Goal: Task Accomplishment & Management: Use online tool/utility

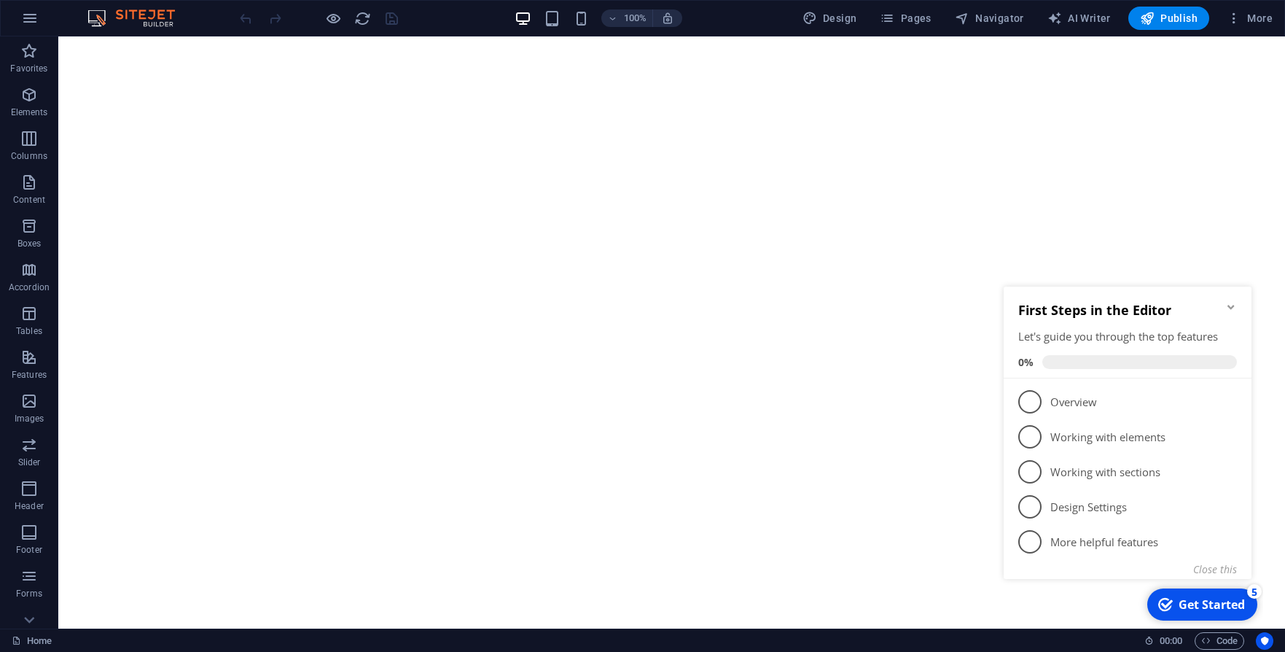
click at [1227, 306] on icon "Minimize checklist" at bounding box center [1231, 307] width 12 height 12
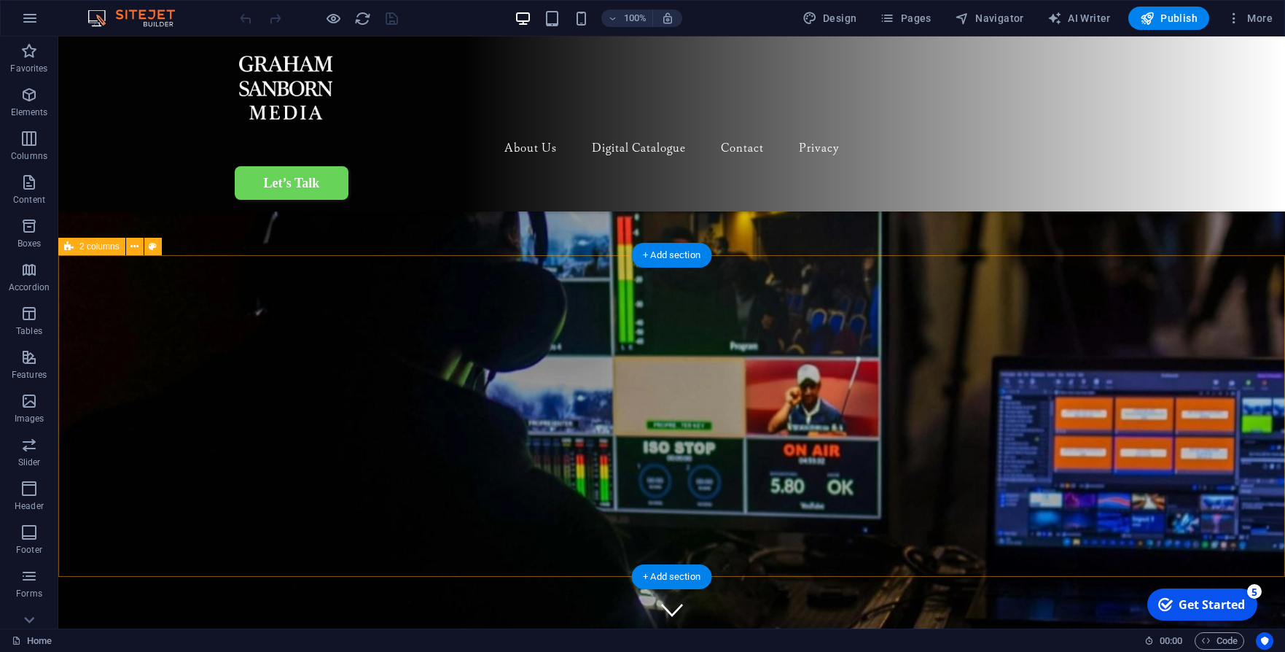
scroll to position [1192, 0]
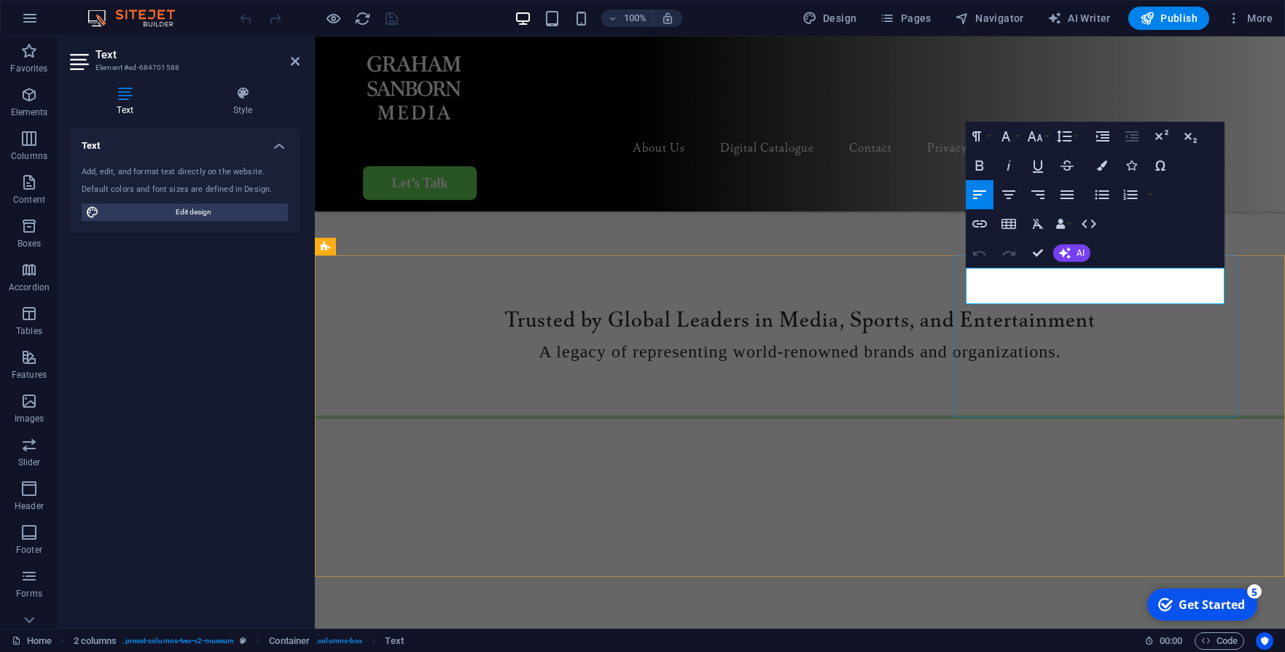
drag, startPoint x: 1092, startPoint y: 297, endPoint x: 1100, endPoint y: 297, distance: 8.0
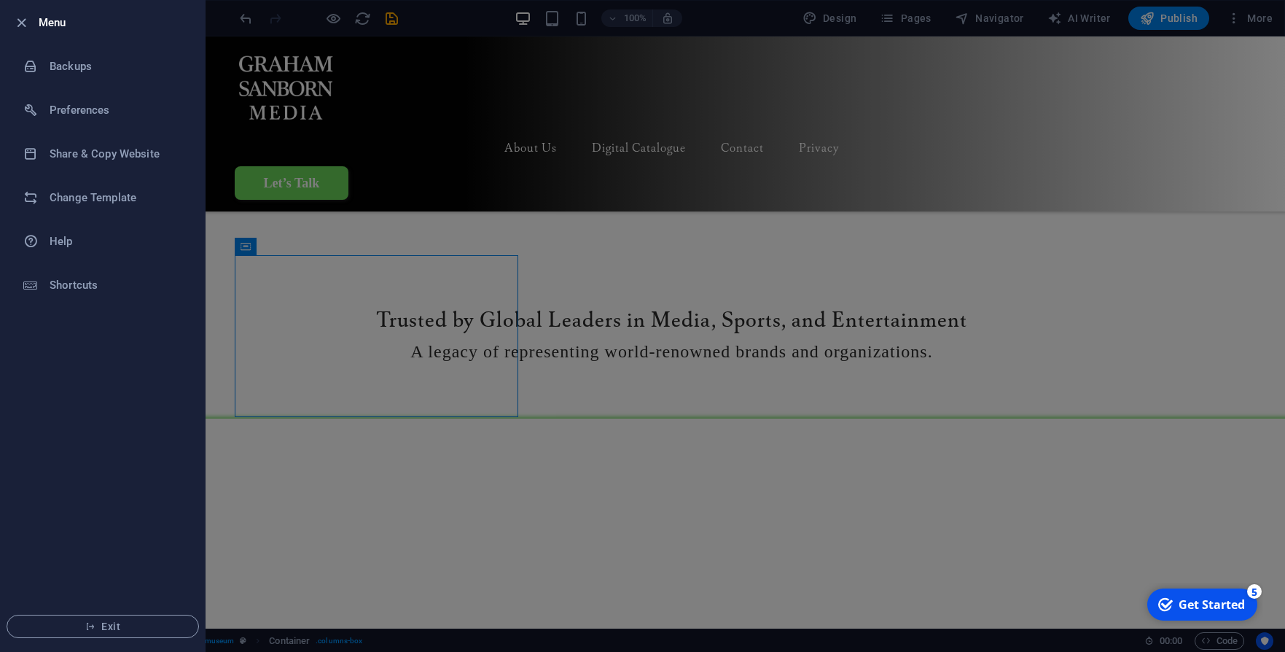
click at [353, 276] on div at bounding box center [642, 326] width 1285 height 652
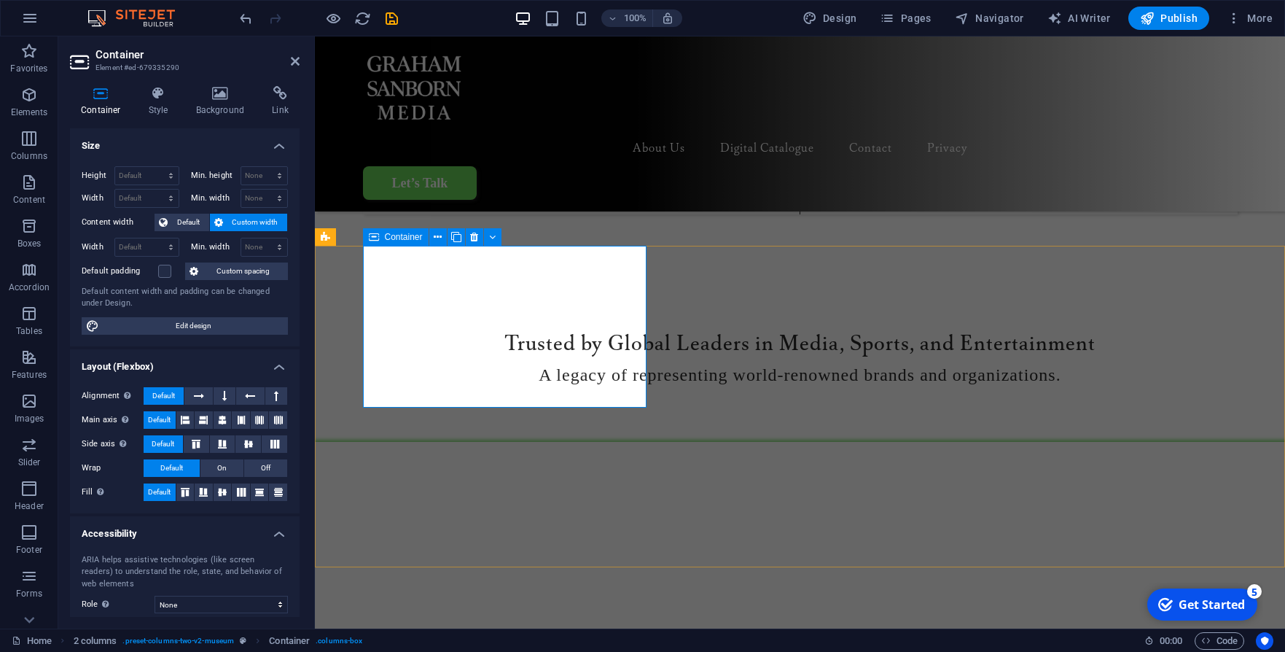
scroll to position [1149, 0]
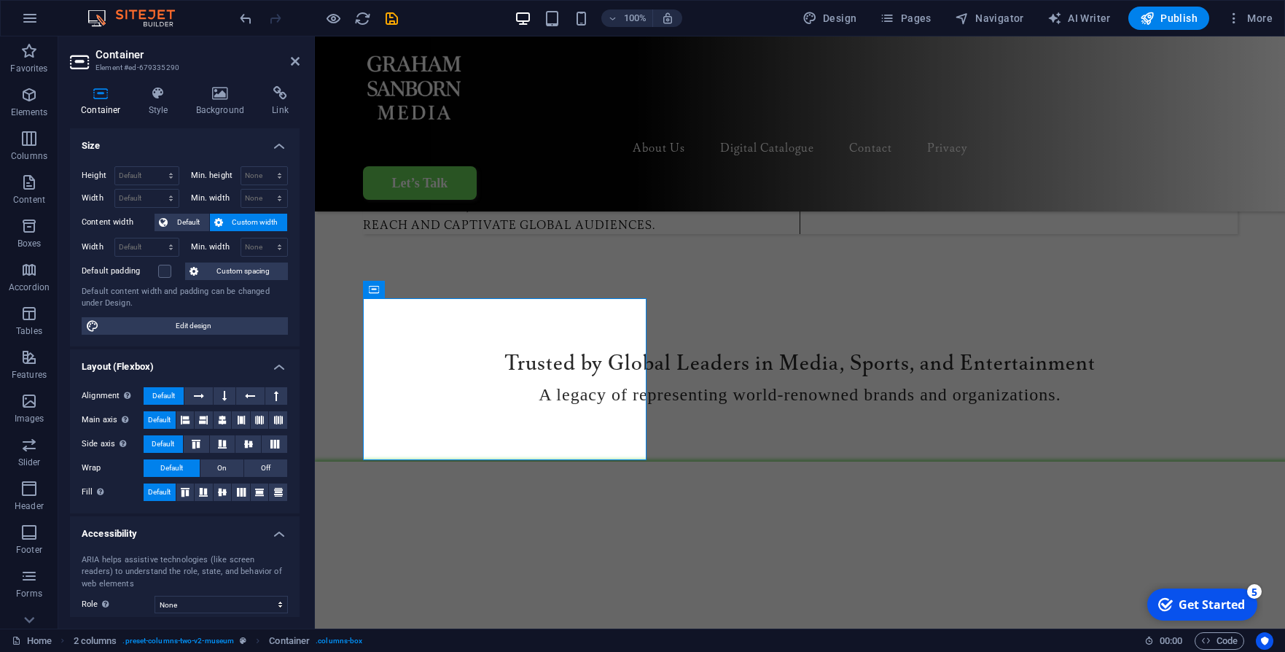
click at [148, 79] on div "Container Style Background Link Size Height Default px rem % vh vw Min. height …" at bounding box center [184, 351] width 253 height 554
click at [156, 93] on icon at bounding box center [159, 93] width 42 height 15
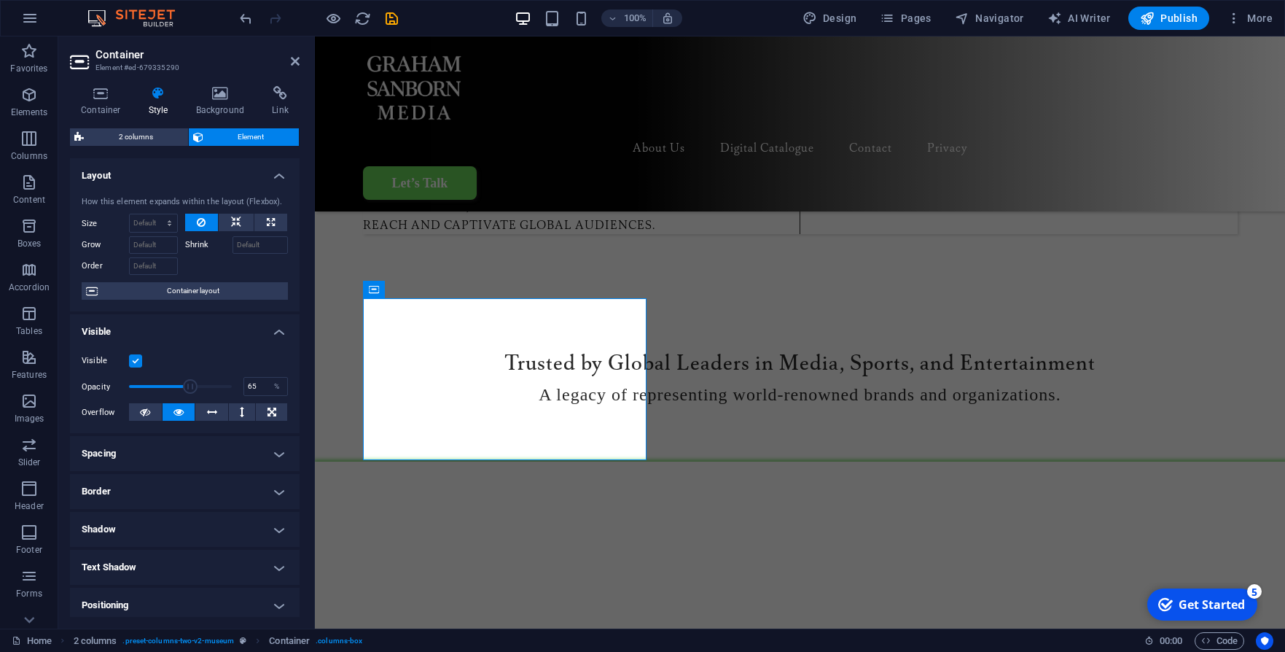
drag, startPoint x: 230, startPoint y: 381, endPoint x: 193, endPoint y: 383, distance: 36.5
click at [193, 383] on span at bounding box center [190, 386] width 15 height 15
drag, startPoint x: 204, startPoint y: 383, endPoint x: 248, endPoint y: 383, distance: 43.7
click at [249, 383] on div "Opacity 100 %" at bounding box center [185, 386] width 206 height 22
drag, startPoint x: 204, startPoint y: 383, endPoint x: 115, endPoint y: 382, distance: 89.0
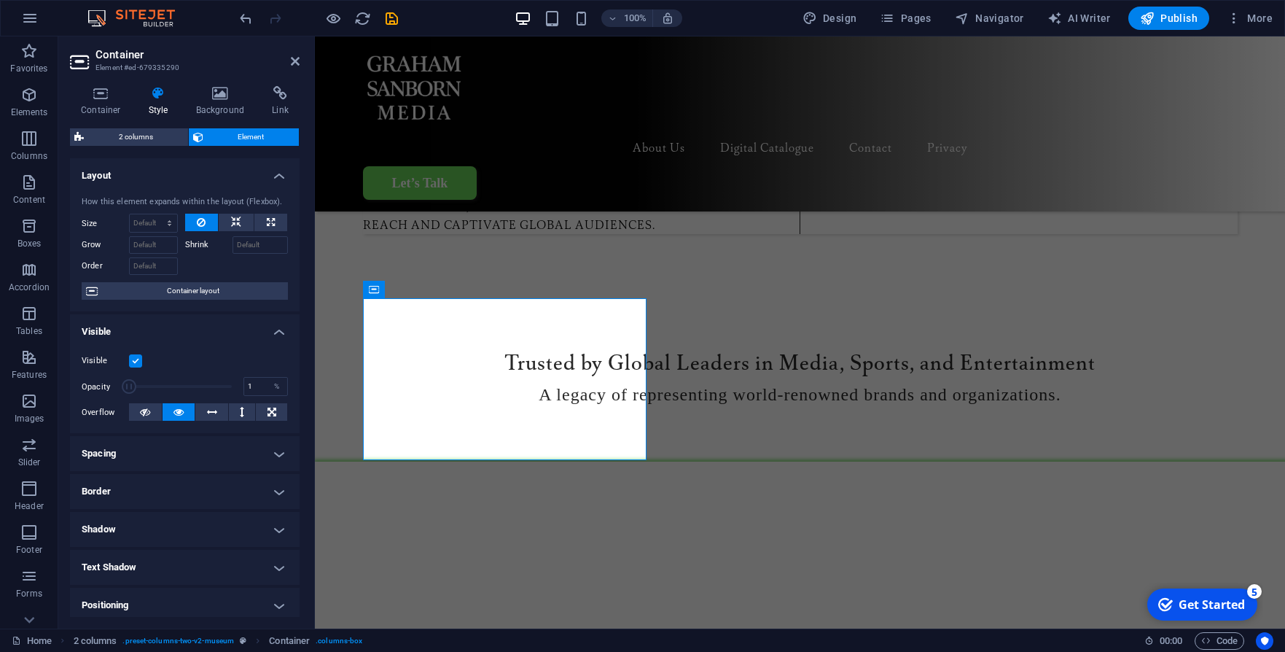
click at [115, 382] on div "Opacity 1 %" at bounding box center [185, 386] width 206 height 22
type input "89"
drag, startPoint x: 137, startPoint y: 383, endPoint x: 218, endPoint y: 384, distance: 80.9
click at [218, 384] on span at bounding box center [212, 386] width 15 height 15
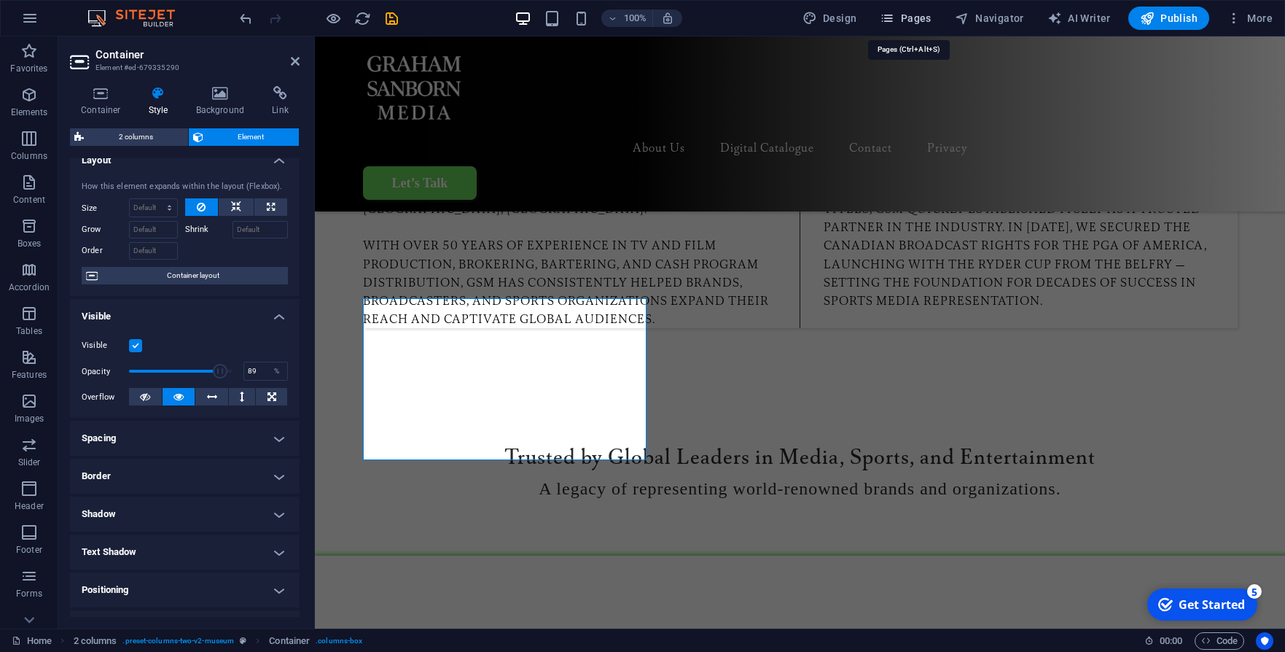
scroll to position [1298, 0]
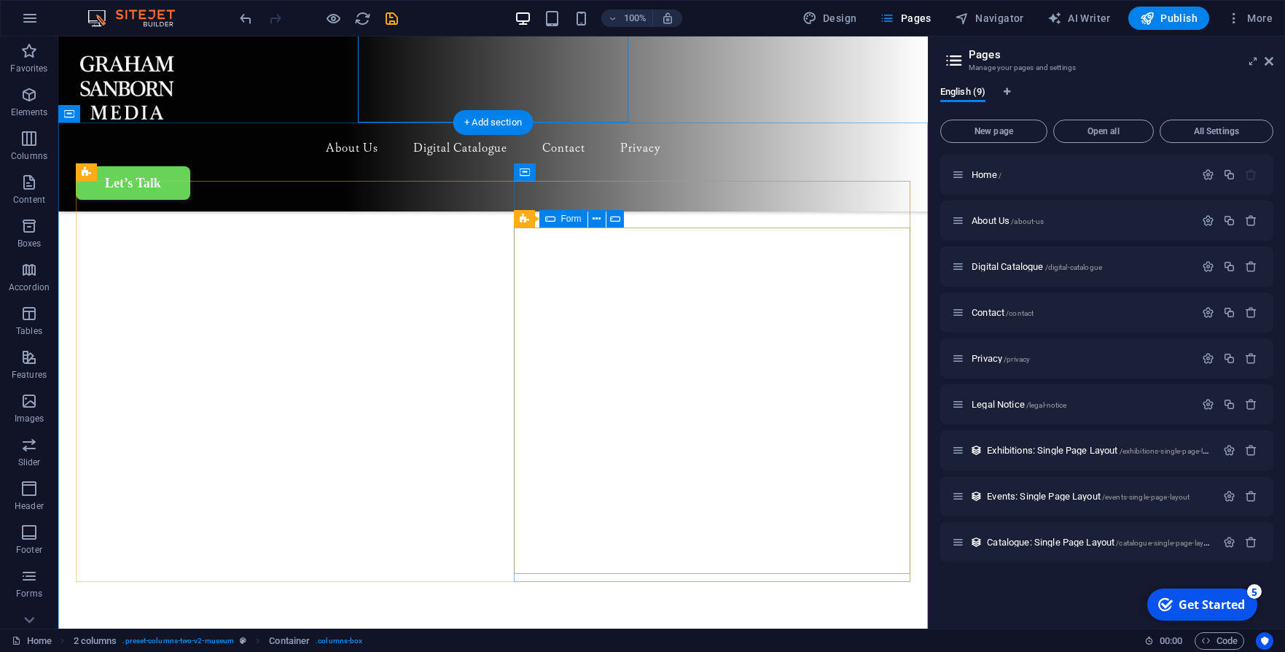
scroll to position [1490, 0]
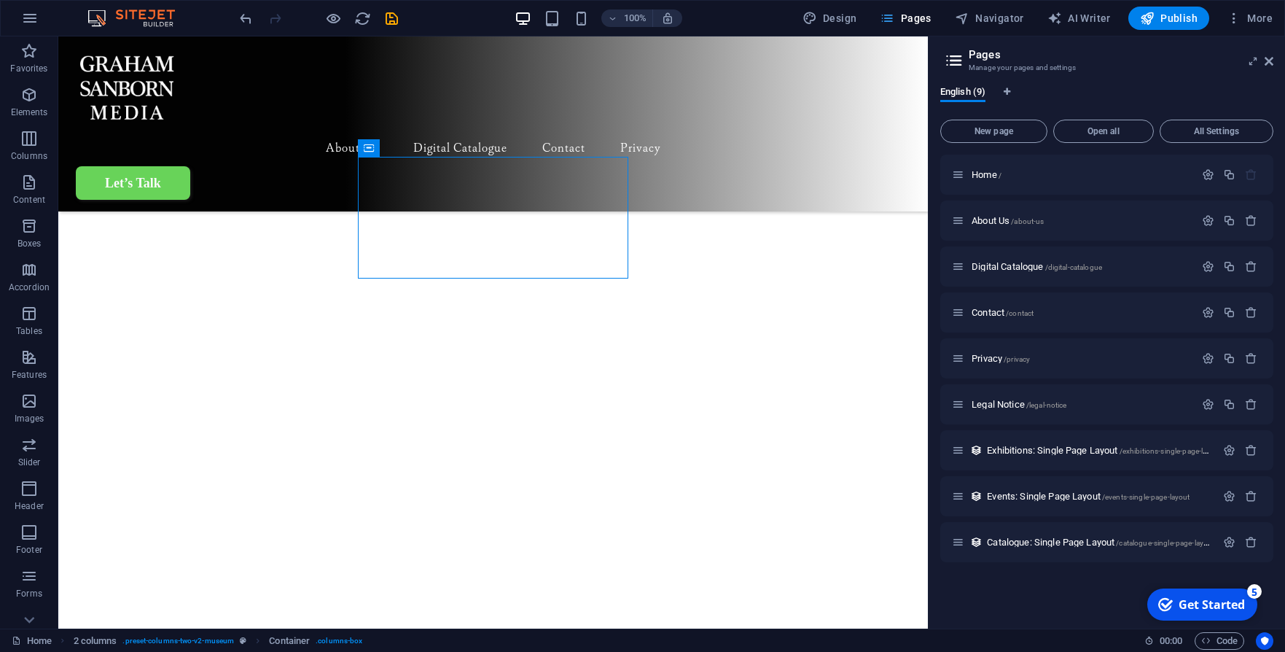
click at [1273, 58] on icon at bounding box center [1269, 61] width 9 height 12
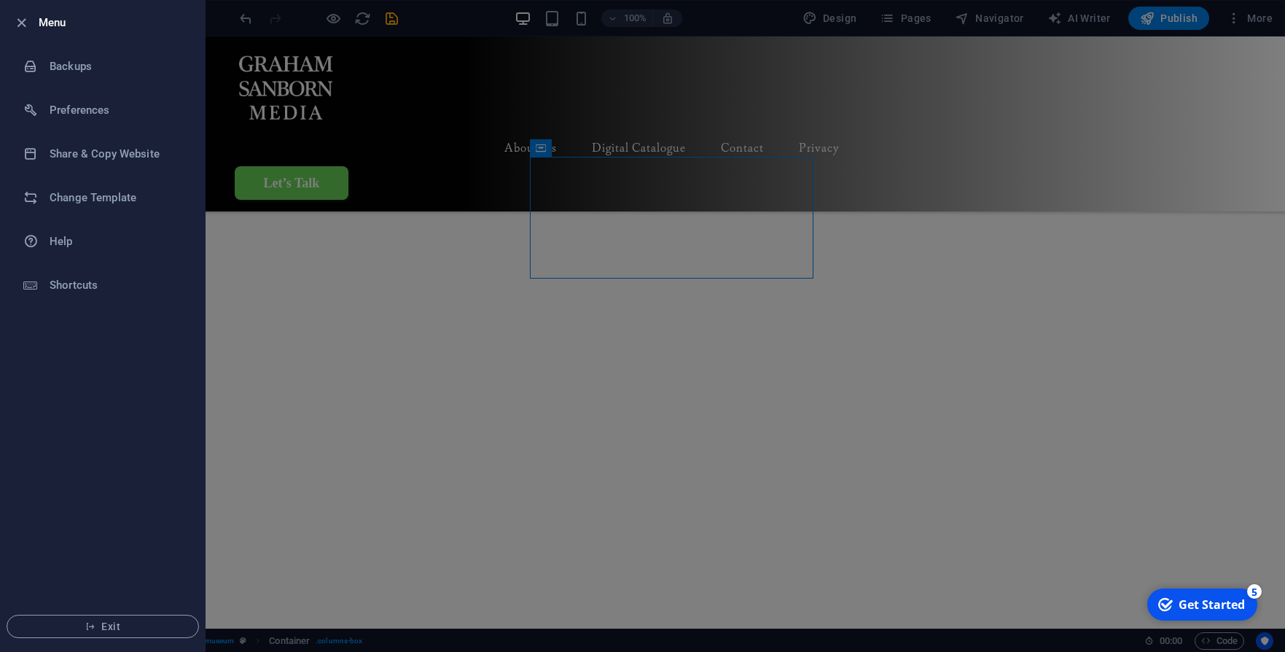
click at [260, 364] on div at bounding box center [642, 326] width 1285 height 652
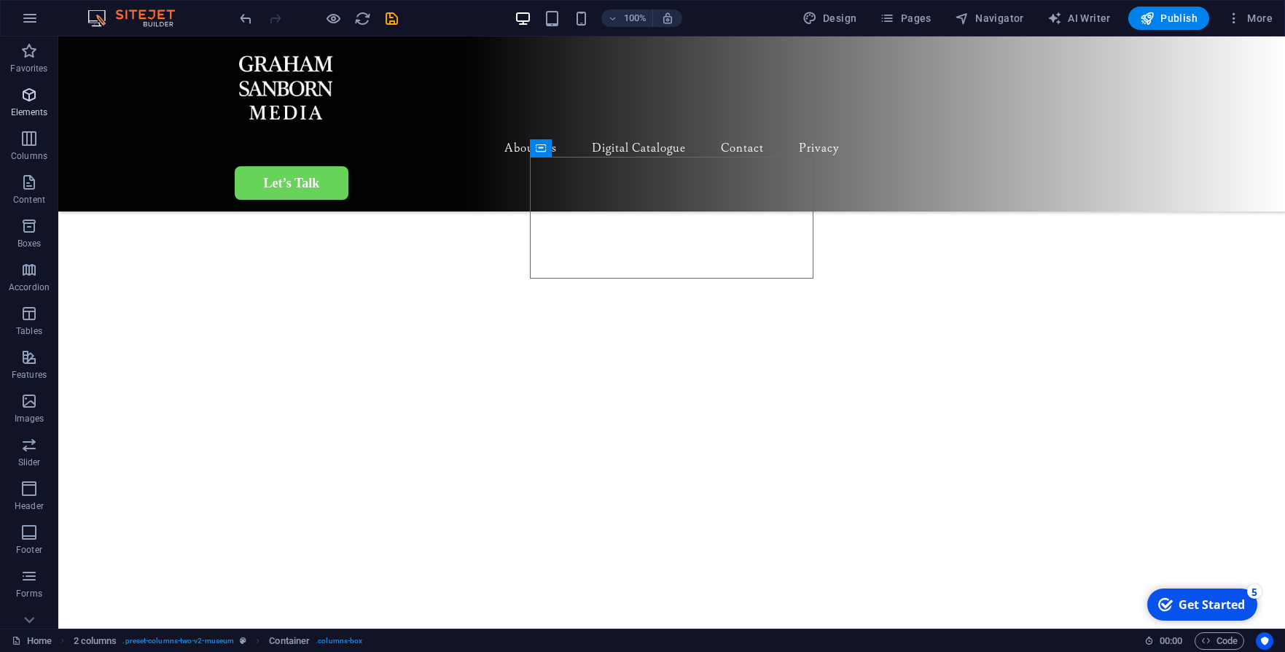
scroll to position [2, 0]
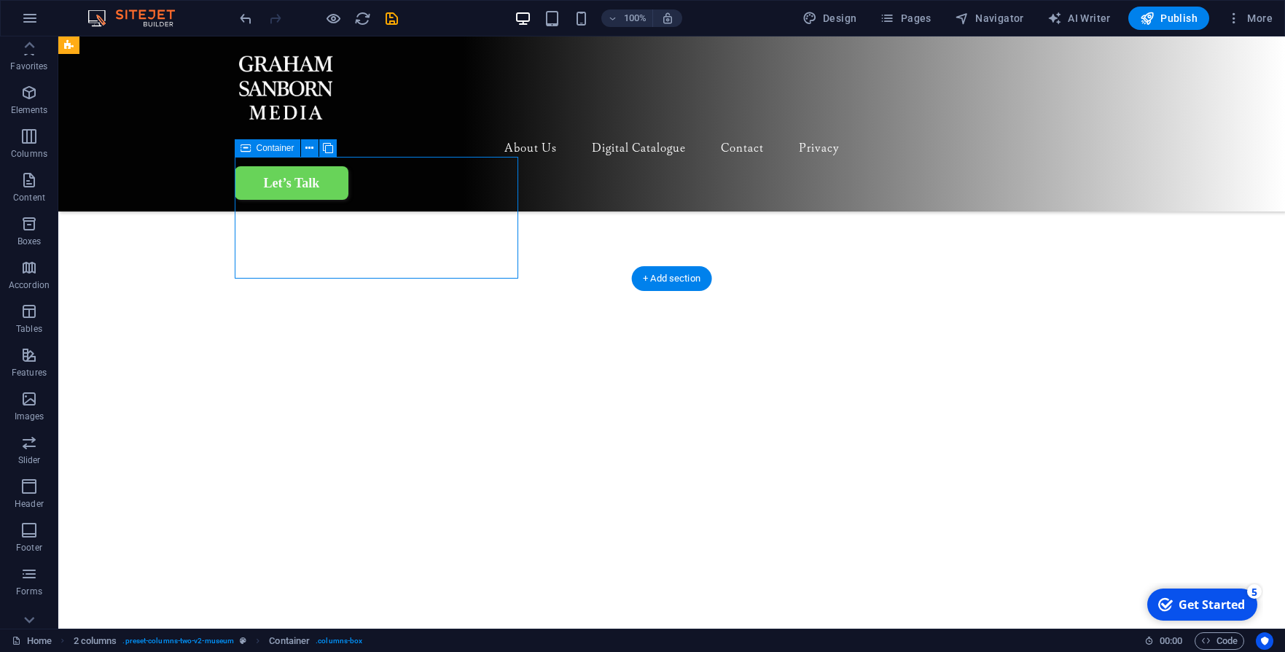
scroll to position [4, 0]
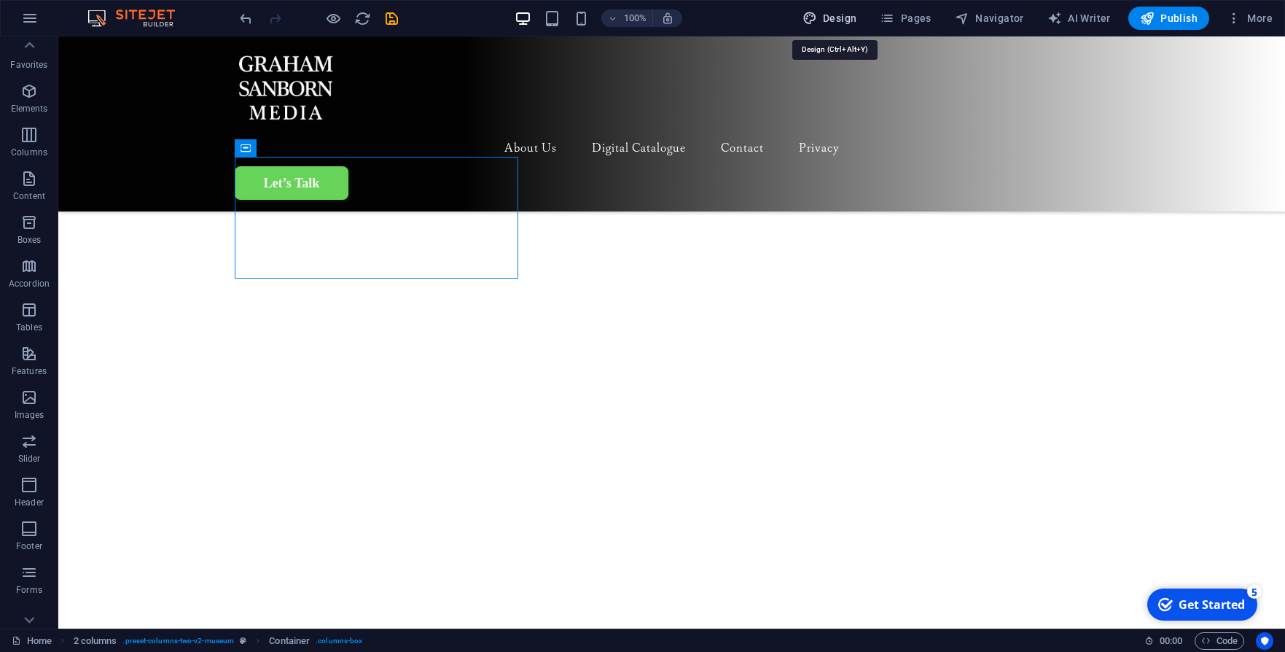
select select "500"
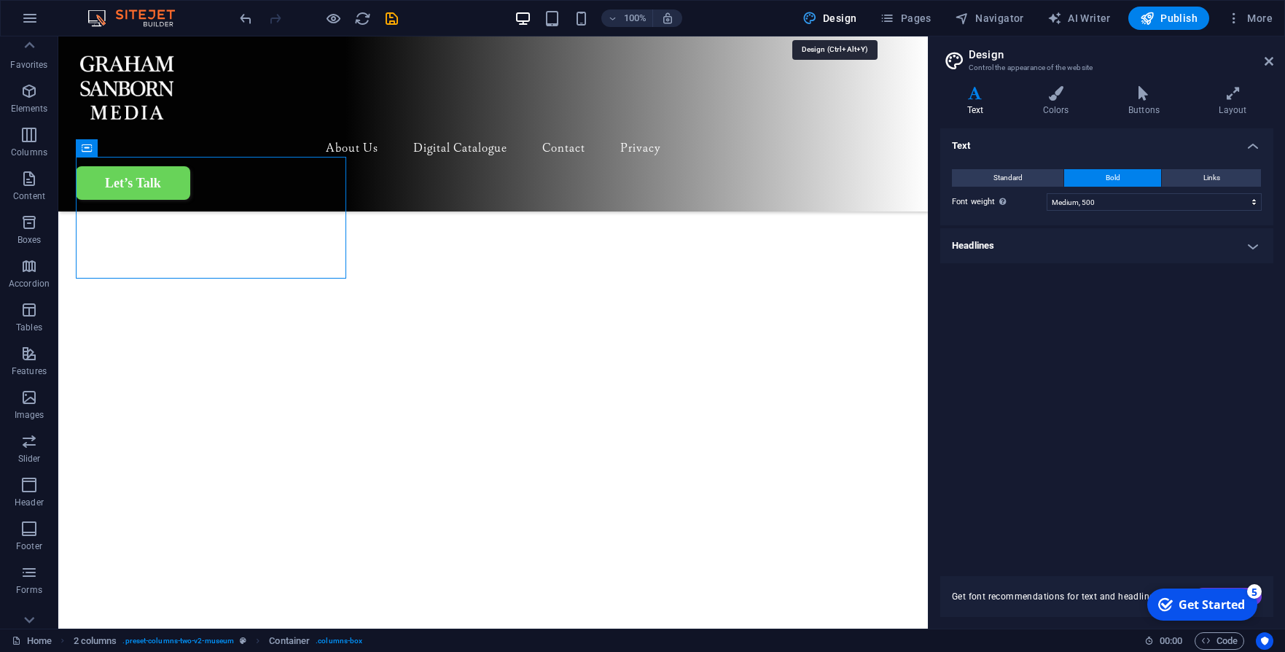
click at [1266, 56] on icon at bounding box center [1269, 61] width 9 height 12
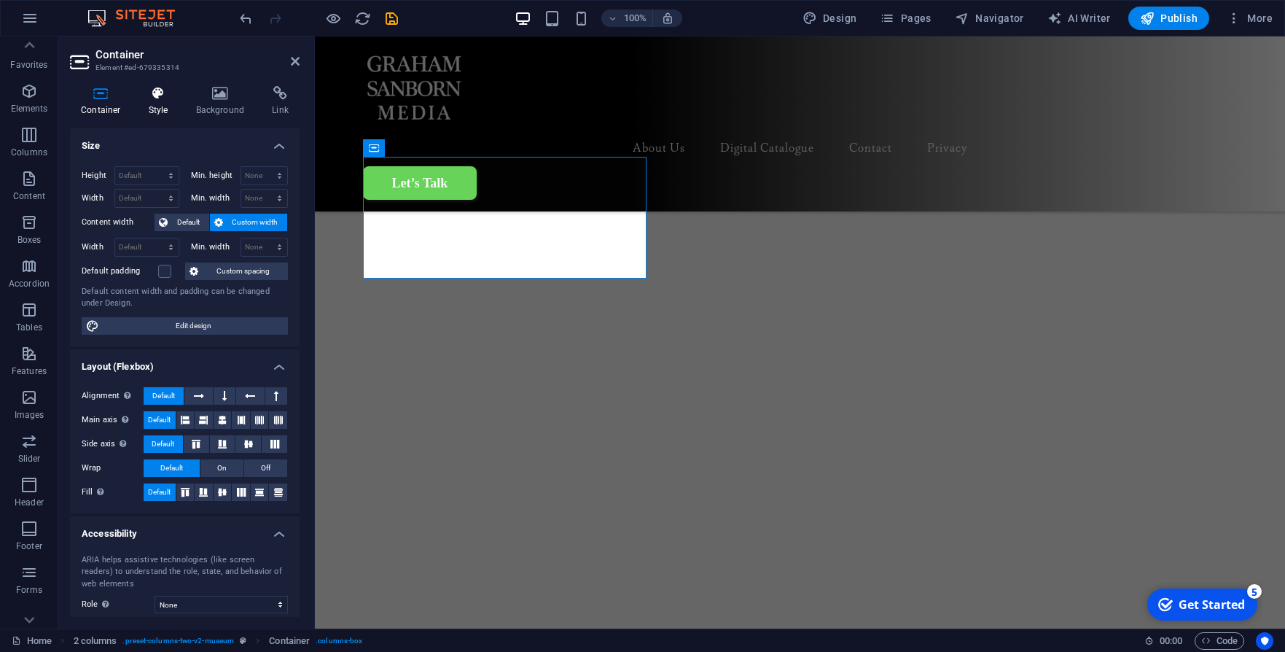
click at [172, 87] on icon at bounding box center [159, 93] width 42 height 15
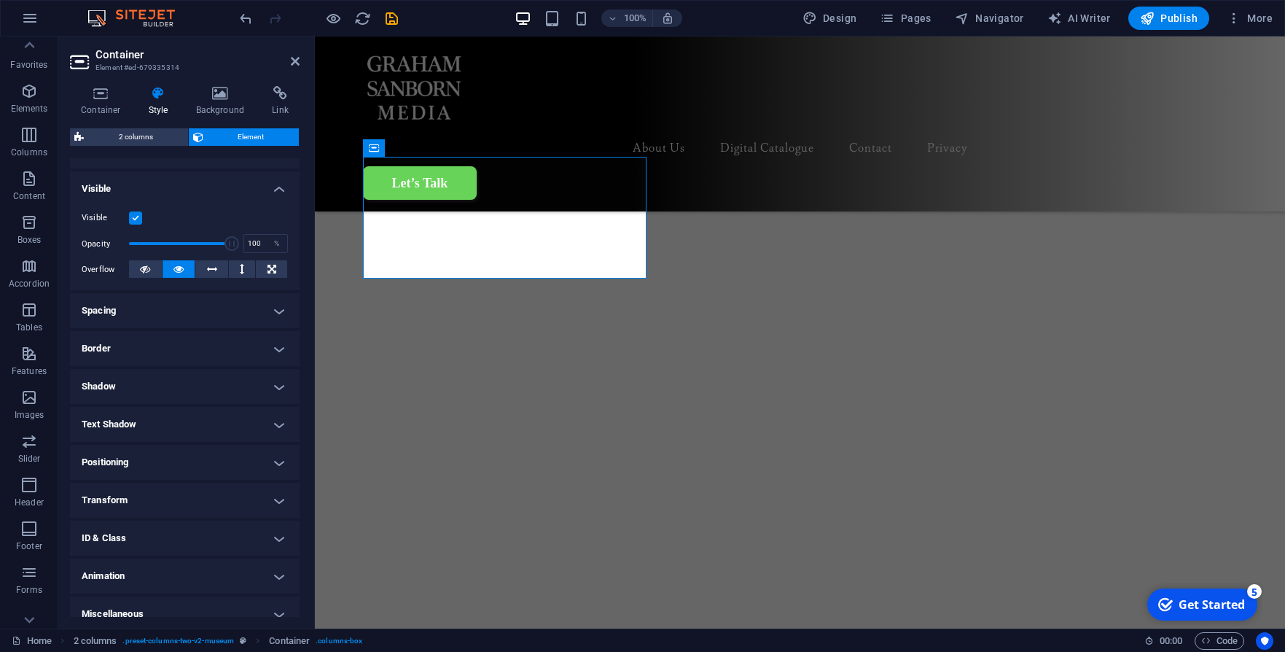
scroll to position [141, 0]
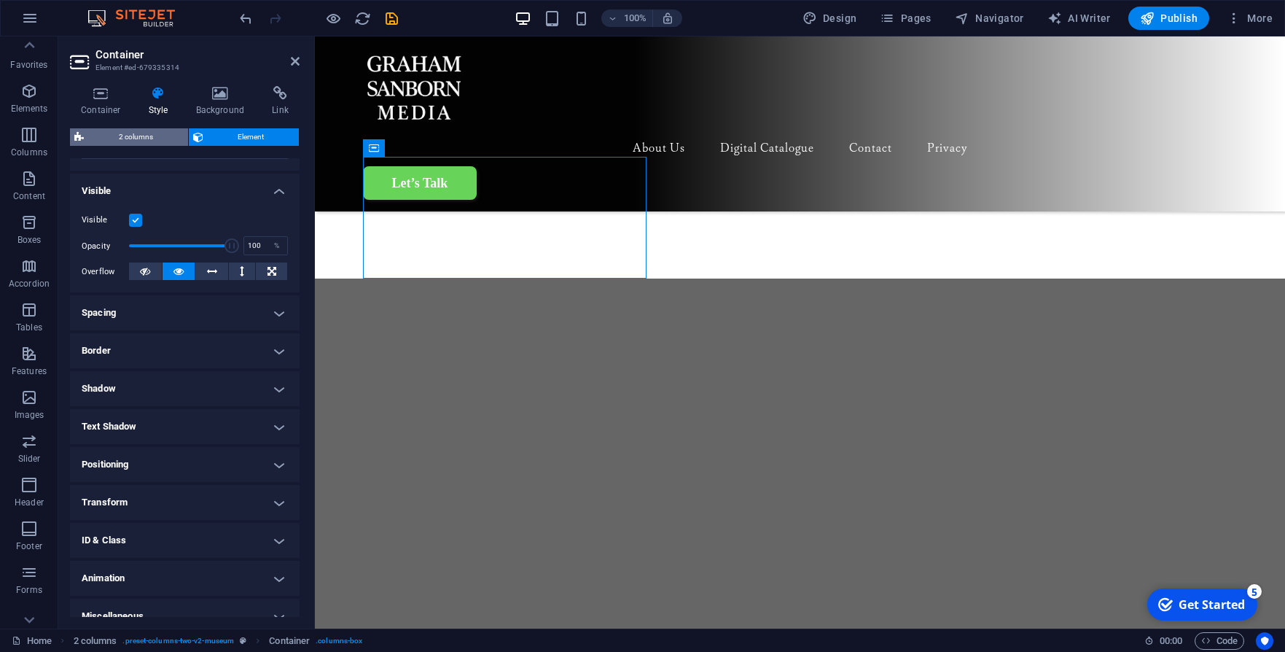
click at [125, 132] on span "2 columns" at bounding box center [136, 136] width 96 height 17
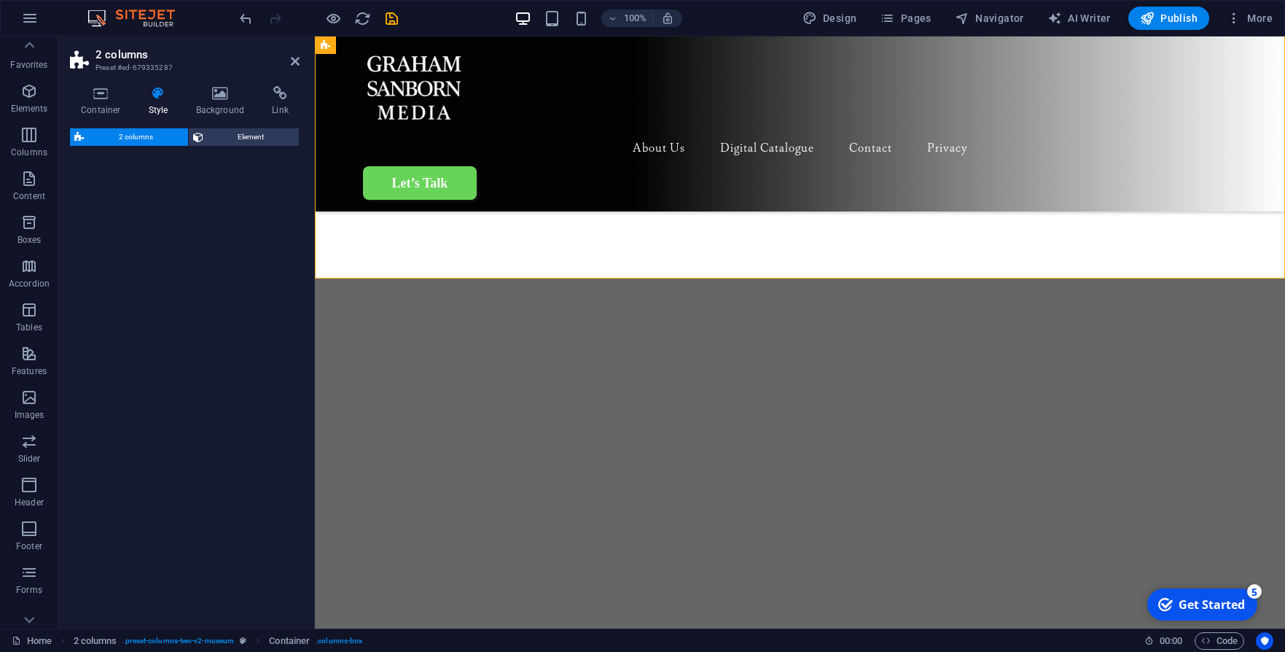
select select "rem"
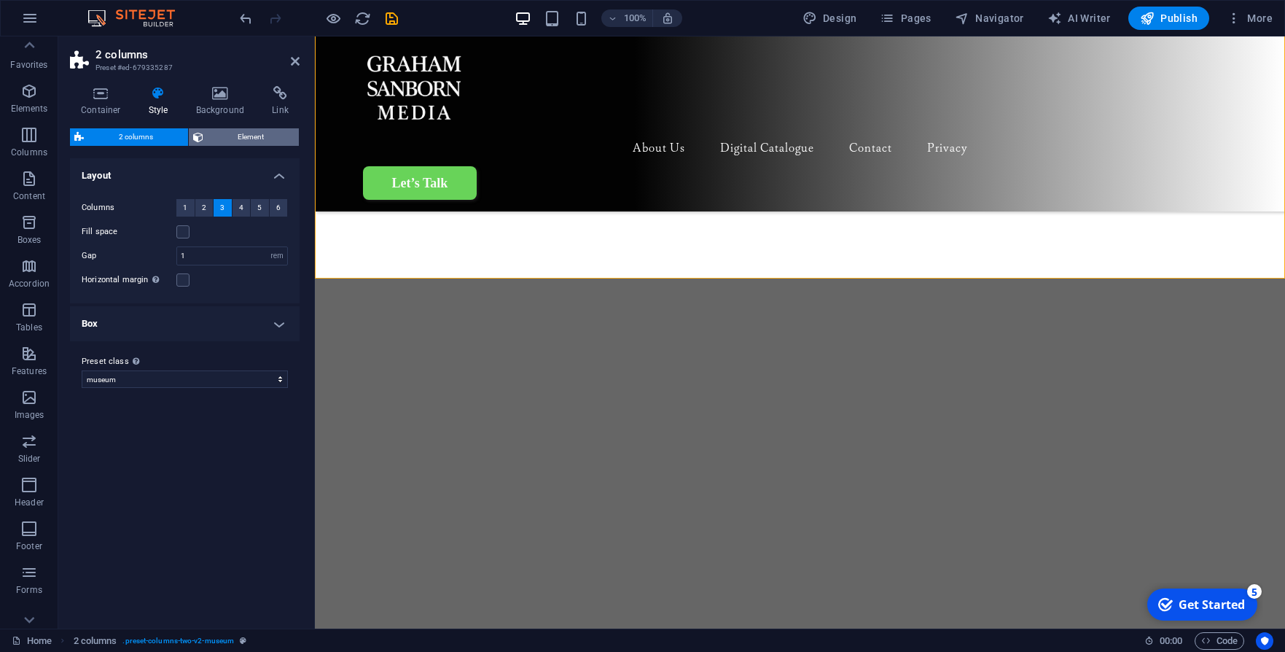
click at [251, 139] on span "Element" at bounding box center [251, 136] width 87 height 17
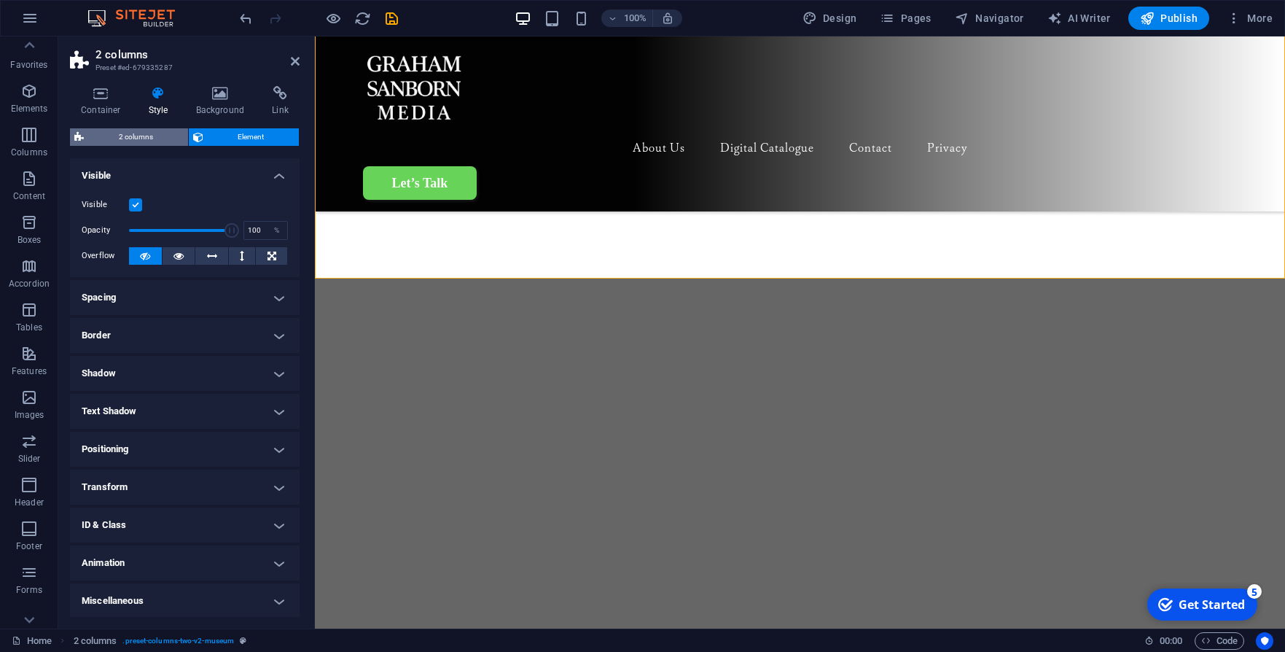
click at [165, 139] on span "2 columns" at bounding box center [136, 136] width 96 height 17
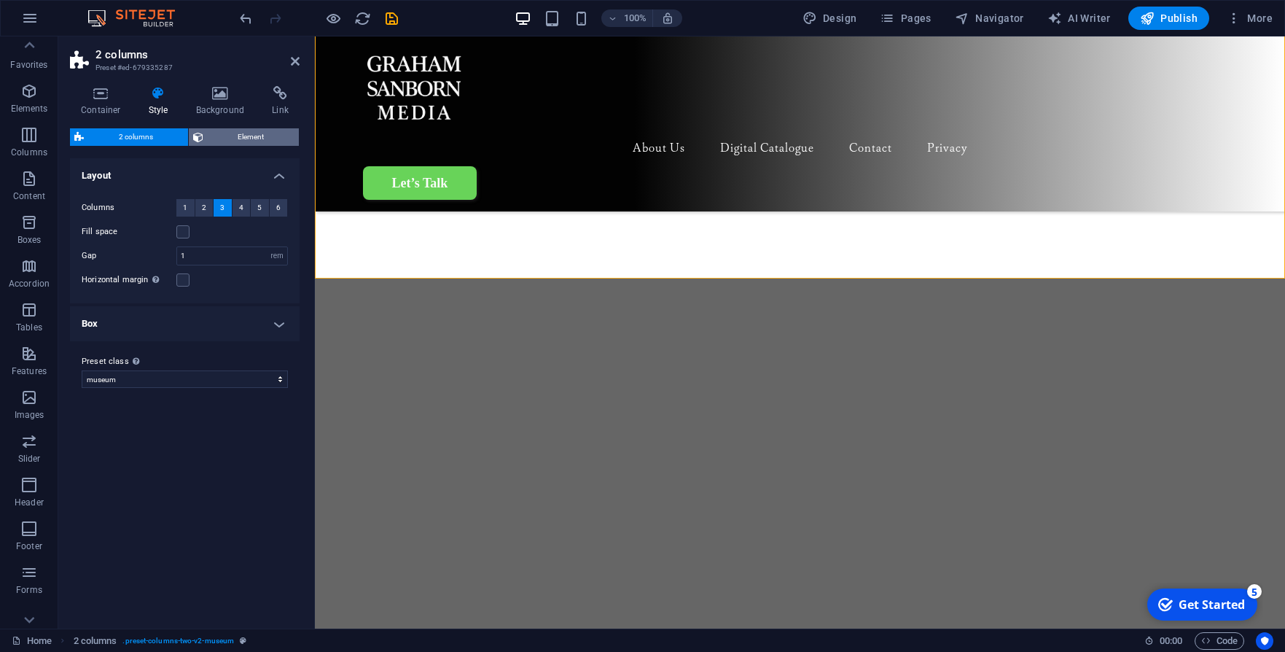
click at [236, 137] on span "Element" at bounding box center [251, 136] width 87 height 17
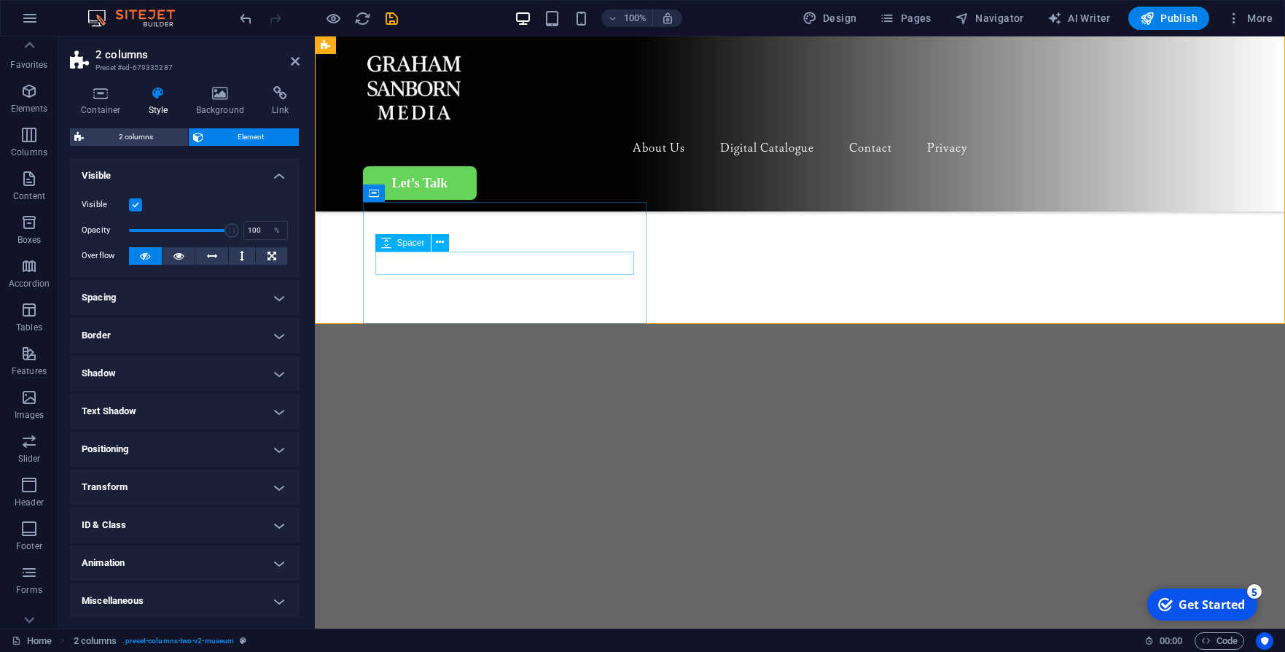
scroll to position [1228, 0]
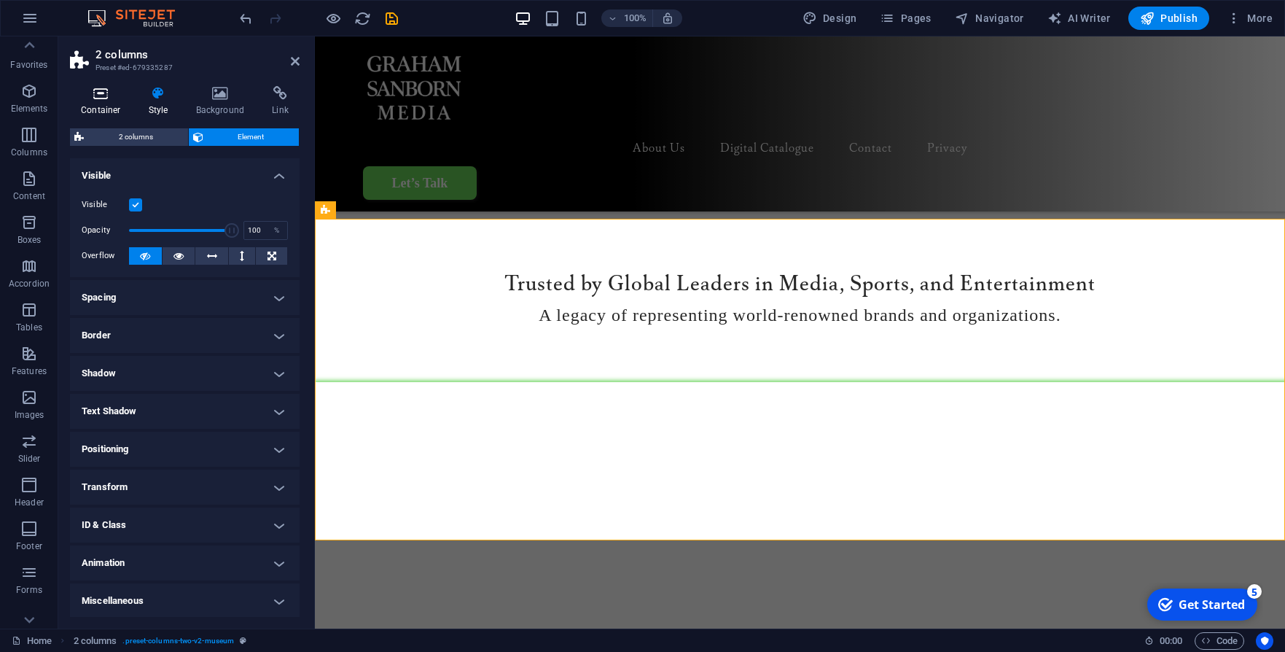
click at [105, 106] on h4 "Container" at bounding box center [104, 101] width 68 height 31
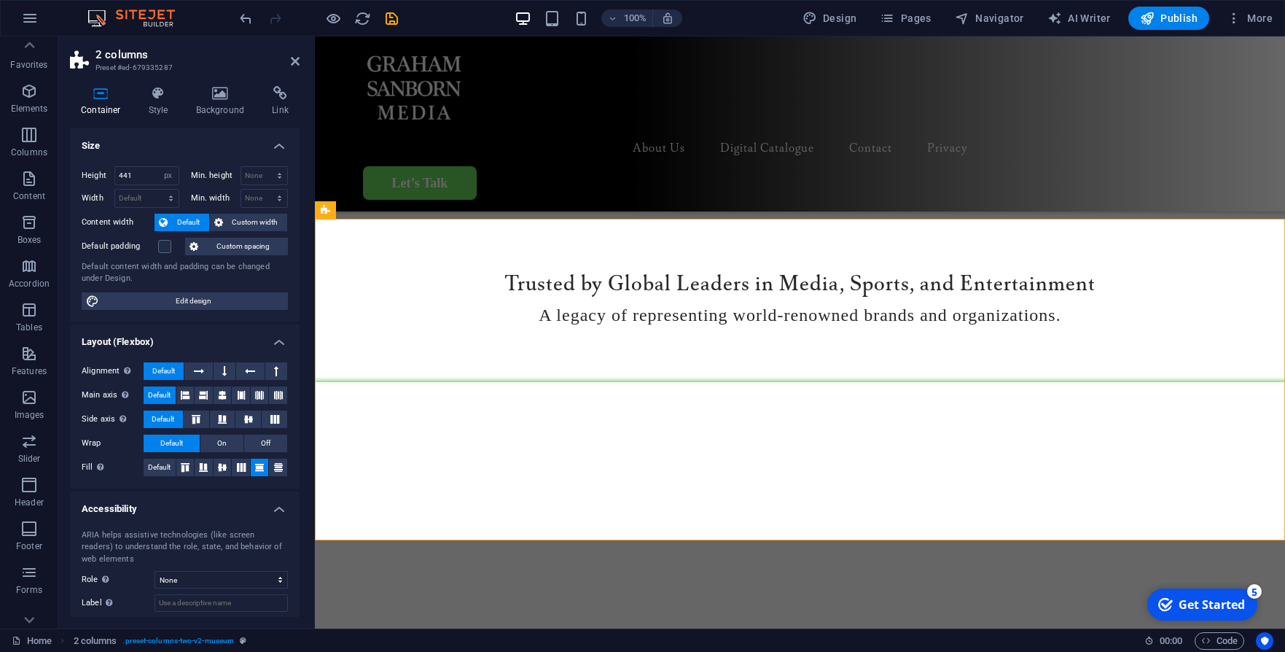
click at [172, 288] on div "Height 441 Default px rem % vh vw Min. height None px rem % vh vw Width Default…" at bounding box center [185, 238] width 230 height 167
click at [172, 301] on span "Edit design" at bounding box center [194, 300] width 180 height 17
select select "rem"
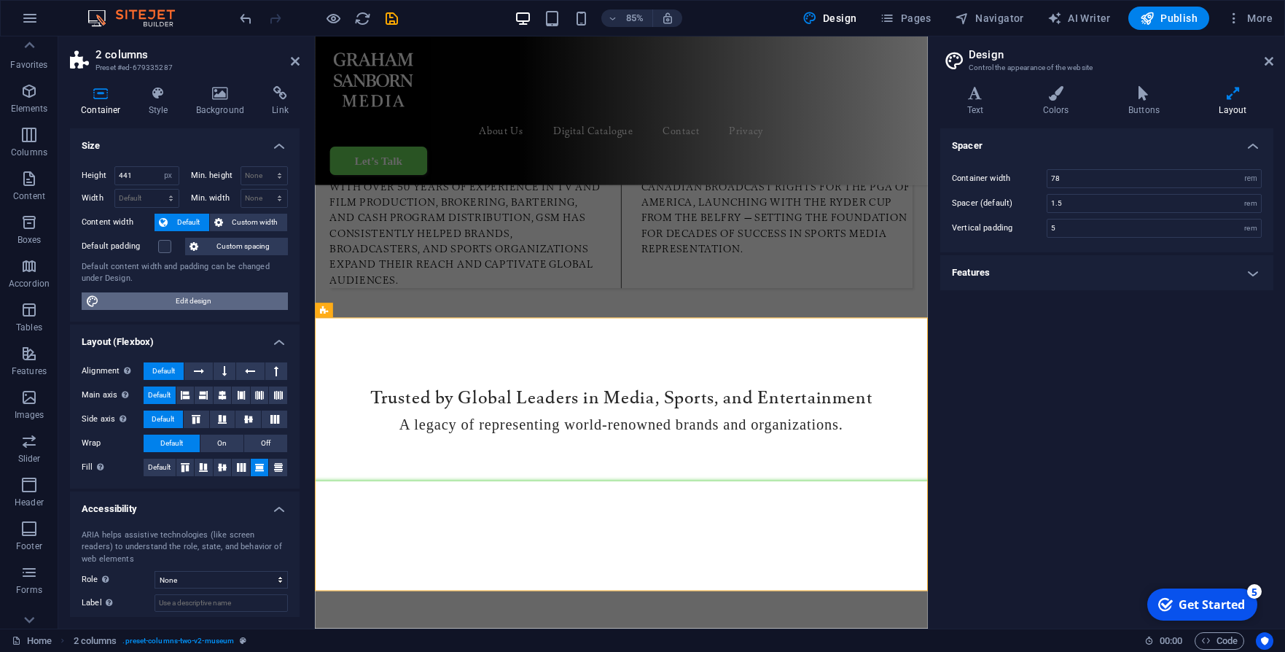
click at [172, 301] on span "Edit design" at bounding box center [194, 300] width 180 height 17
click at [1063, 86] on icon at bounding box center [1055, 93] width 79 height 15
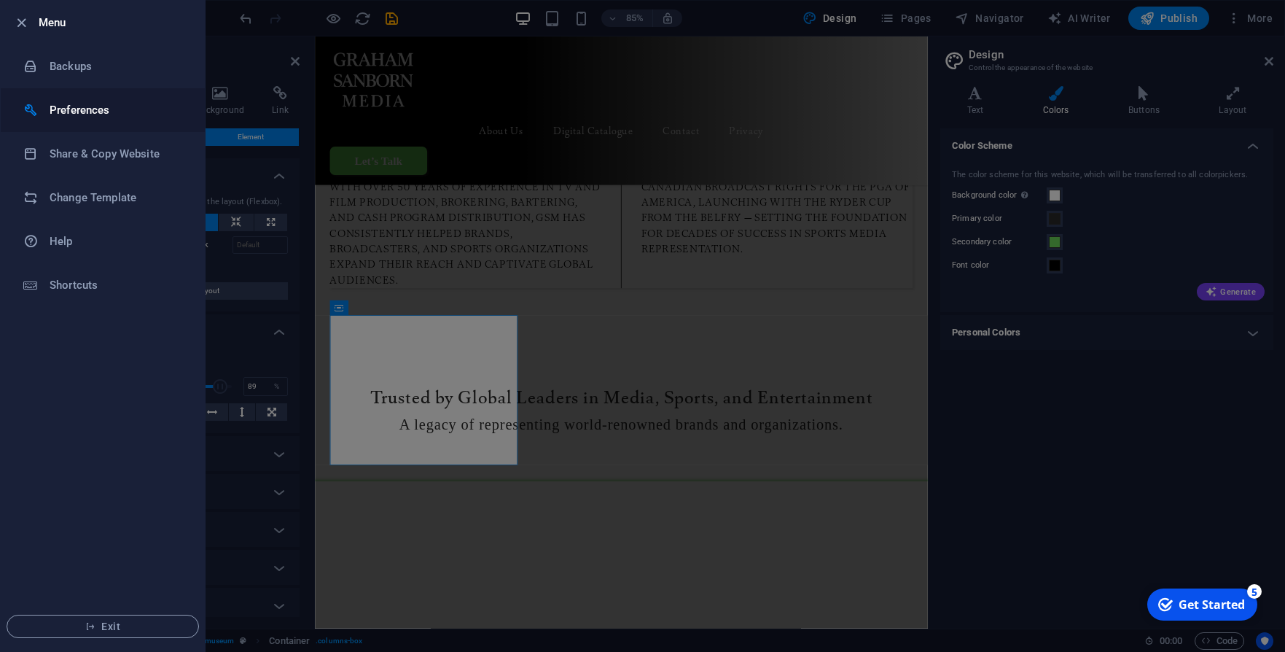
click at [203, 98] on li "Preferences" at bounding box center [103, 110] width 204 height 44
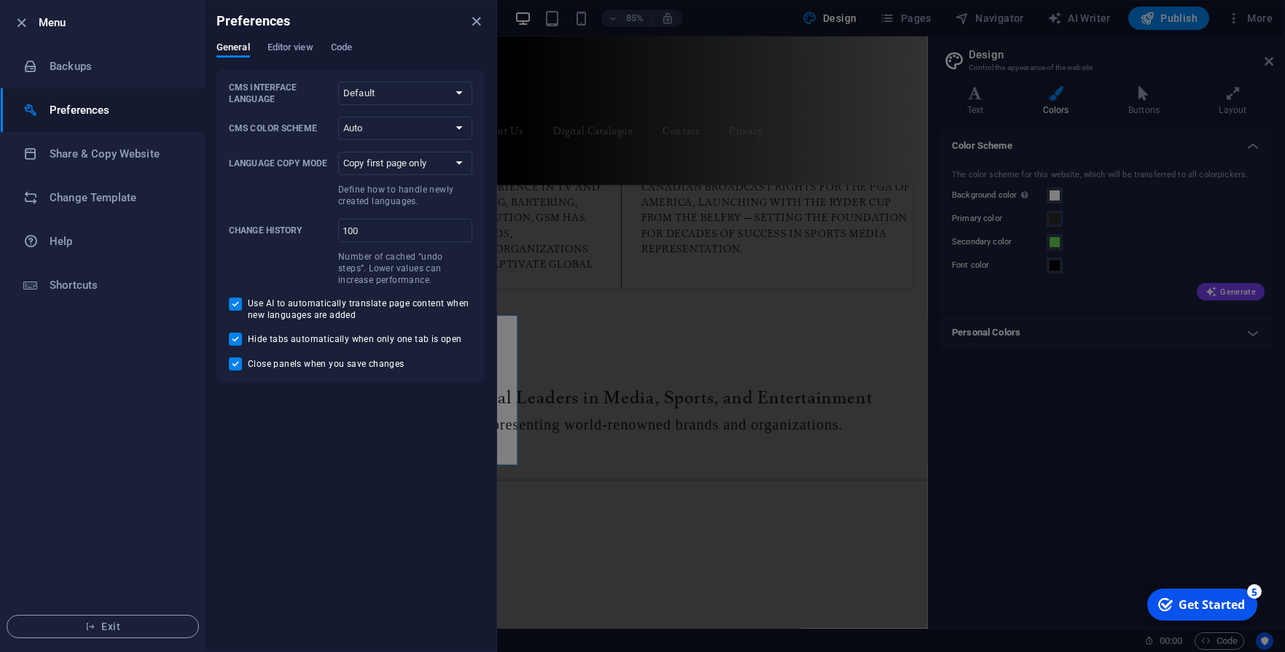
click at [656, 125] on div at bounding box center [642, 326] width 1285 height 652
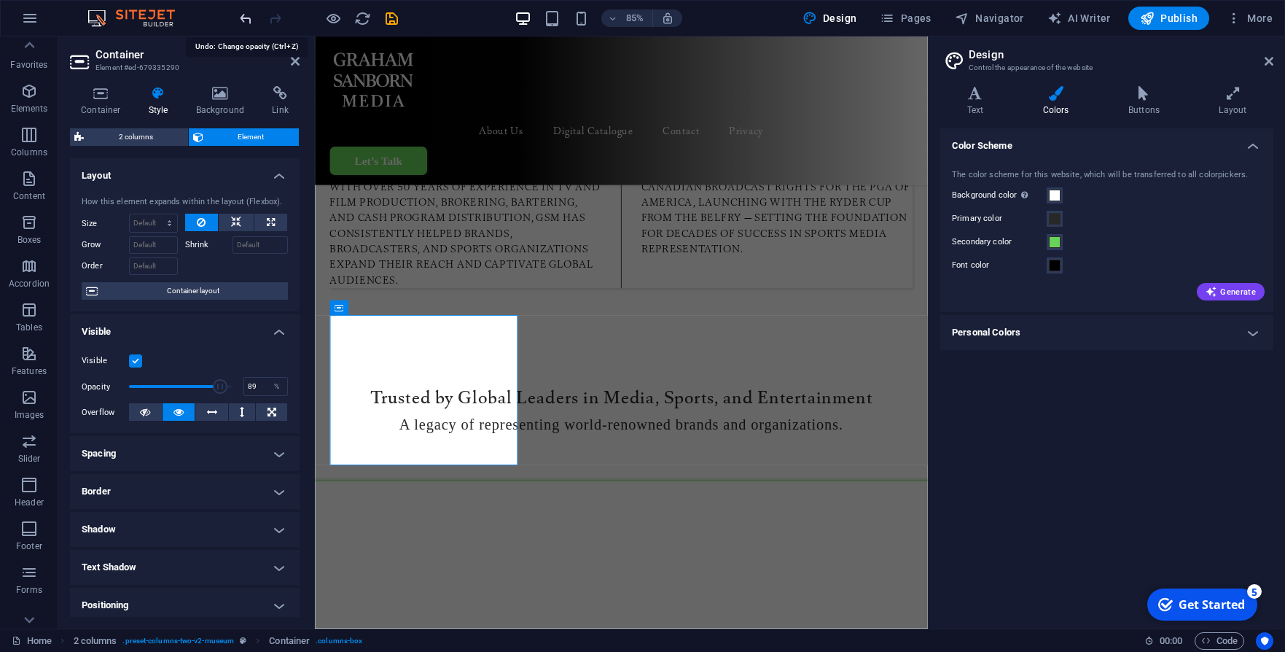
type input "89"
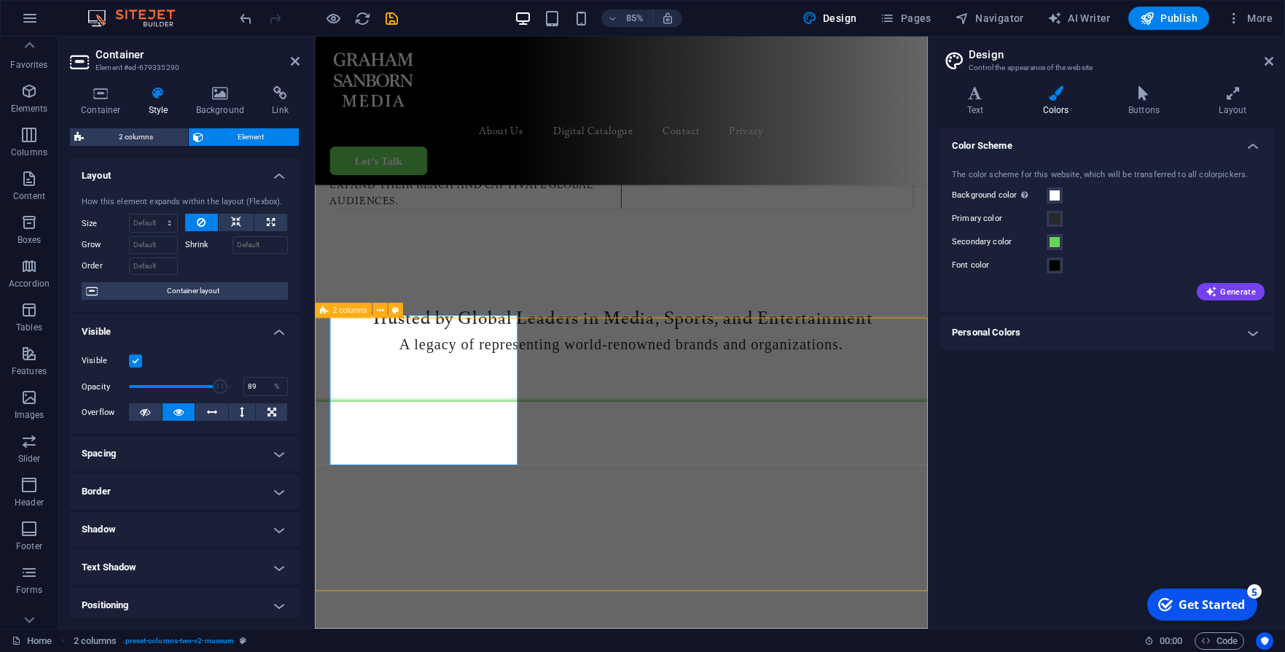
scroll to position [1080, 0]
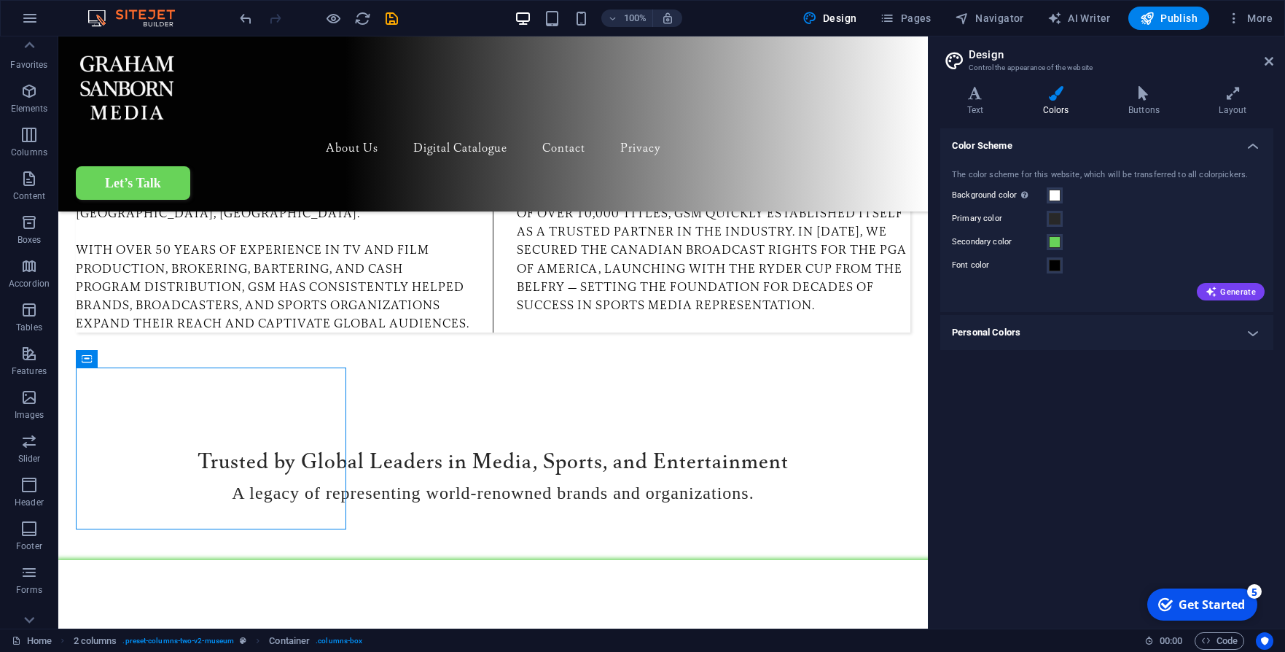
click at [1275, 60] on aside "Design Control the appearance of the website Variants Text Colors Buttons Layou…" at bounding box center [1106, 332] width 357 height 592
click at [1271, 61] on icon at bounding box center [1269, 61] width 9 height 12
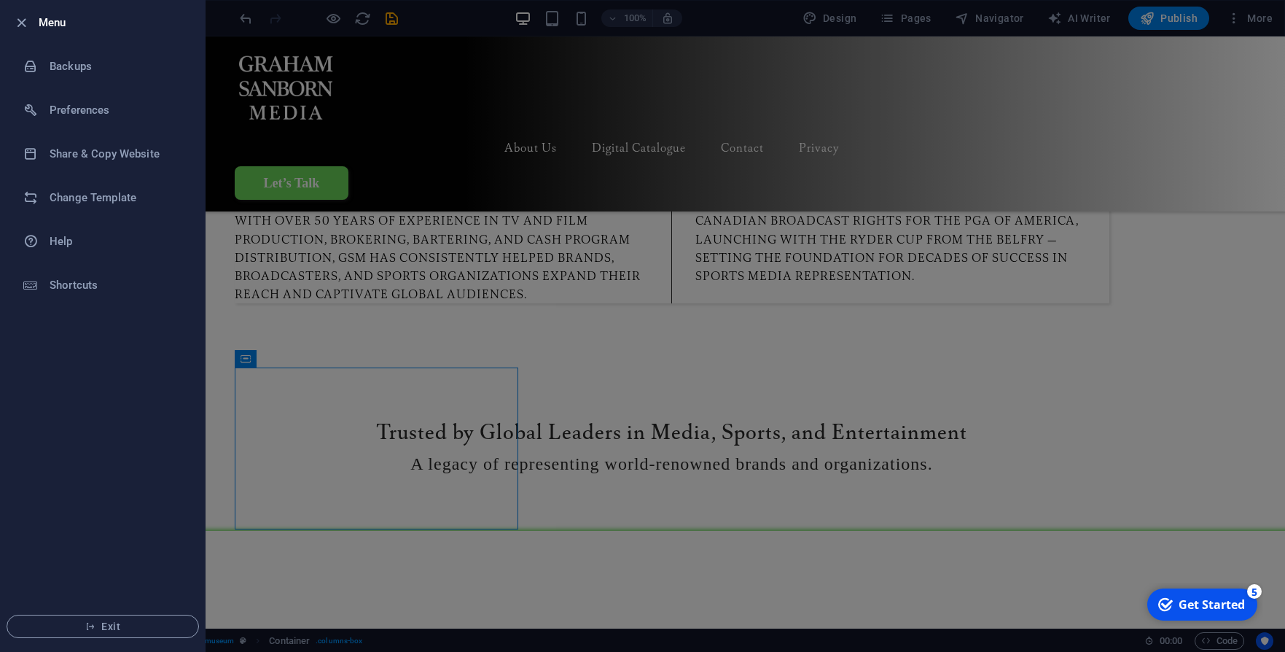
click at [229, 17] on div at bounding box center [642, 326] width 1285 height 652
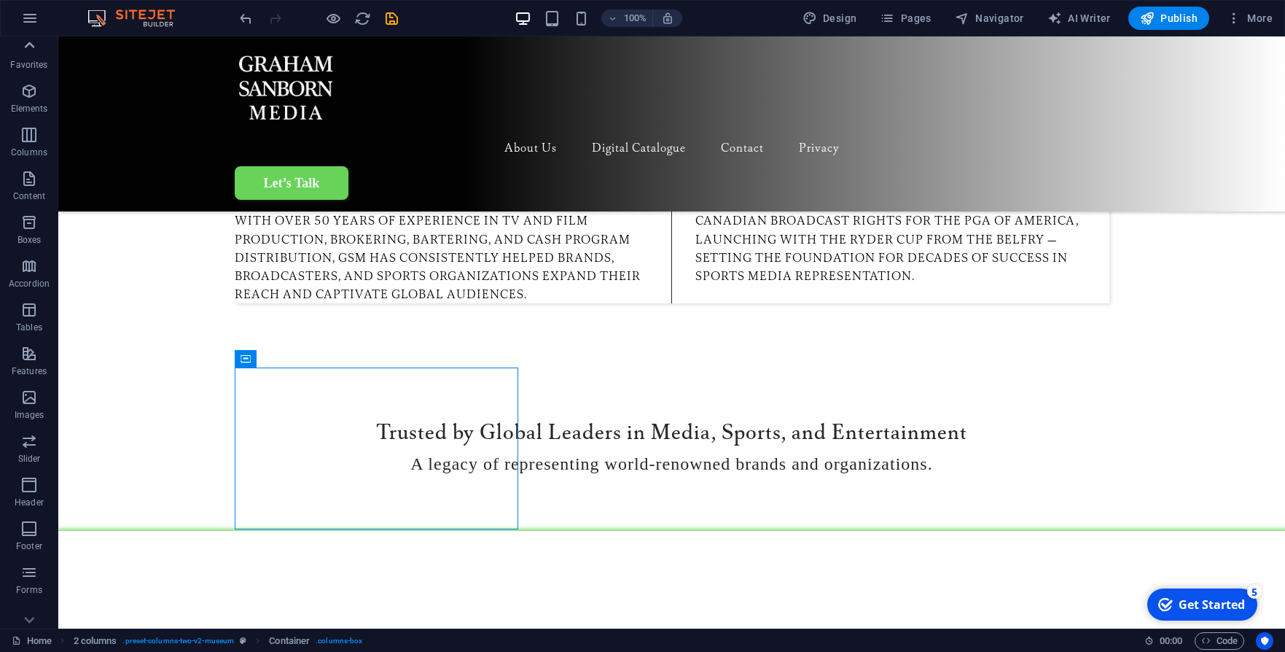
click at [34, 50] on icon at bounding box center [29, 45] width 20 height 20
click at [34, 50] on icon "button" at bounding box center [28, 50] width 17 height 17
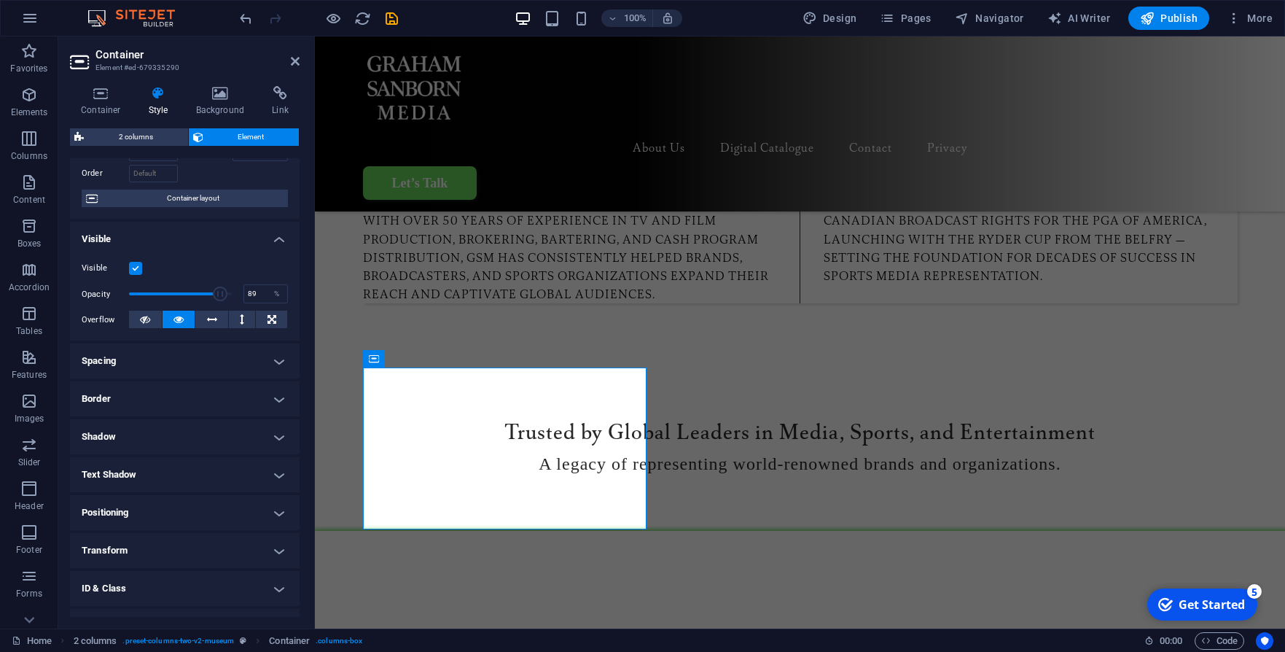
scroll to position [103, 0]
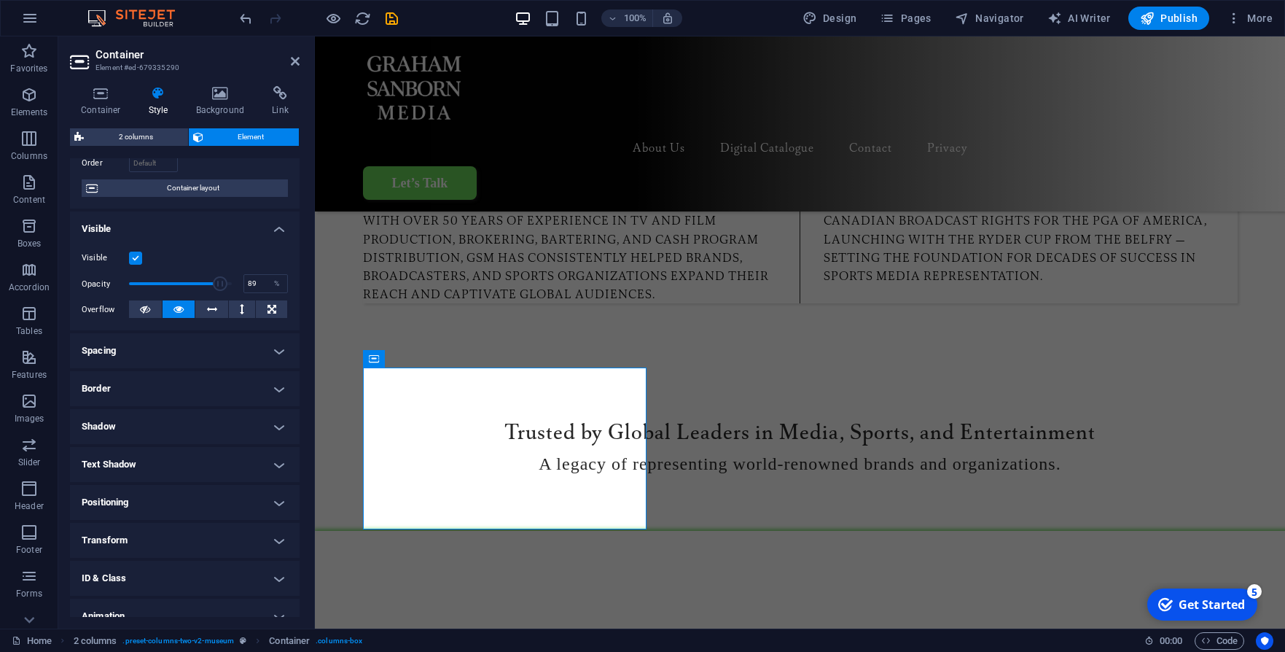
click at [191, 424] on h4 "Shadow" at bounding box center [185, 426] width 230 height 35
click at [191, 424] on h4 "Shadow" at bounding box center [185, 422] width 230 height 26
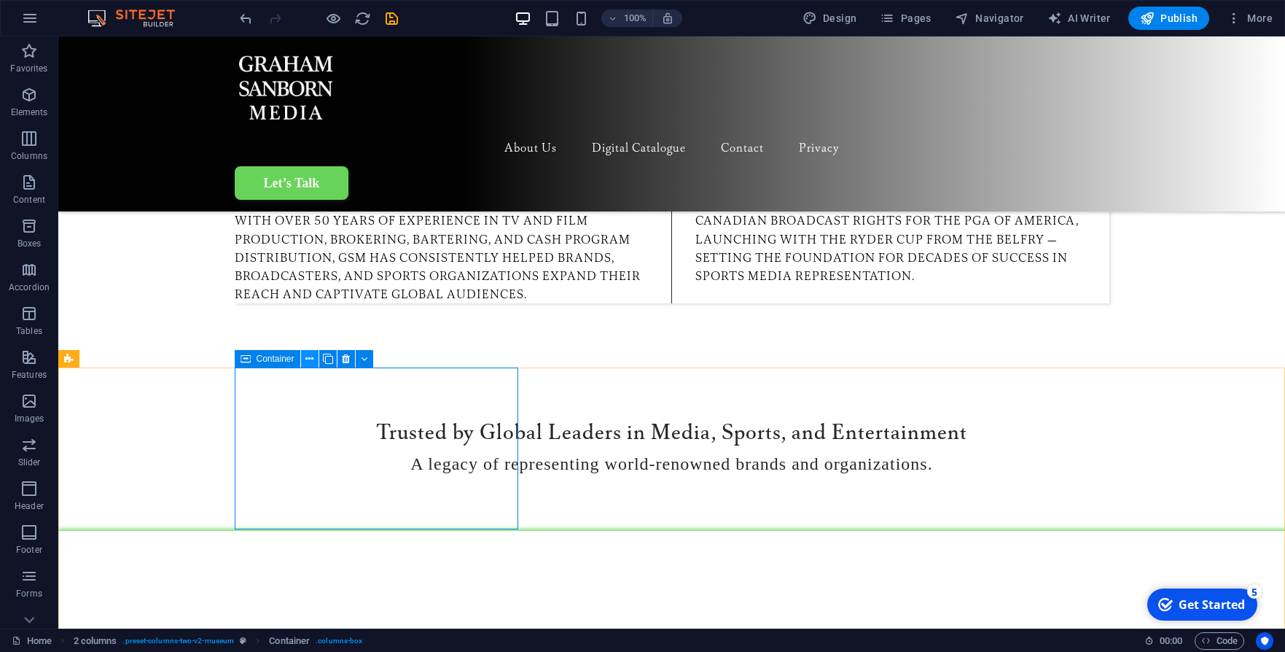
click at [309, 362] on icon at bounding box center [309, 358] width 8 height 15
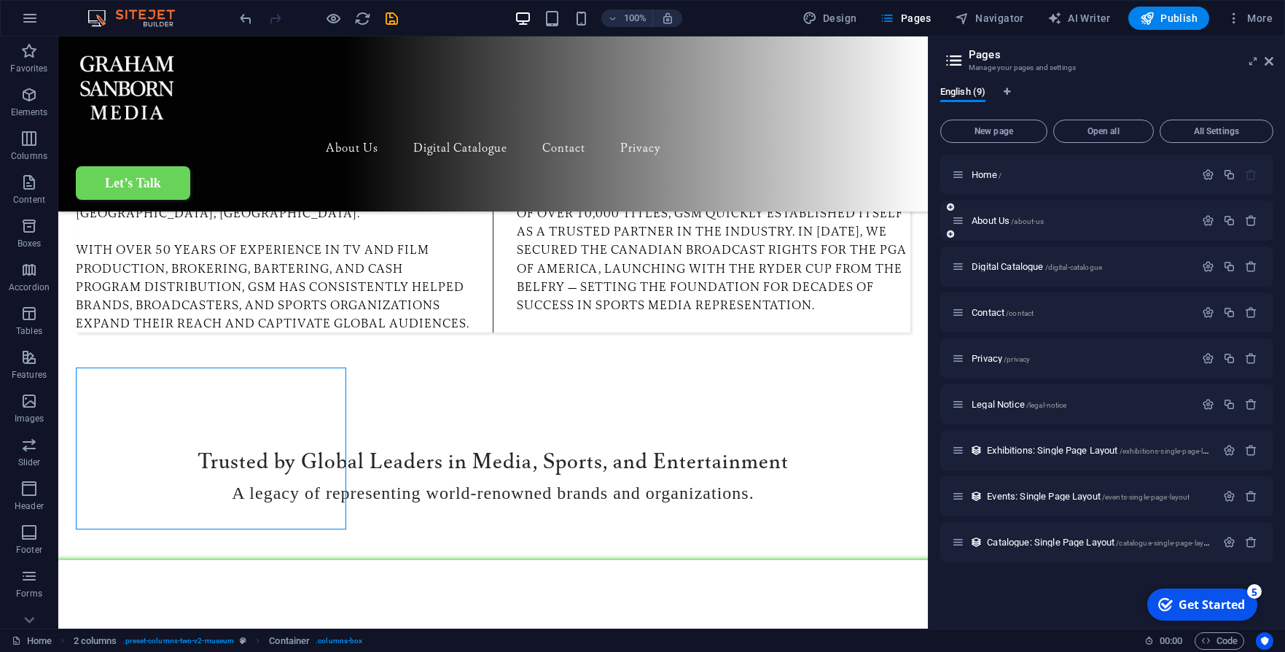
click at [959, 222] on icon at bounding box center [958, 220] width 12 height 12
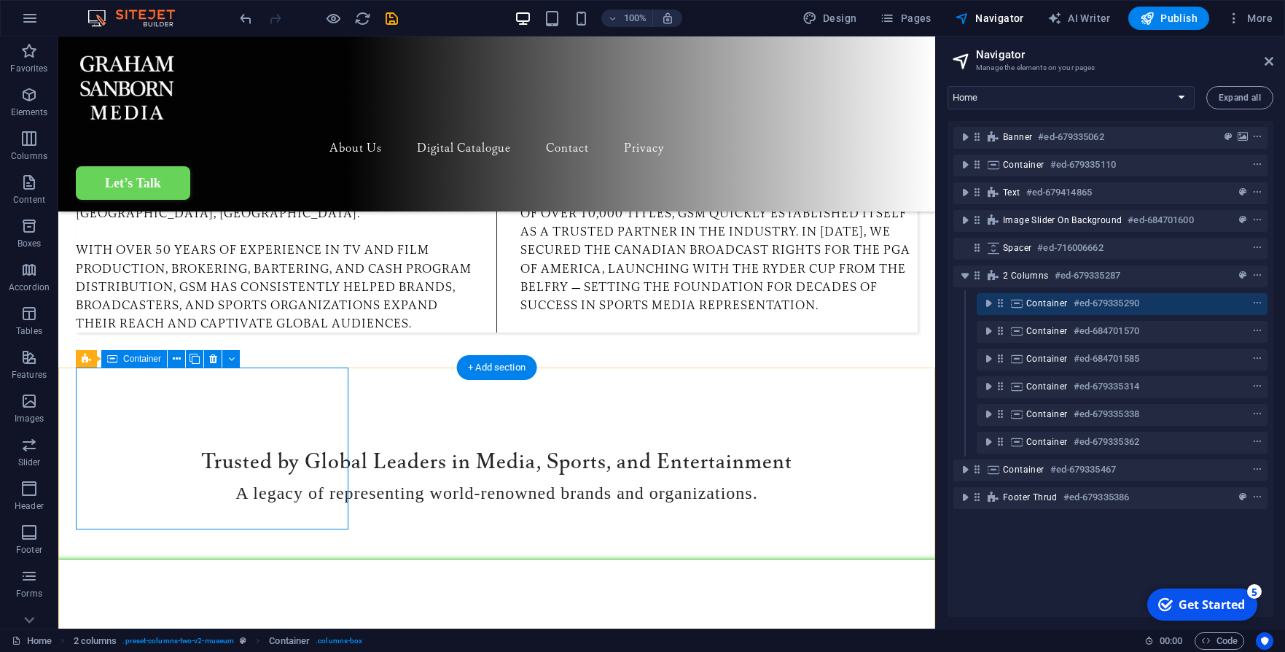
click at [1032, 302] on span "Container" at bounding box center [1047, 303] width 42 height 12
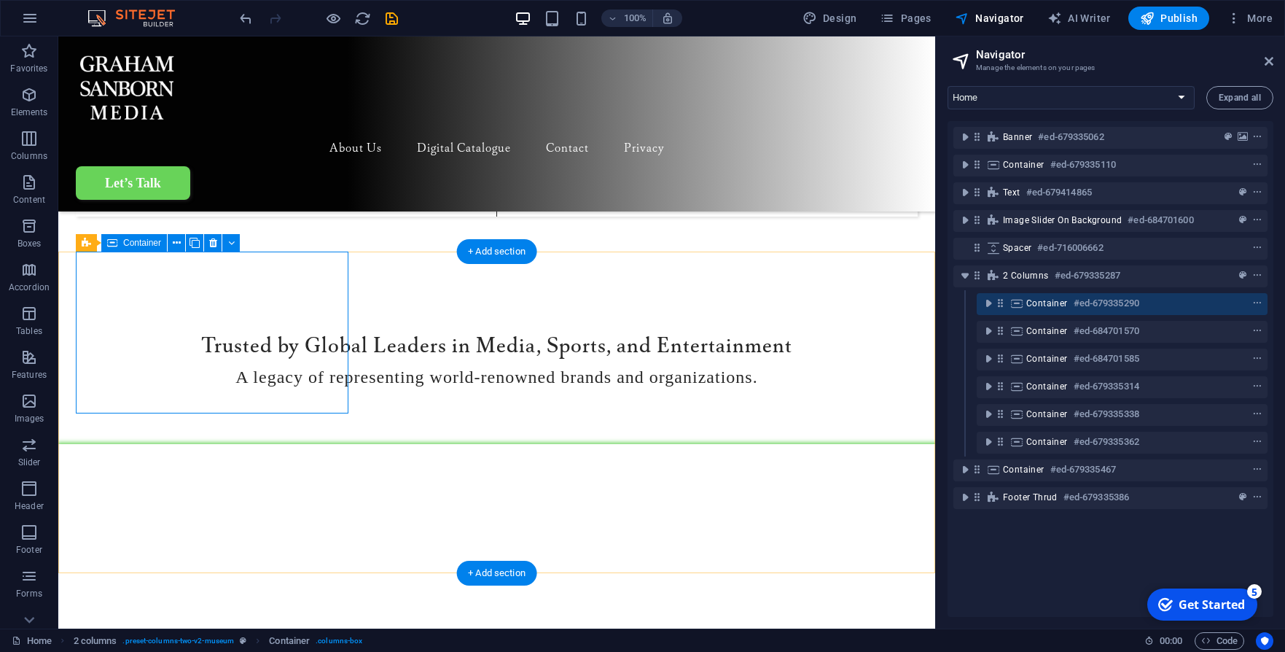
click at [1015, 303] on icon at bounding box center [1017, 303] width 16 height 12
click at [1252, 304] on icon "context-menu" at bounding box center [1257, 303] width 10 height 10
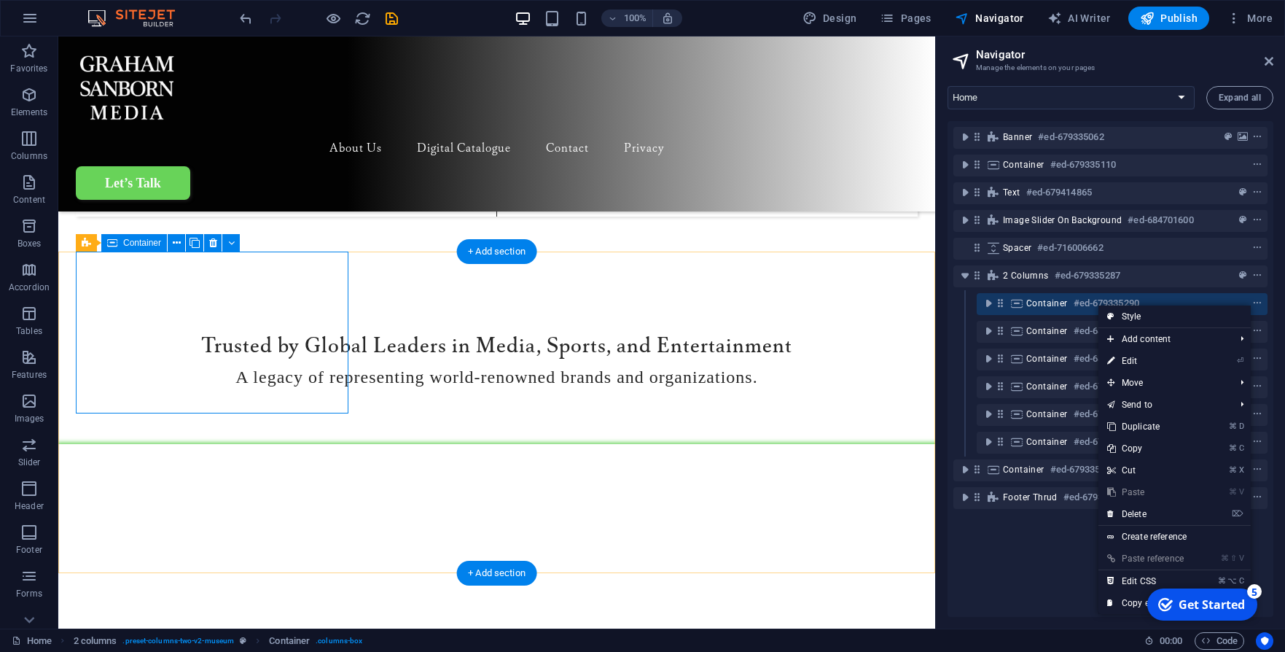
click at [1056, 304] on span "Container" at bounding box center [1047, 303] width 42 height 12
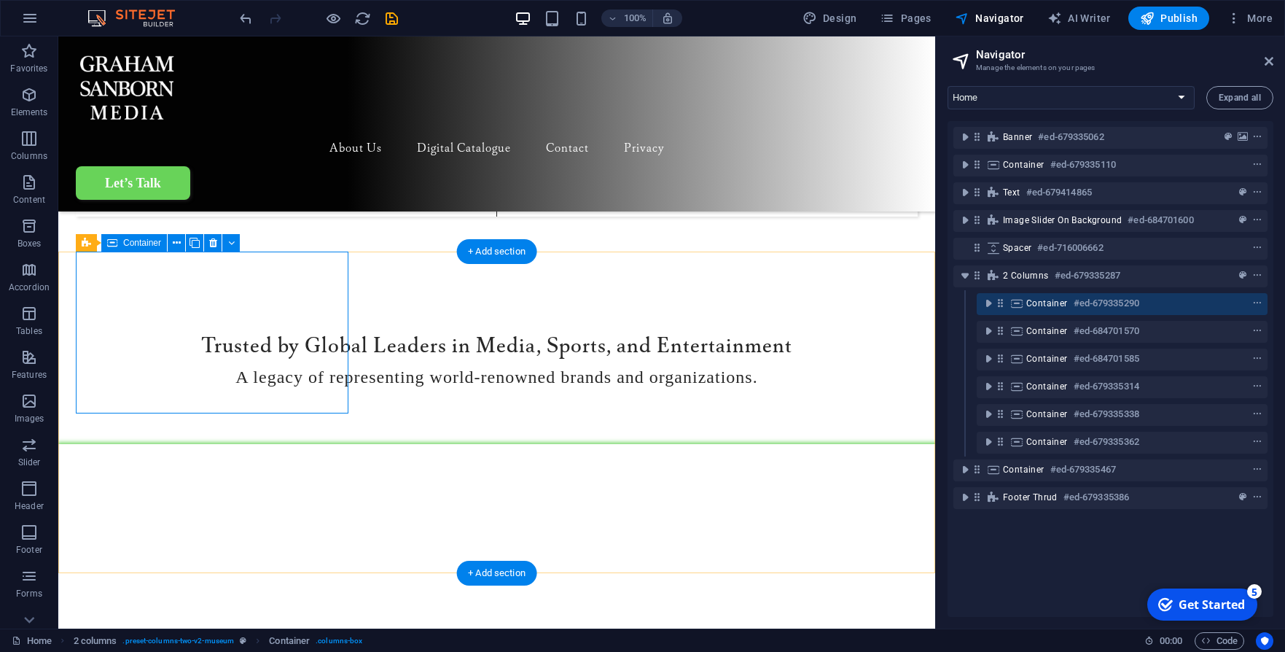
click at [1056, 305] on span "Container" at bounding box center [1047, 303] width 42 height 12
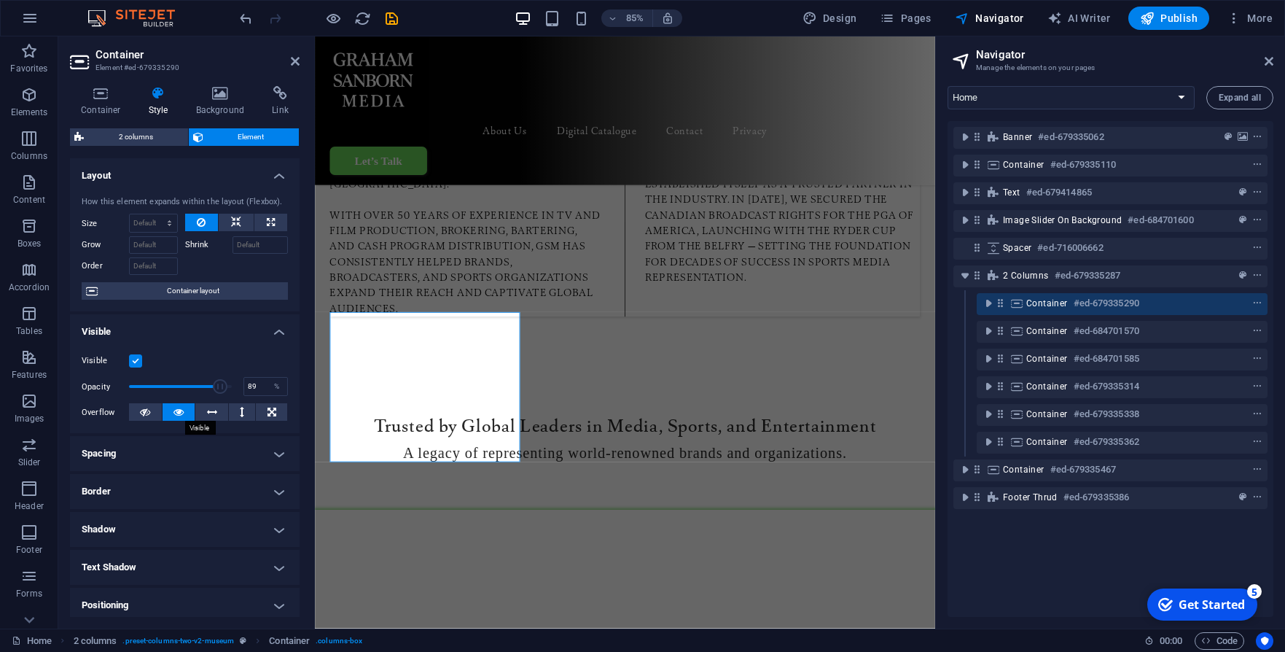
click at [178, 412] on icon at bounding box center [179, 411] width 10 height 17
click at [149, 413] on icon at bounding box center [145, 411] width 10 height 17
click at [176, 413] on icon at bounding box center [179, 411] width 10 height 17
click at [160, 413] on button at bounding box center [145, 411] width 33 height 17
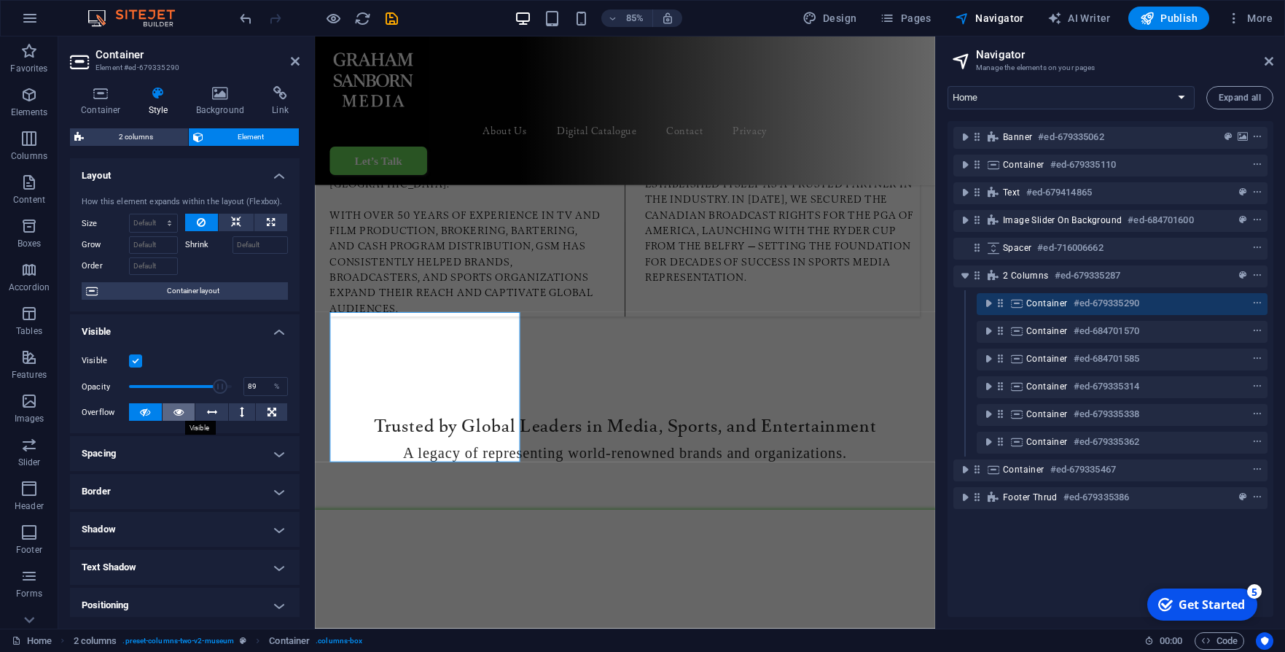
click at [175, 414] on icon at bounding box center [179, 411] width 10 height 17
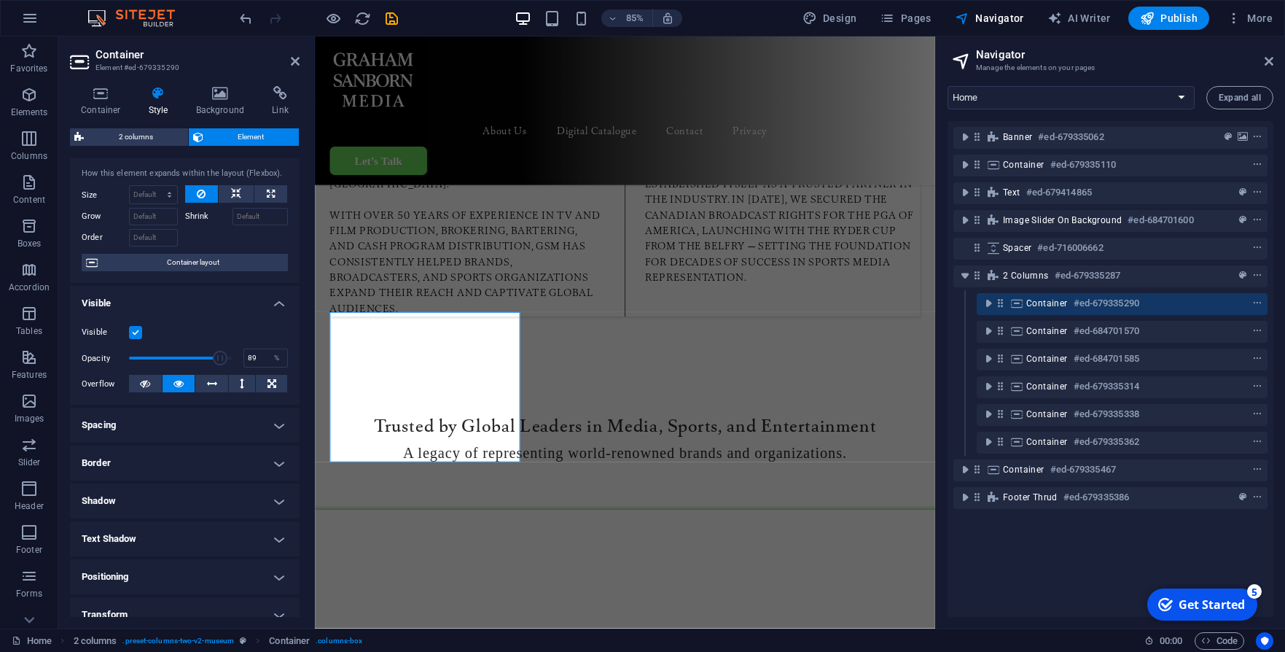
scroll to position [33, 0]
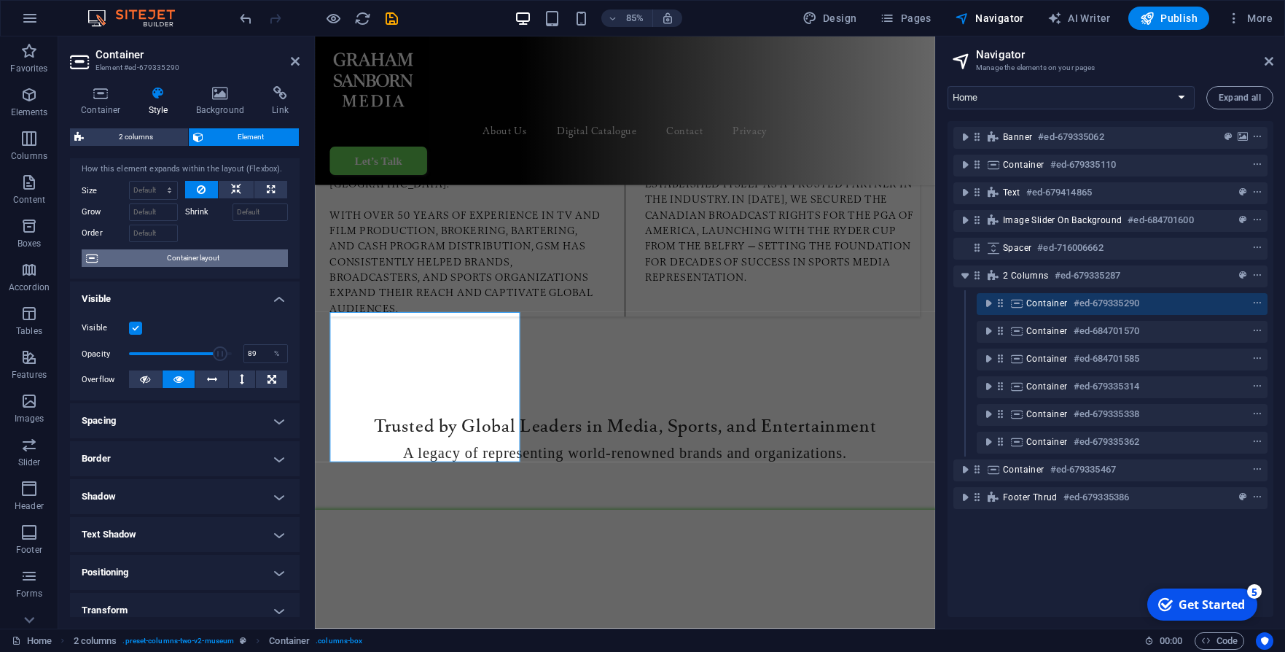
click at [200, 261] on span "Container layout" at bounding box center [193, 257] width 182 height 17
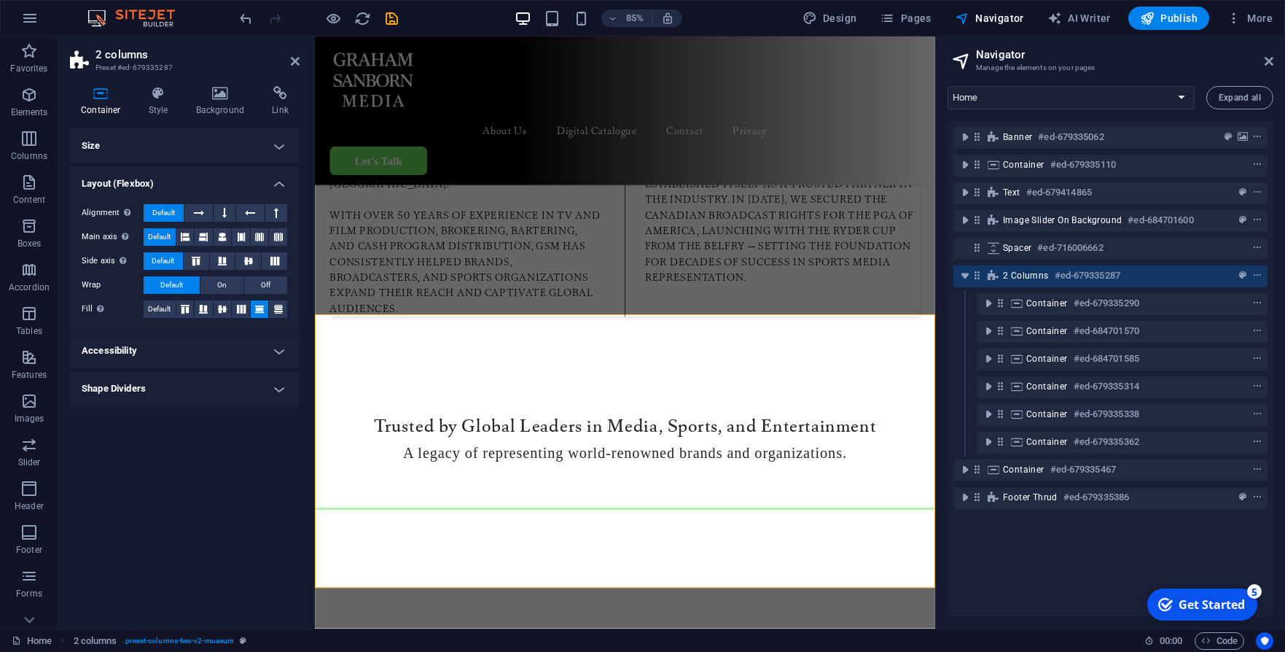
click at [153, 81] on div "Container Style Background Link Size Height 441 Default px rem % vh vw Min. hei…" at bounding box center [184, 351] width 253 height 554
click at [152, 94] on icon at bounding box center [159, 93] width 42 height 15
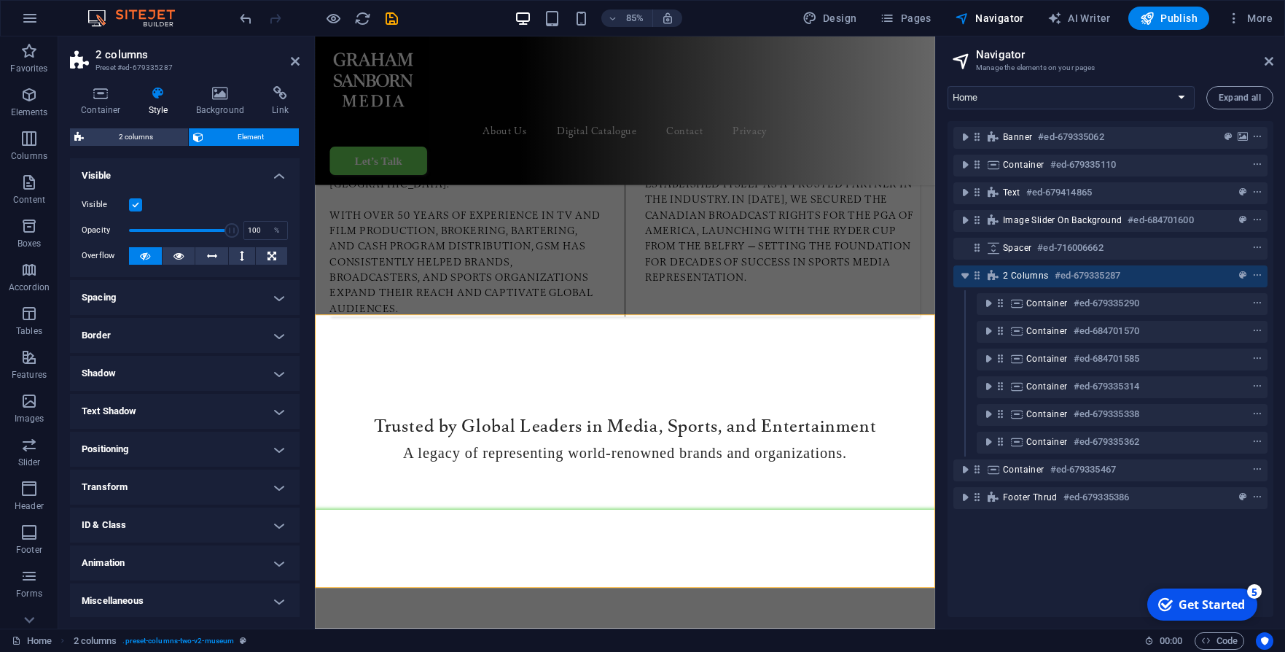
click at [273, 335] on h4 "Border" at bounding box center [185, 335] width 230 height 35
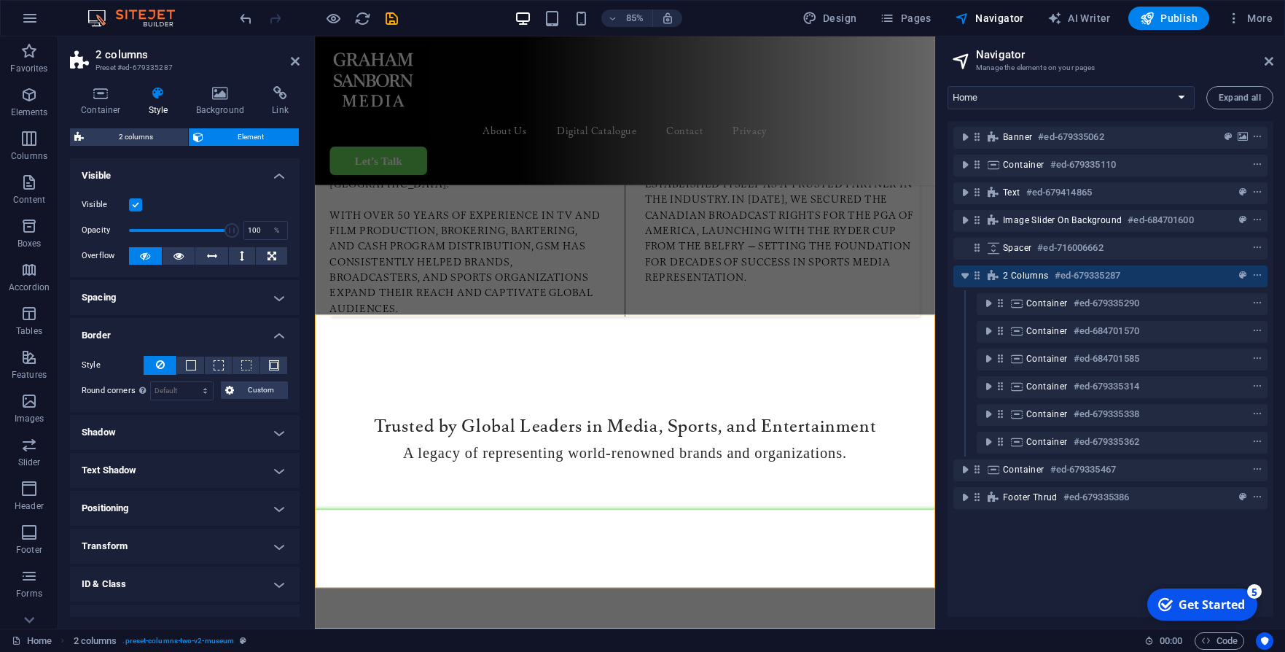
click at [273, 335] on h4 "Border" at bounding box center [185, 331] width 230 height 26
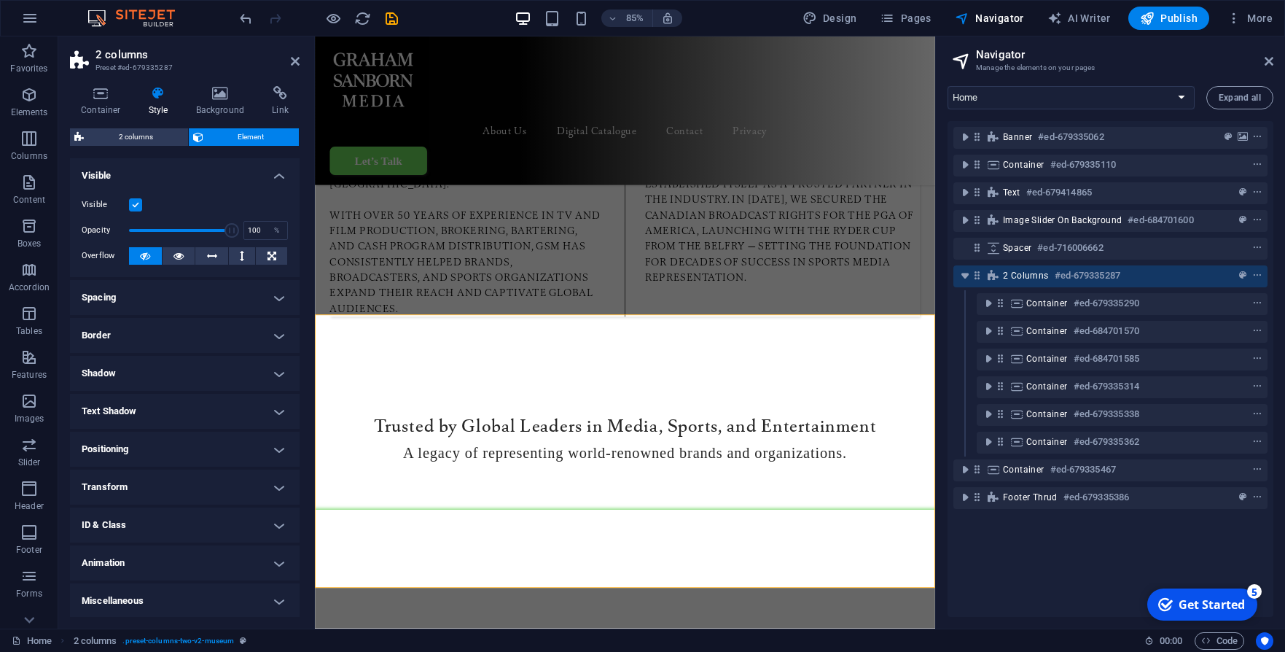
click at [273, 370] on h4 "Shadow" at bounding box center [185, 373] width 230 height 35
click at [273, 370] on h4 "Shadow" at bounding box center [185, 369] width 230 height 26
click at [265, 407] on h4 "Text Shadow" at bounding box center [185, 411] width 230 height 35
click at [265, 407] on h4 "Text Shadow" at bounding box center [185, 407] width 230 height 26
click at [265, 432] on h4 "Positioning" at bounding box center [185, 449] width 230 height 35
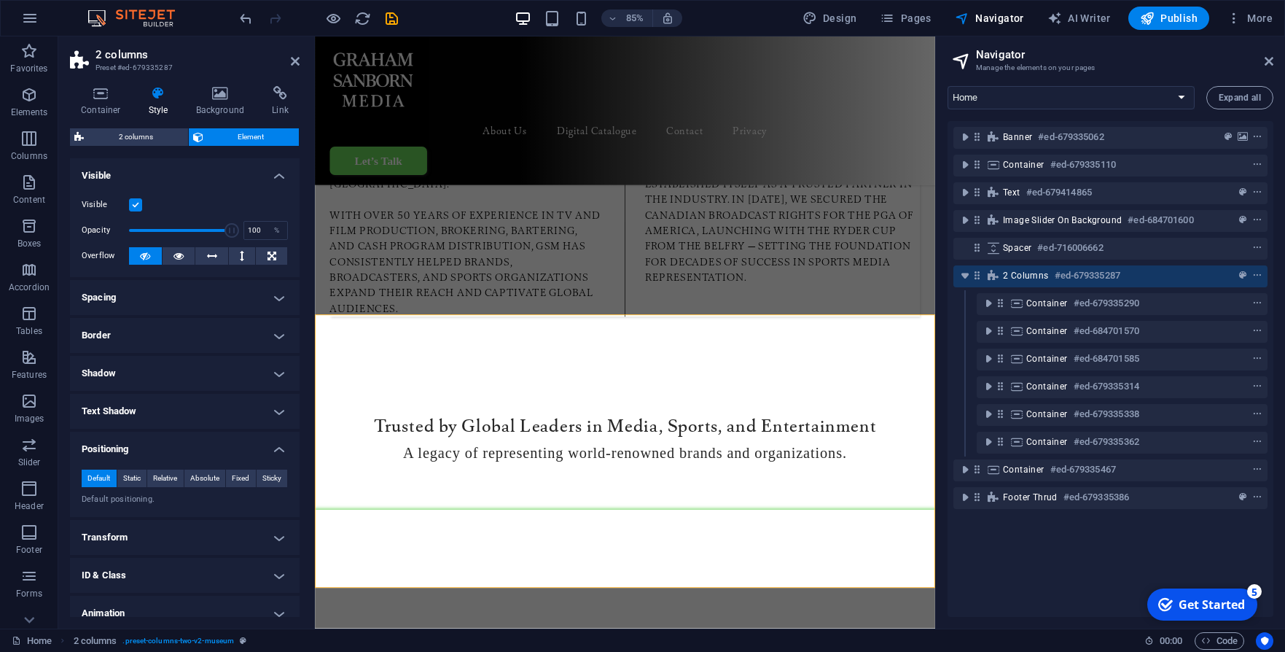
click at [265, 435] on h4 "Positioning" at bounding box center [185, 445] width 230 height 26
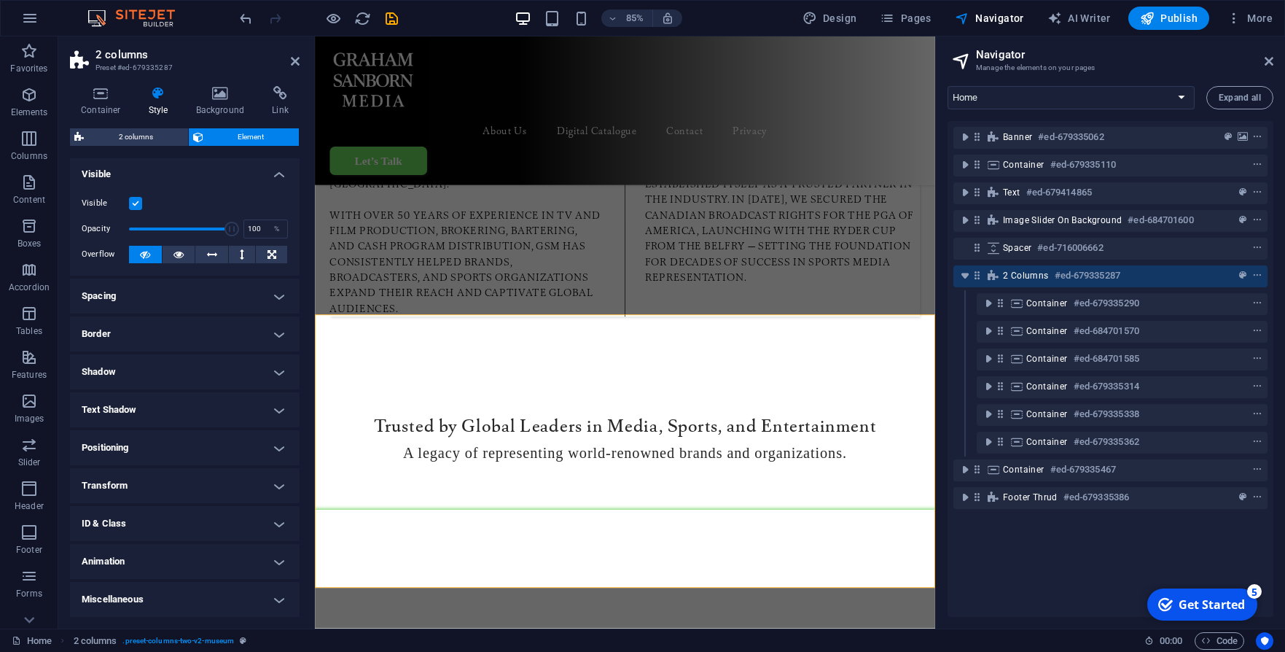
click at [255, 485] on h4 "Transform" at bounding box center [185, 485] width 230 height 35
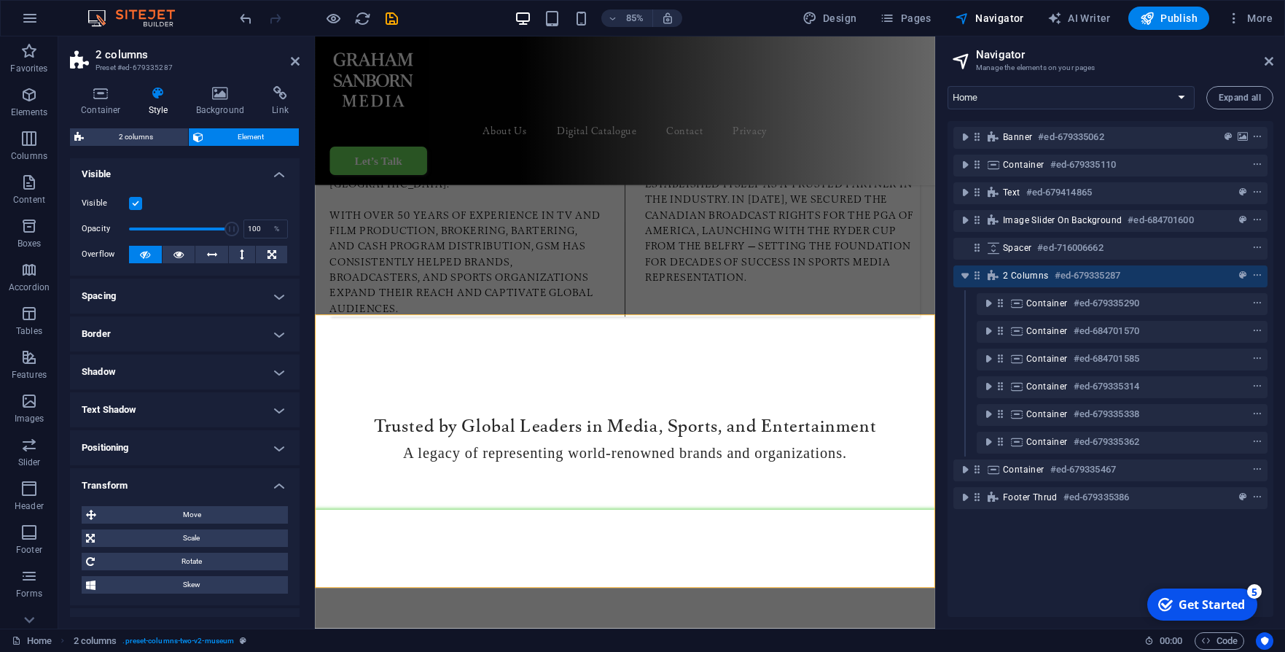
click at [263, 483] on h4 "Transform" at bounding box center [185, 481] width 230 height 26
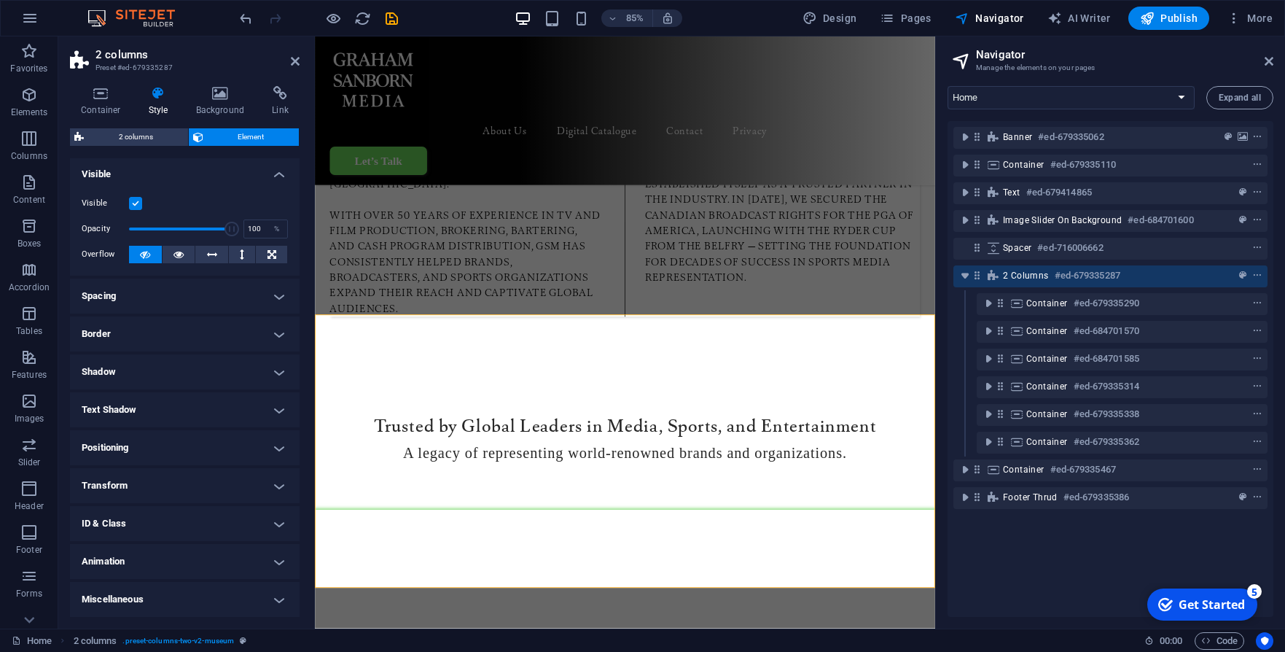
click at [260, 515] on h4 "ID & Class" at bounding box center [185, 523] width 230 height 35
click at [260, 515] on h4 "ID & Class" at bounding box center [185, 519] width 230 height 26
click at [271, 553] on h4 "Animation" at bounding box center [185, 561] width 230 height 35
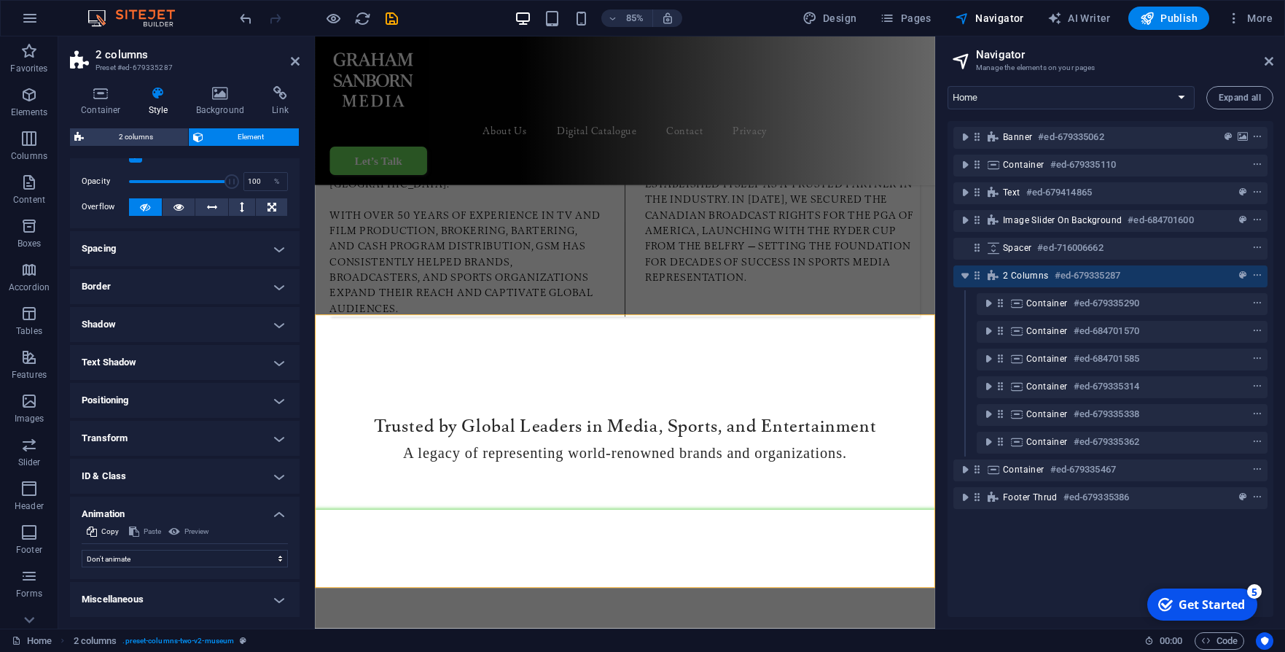
click at [267, 514] on h4 "Animation" at bounding box center [185, 509] width 230 height 26
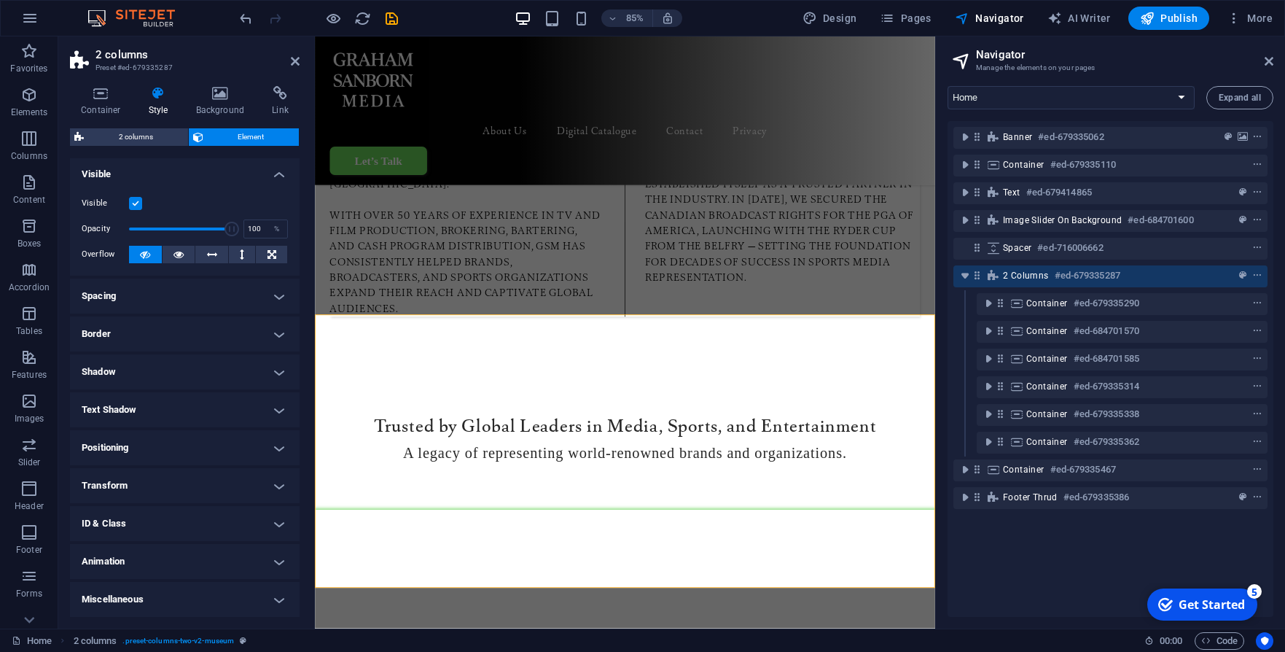
scroll to position [0, 0]
click at [214, 94] on icon at bounding box center [220, 93] width 71 height 15
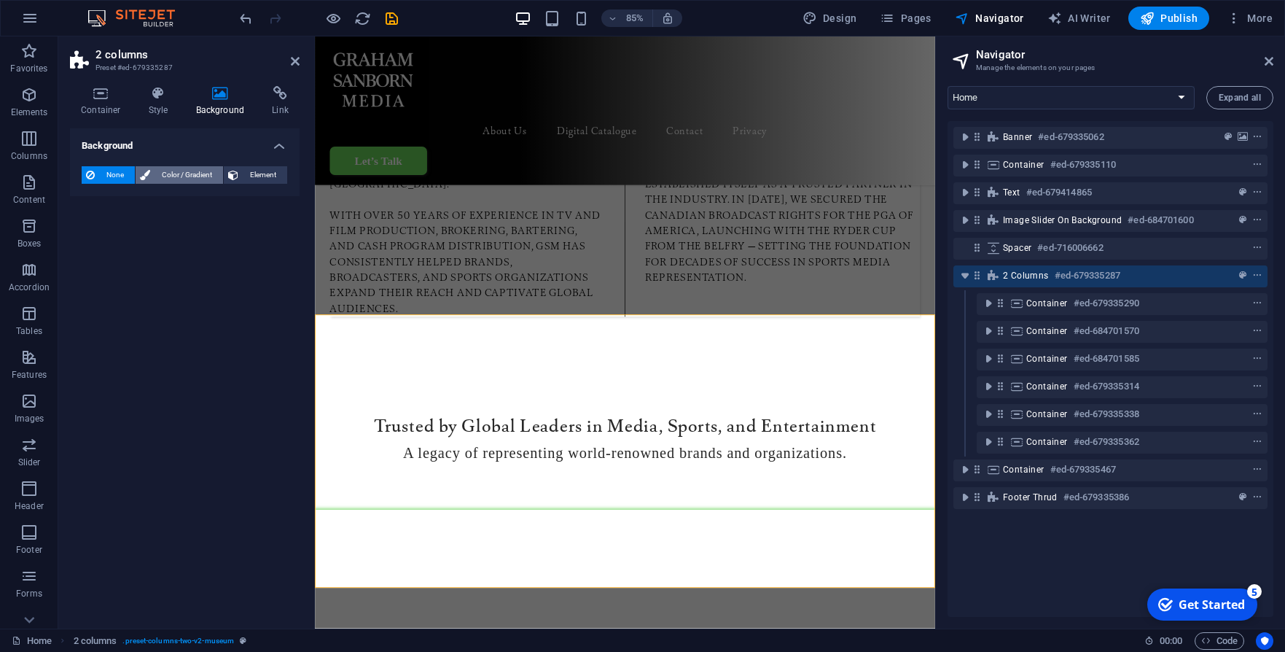
click at [167, 174] on span "Color / Gradient" at bounding box center [187, 174] width 64 height 17
click at [109, 179] on span "None" at bounding box center [114, 174] width 31 height 17
click at [163, 100] on icon at bounding box center [159, 93] width 42 height 15
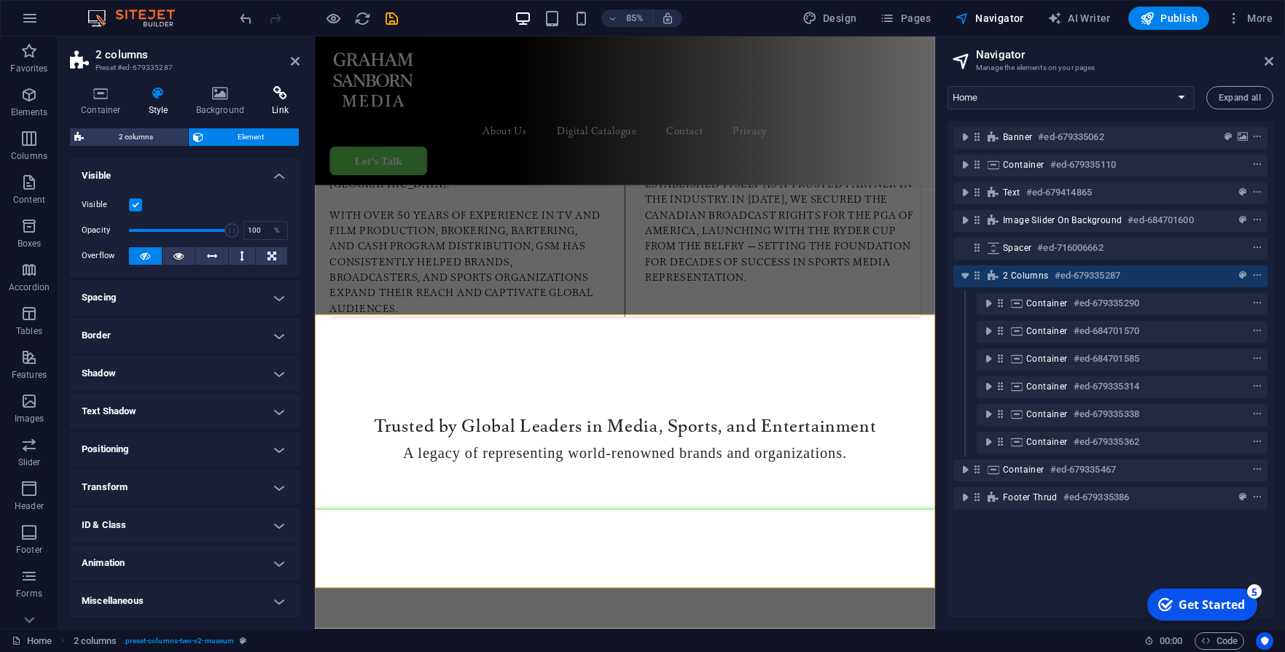
click at [278, 106] on h4 "Link" at bounding box center [280, 101] width 39 height 31
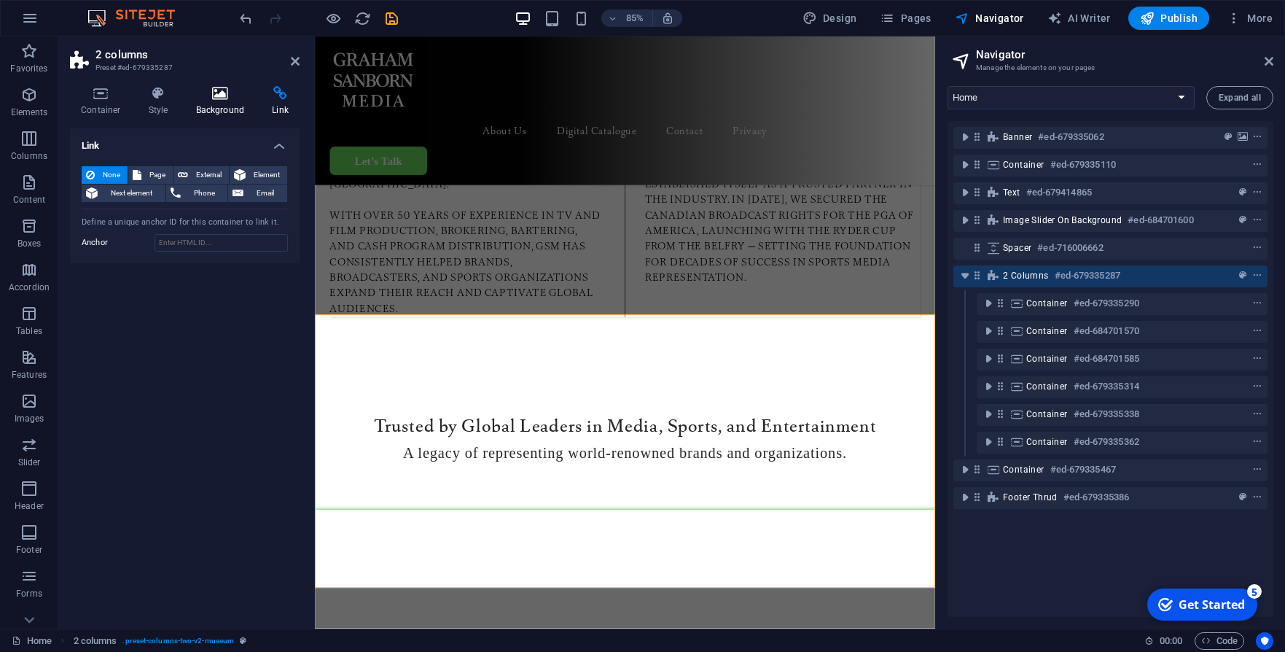
click at [223, 104] on h4 "Background" at bounding box center [223, 101] width 77 height 31
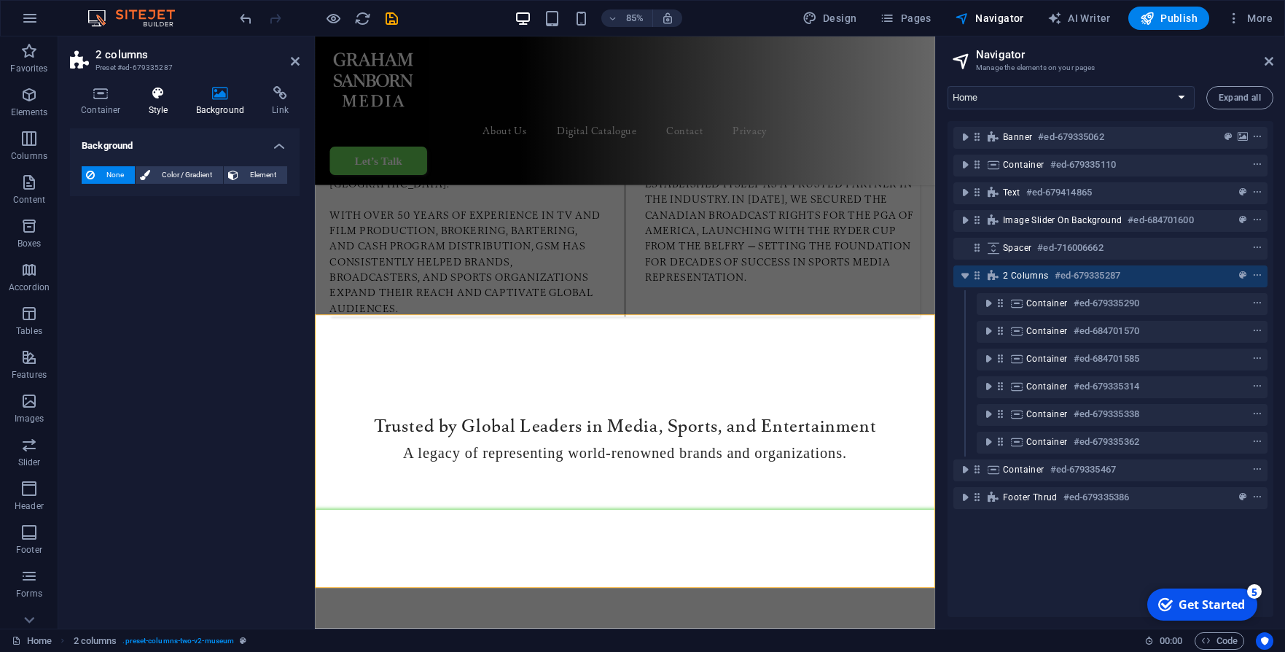
click at [162, 105] on h4 "Style" at bounding box center [161, 101] width 47 height 31
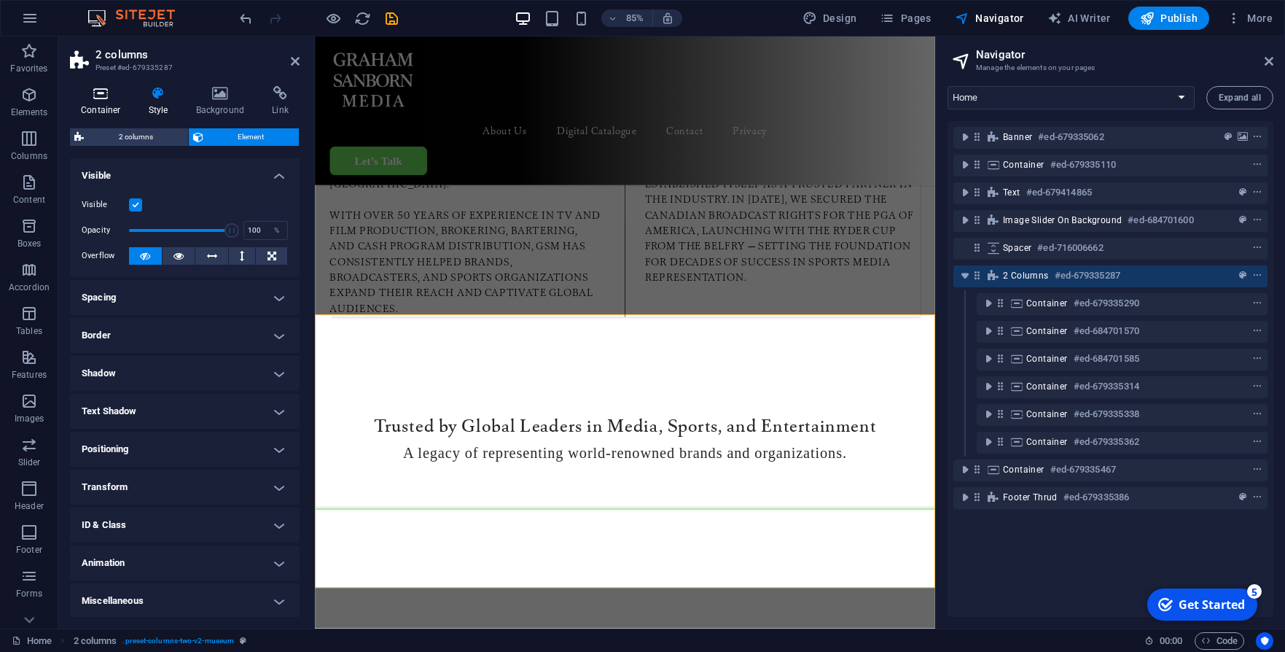
click at [109, 102] on h4 "Container" at bounding box center [104, 101] width 68 height 31
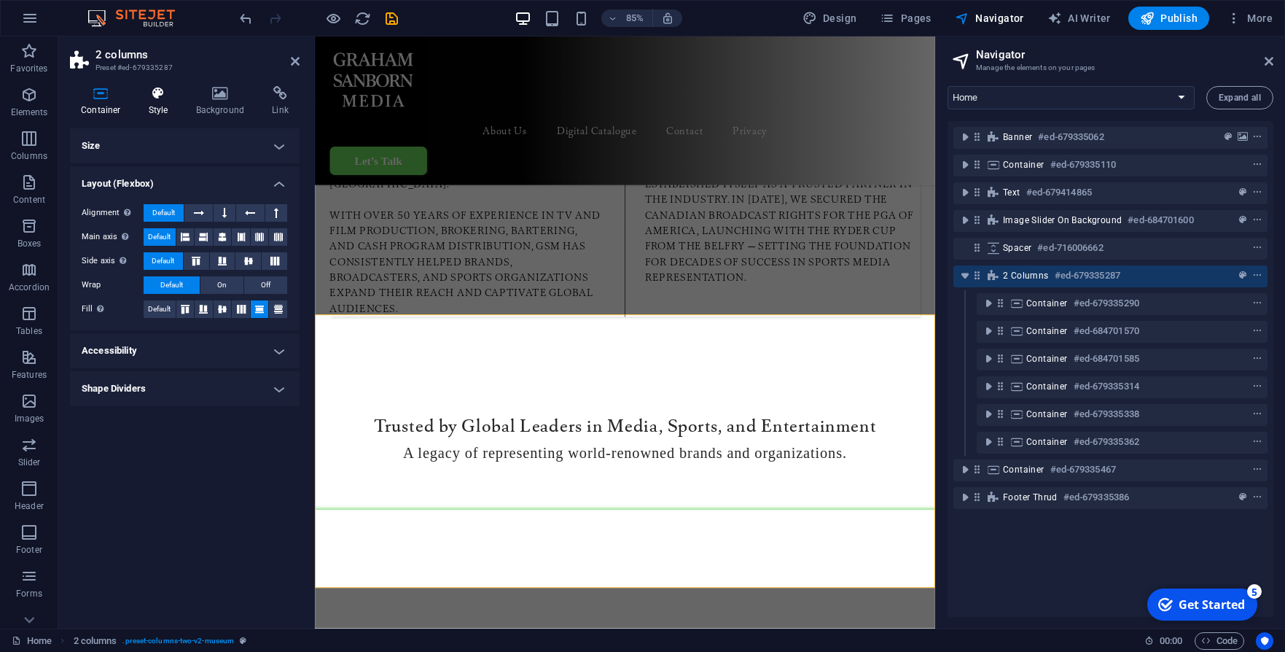
click at [147, 103] on h4 "Style" at bounding box center [161, 101] width 47 height 31
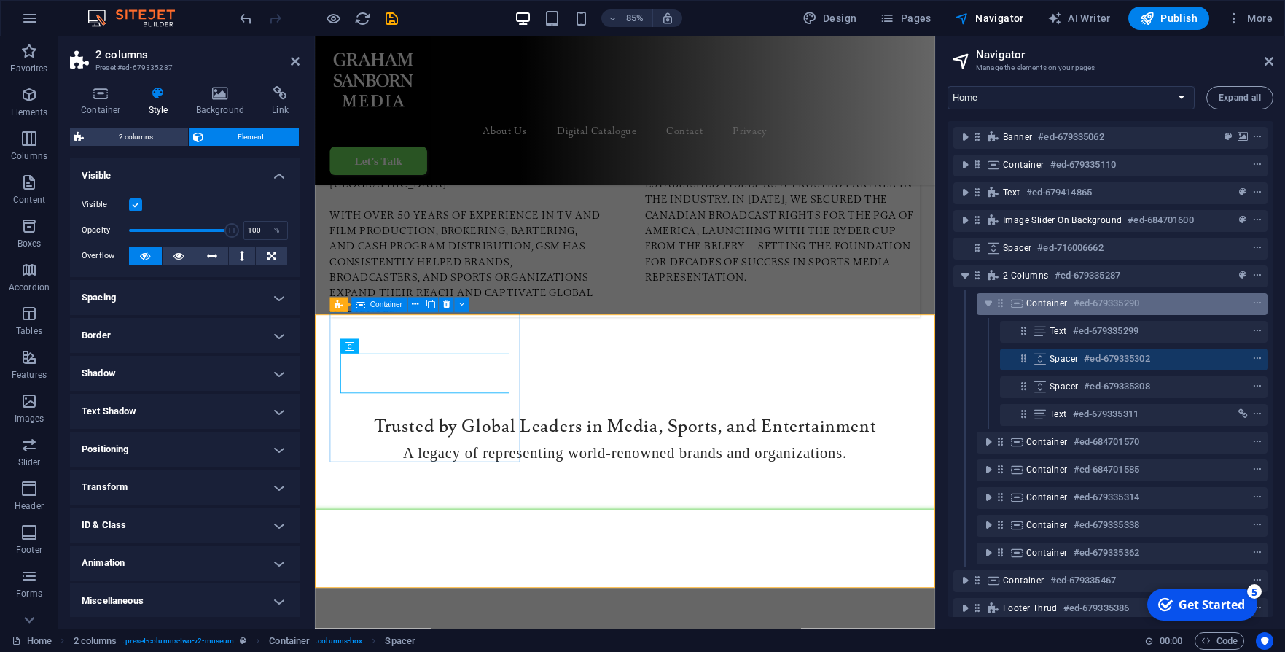
click at [1091, 308] on h6 "#ed-679335290" at bounding box center [1107, 303] width 66 height 17
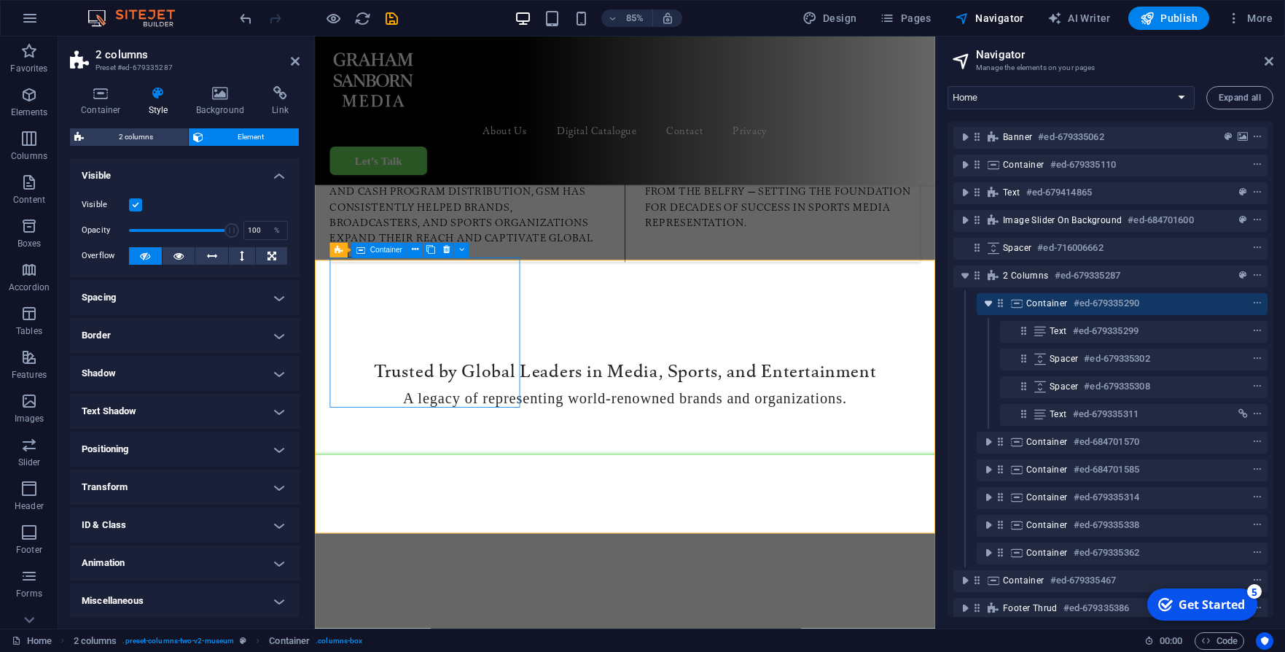
click at [986, 303] on icon "toggle-expand" at bounding box center [988, 303] width 15 height 15
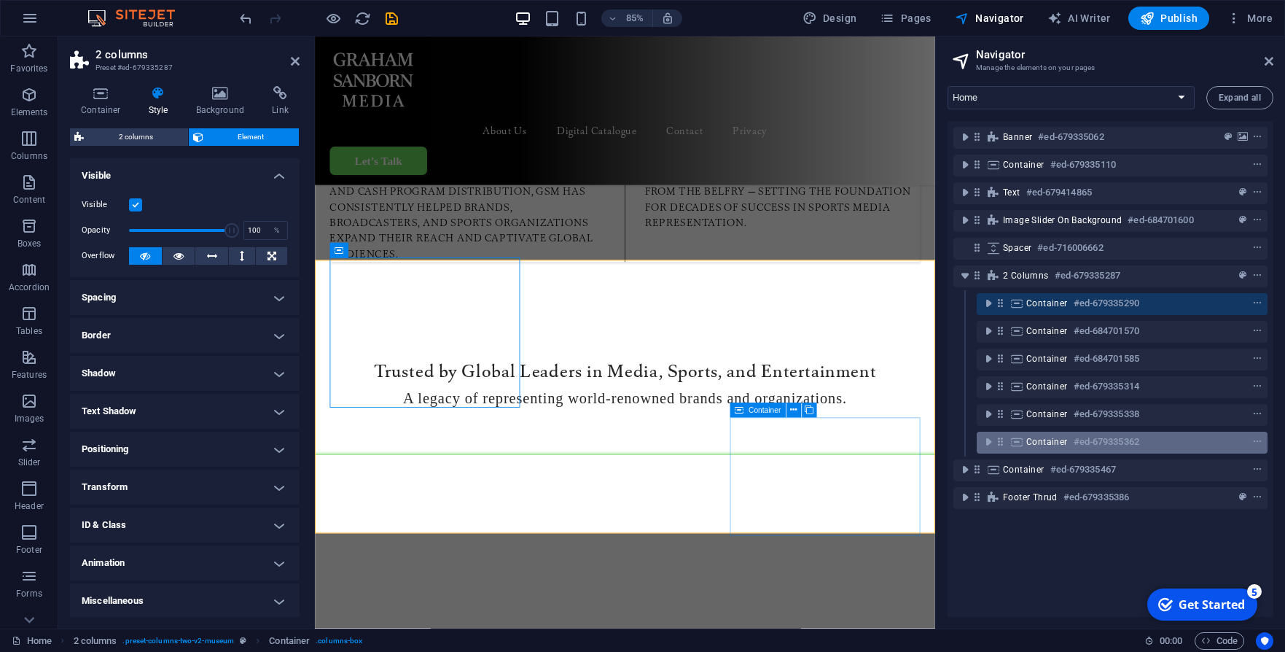
click at [1018, 439] on icon at bounding box center [1017, 442] width 16 height 12
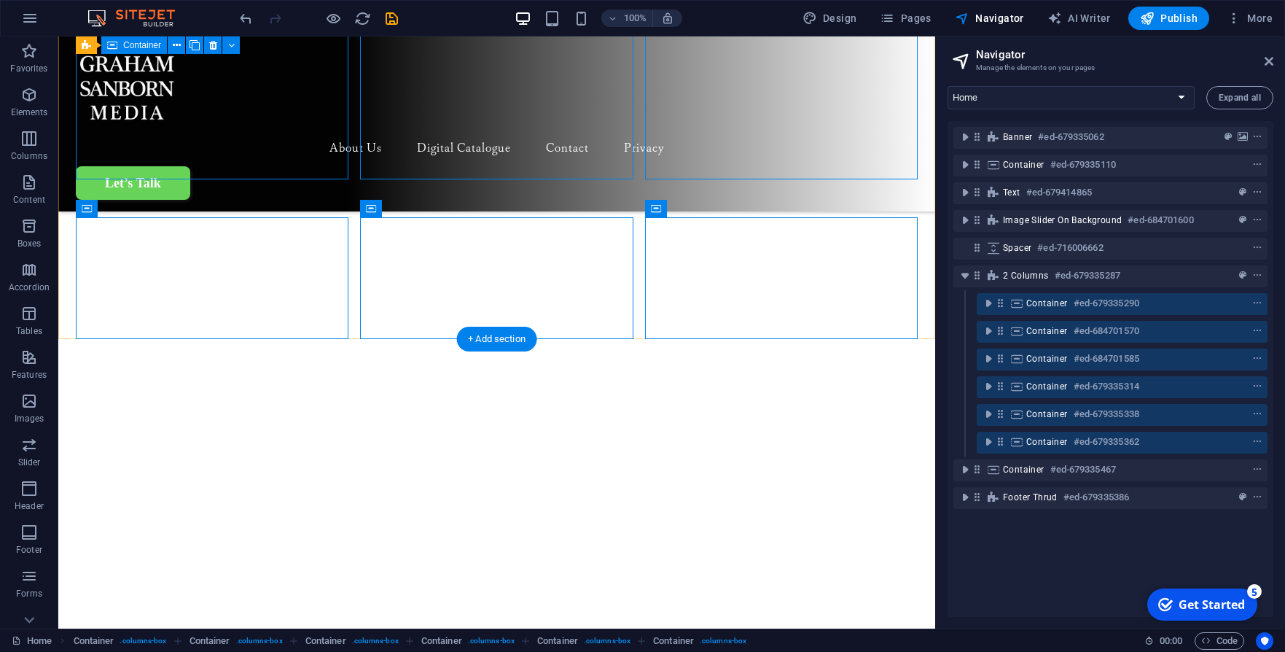
click at [1023, 301] on icon at bounding box center [1017, 303] width 16 height 12
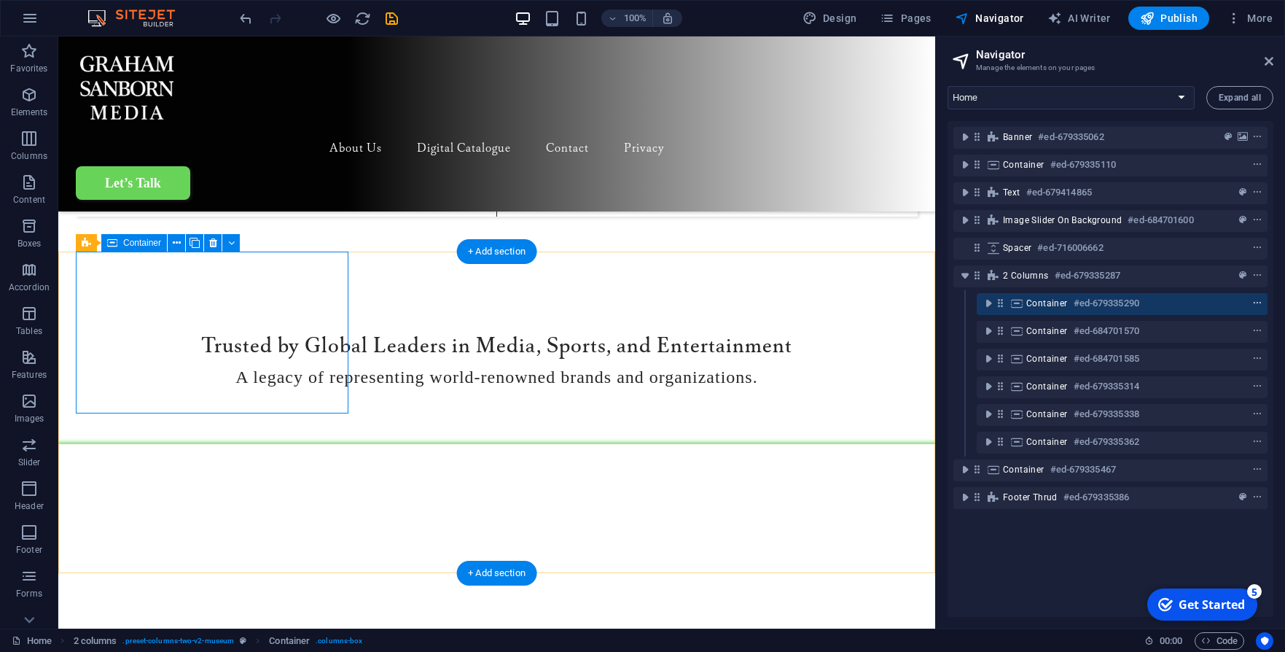
click at [1255, 303] on icon "context-menu" at bounding box center [1257, 303] width 10 height 10
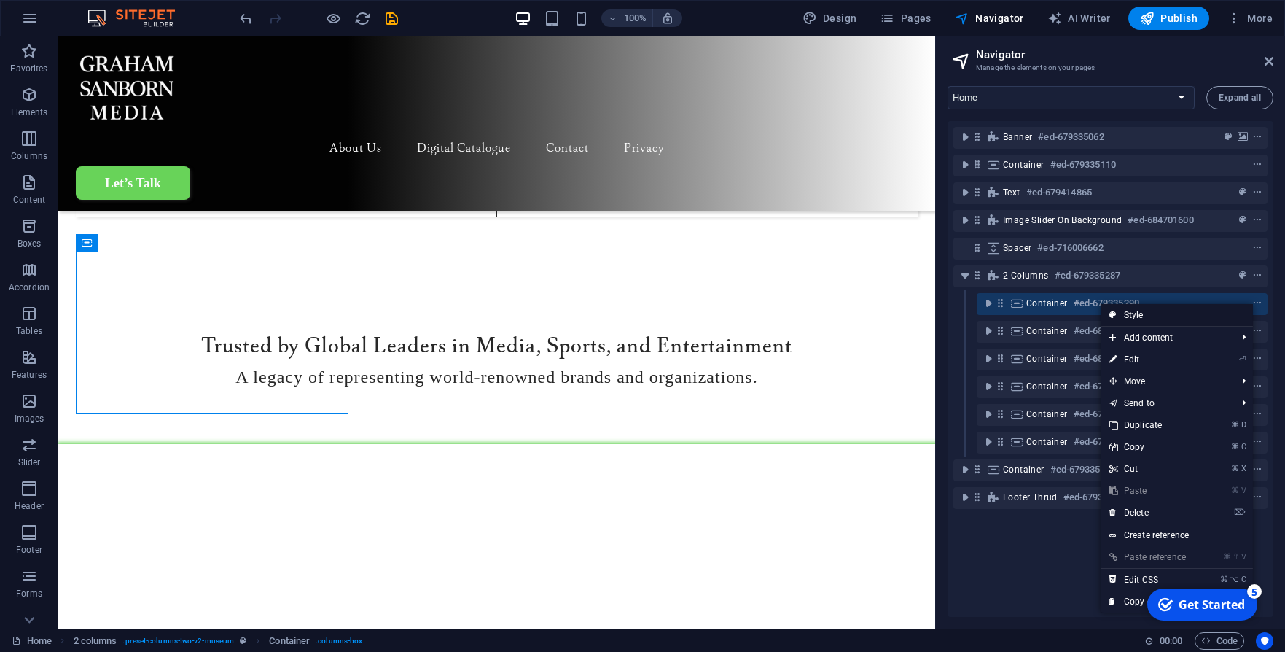
click at [1158, 316] on link "Style" at bounding box center [1177, 315] width 152 height 22
select select "rem"
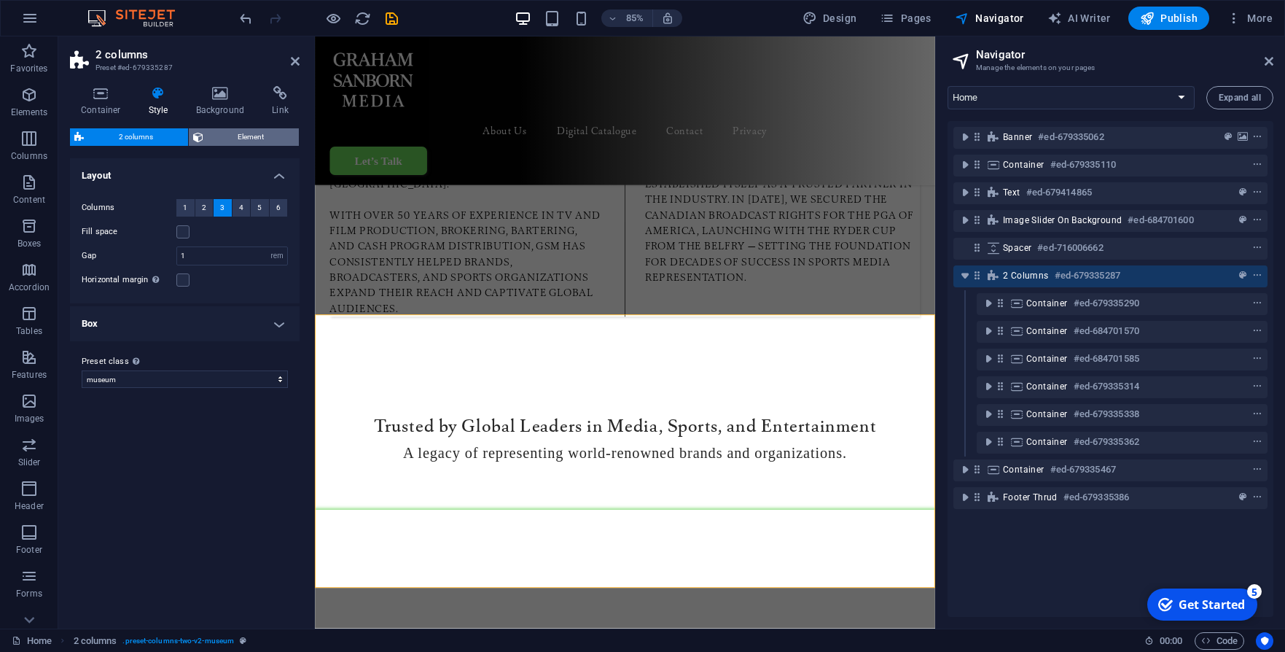
click at [242, 136] on span "Element" at bounding box center [251, 136] width 87 height 17
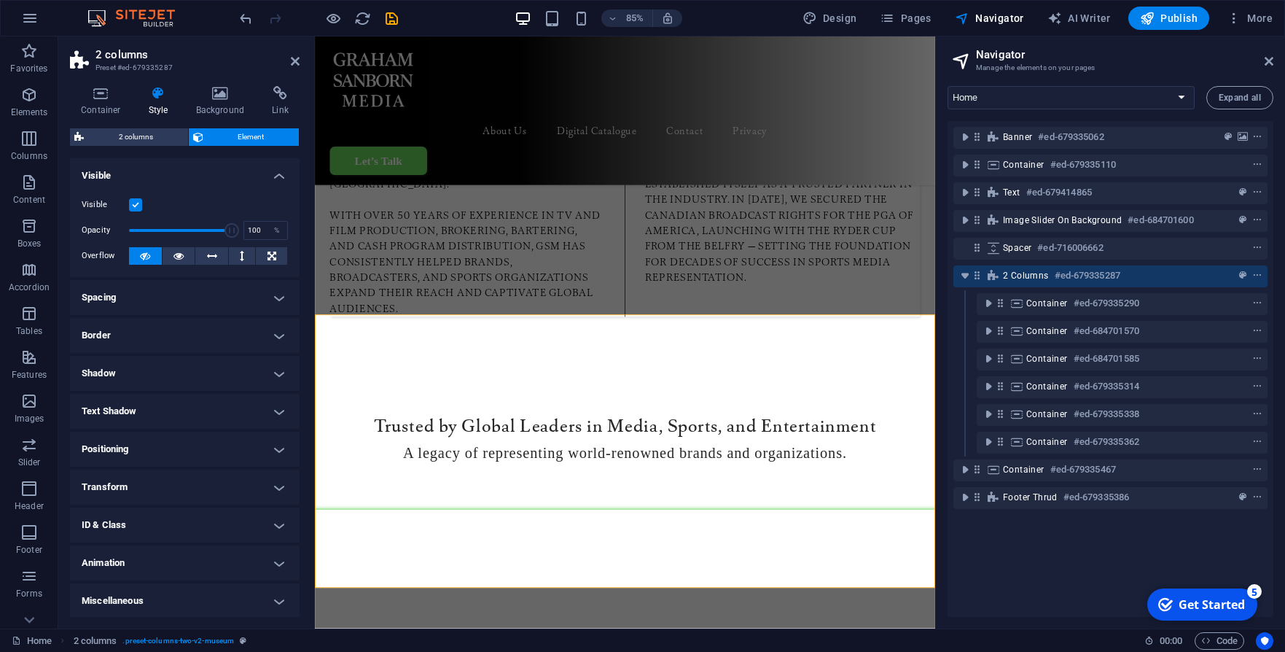
scroll to position [1, 0]
click at [233, 95] on icon at bounding box center [220, 93] width 71 height 15
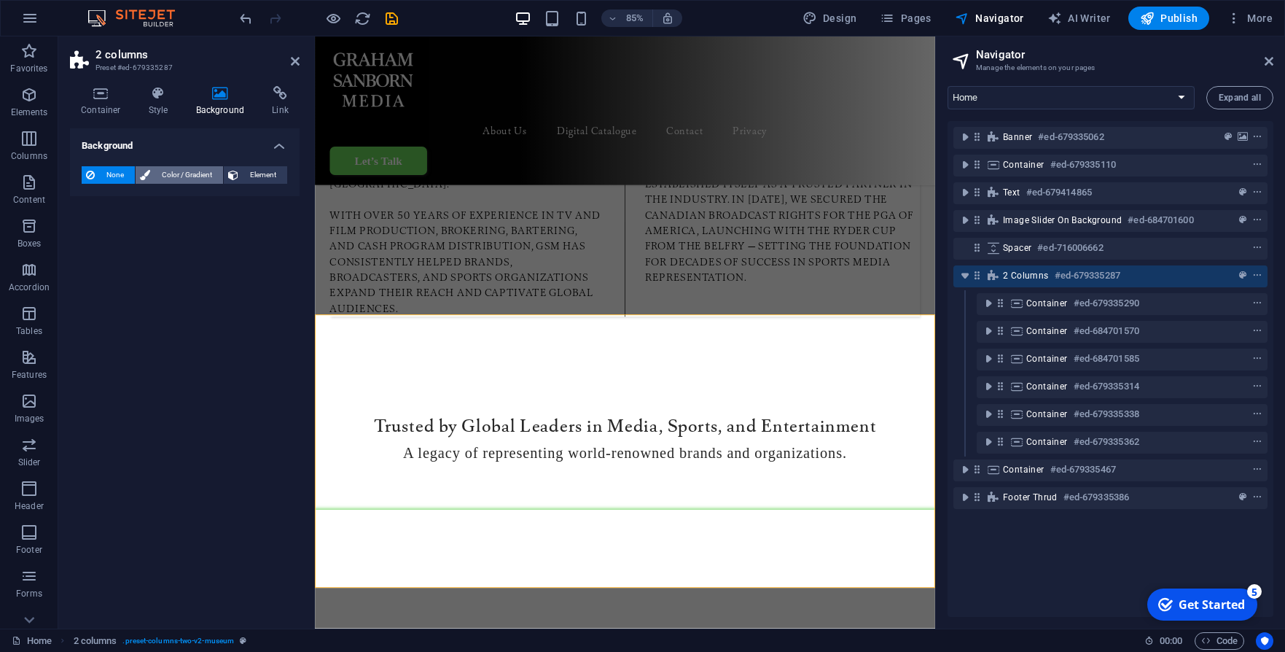
click at [192, 180] on span "Color / Gradient" at bounding box center [187, 174] width 64 height 17
click at [95, 229] on span at bounding box center [91, 233] width 16 height 16
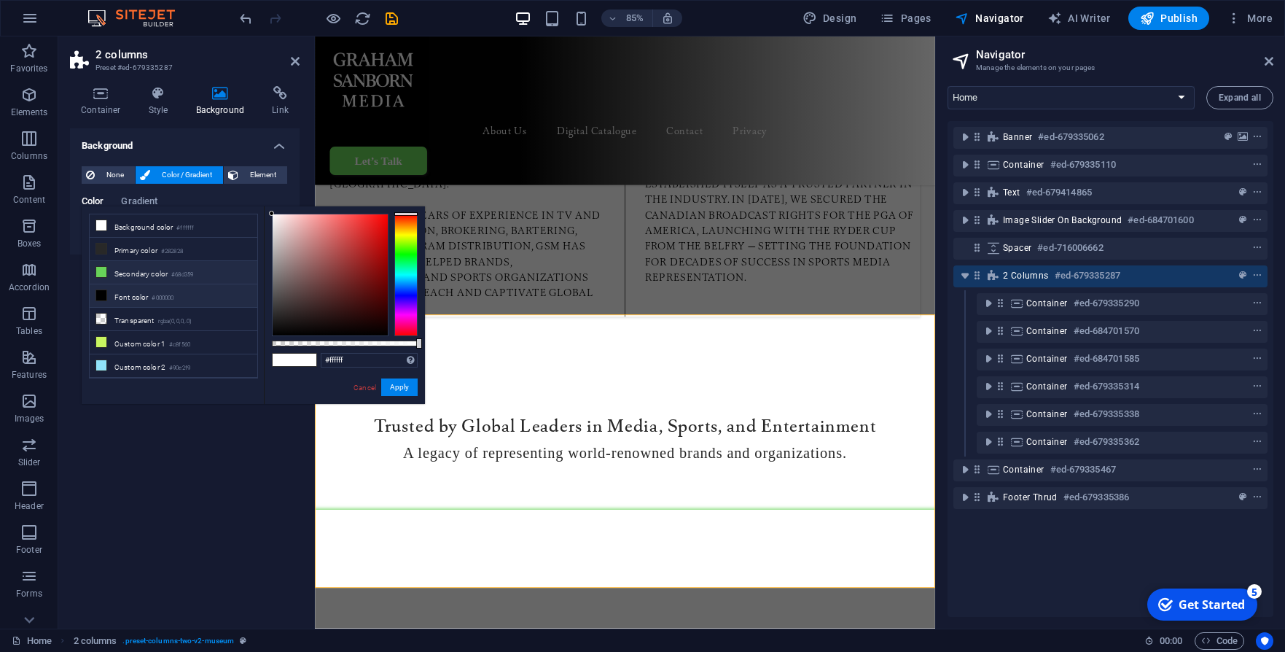
click at [110, 274] on li "Secondary color #68d359" at bounding box center [174, 272] width 168 height 23
type input "#68d359"
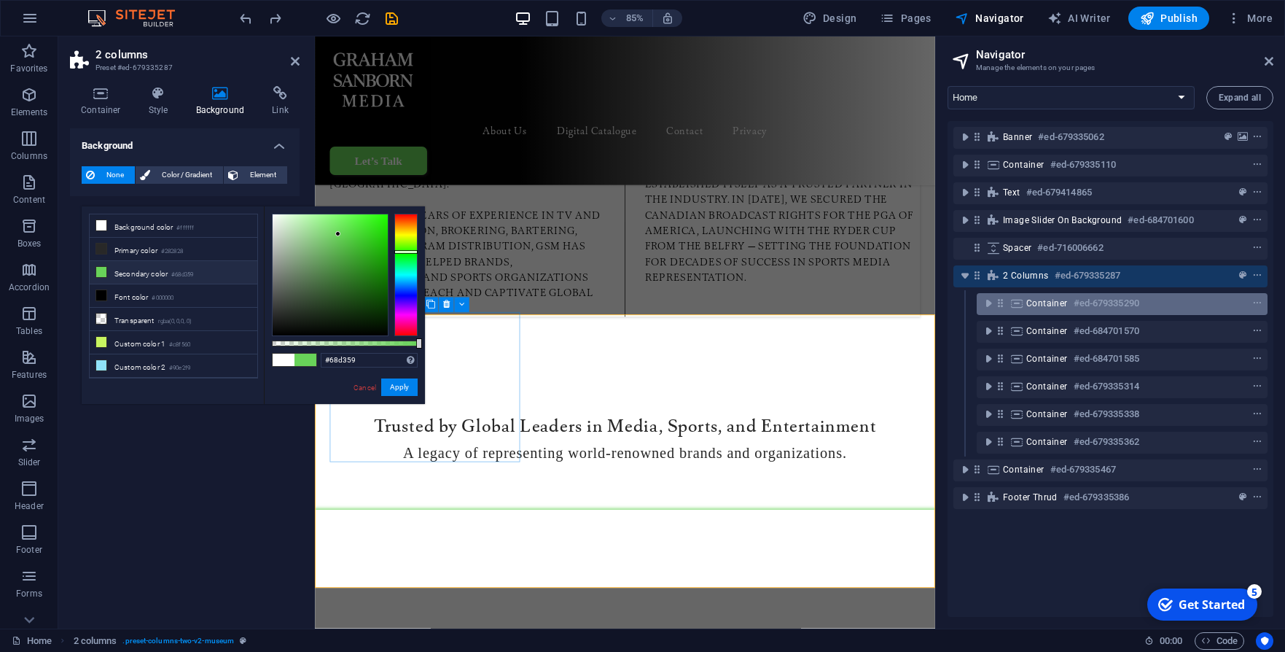
click at [1028, 300] on span "Container" at bounding box center [1047, 303] width 42 height 12
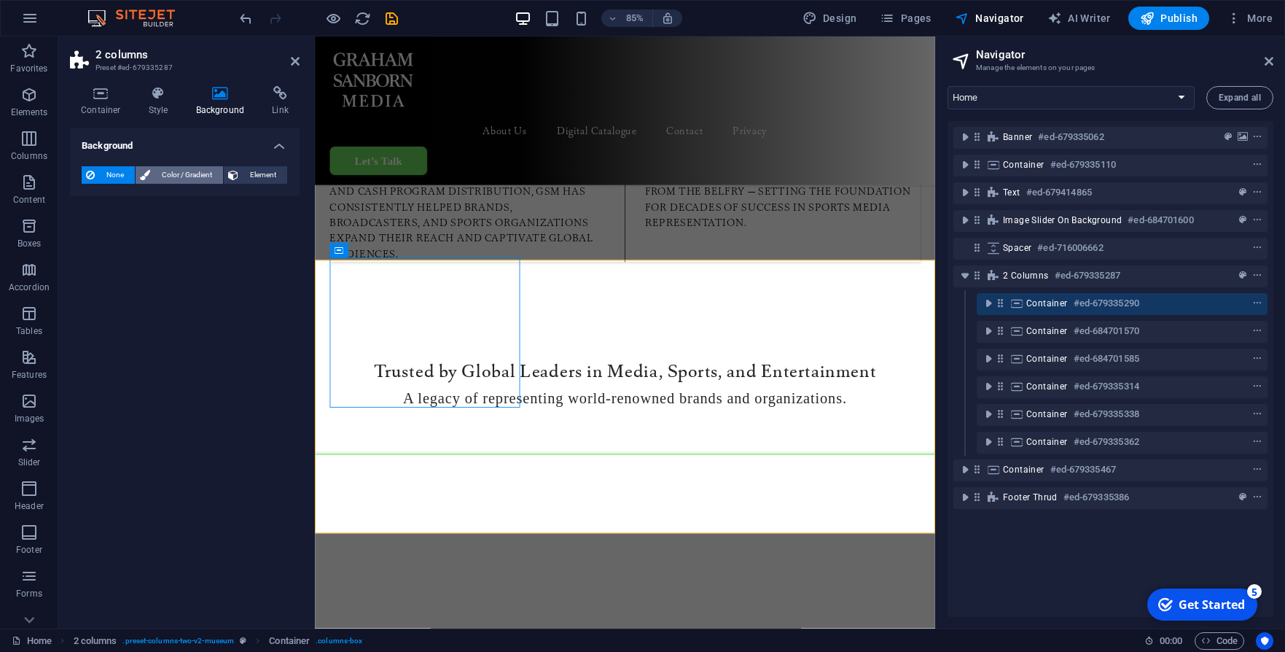
click at [183, 174] on span "Color / Gradient" at bounding box center [187, 174] width 64 height 17
click at [93, 233] on span at bounding box center [91, 233] width 16 height 16
type input "#68d359"
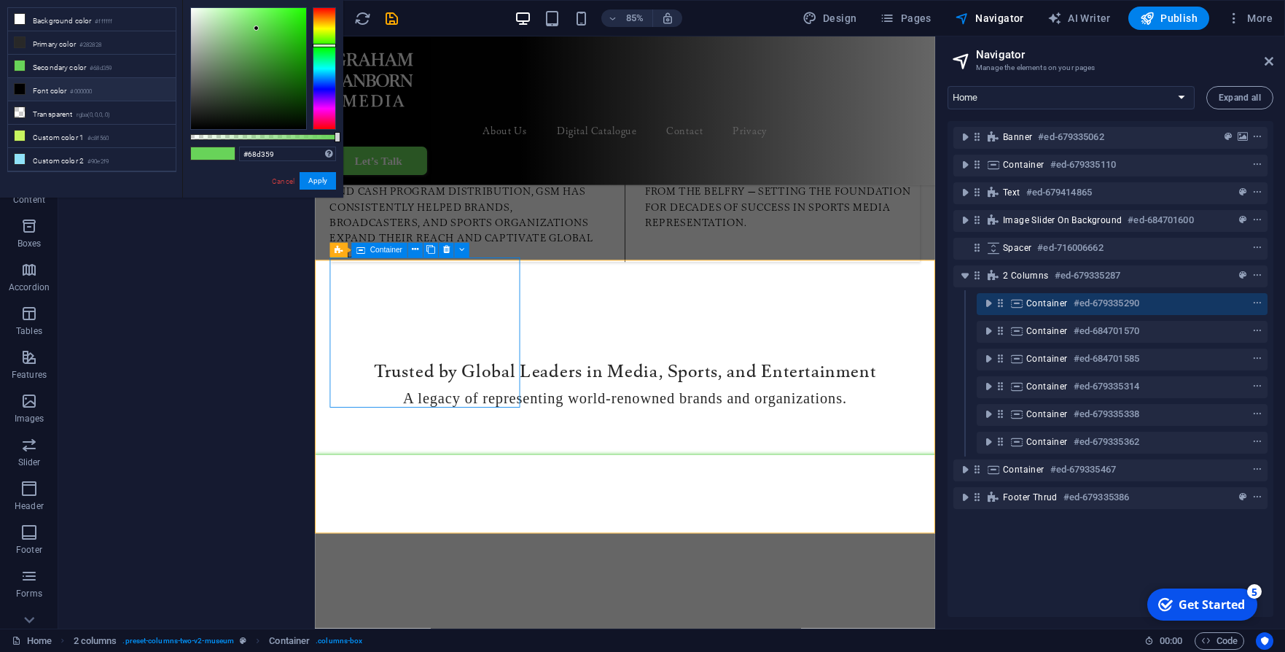
click at [1110, 305] on h6 "#ed-679335290" at bounding box center [1107, 303] width 66 height 17
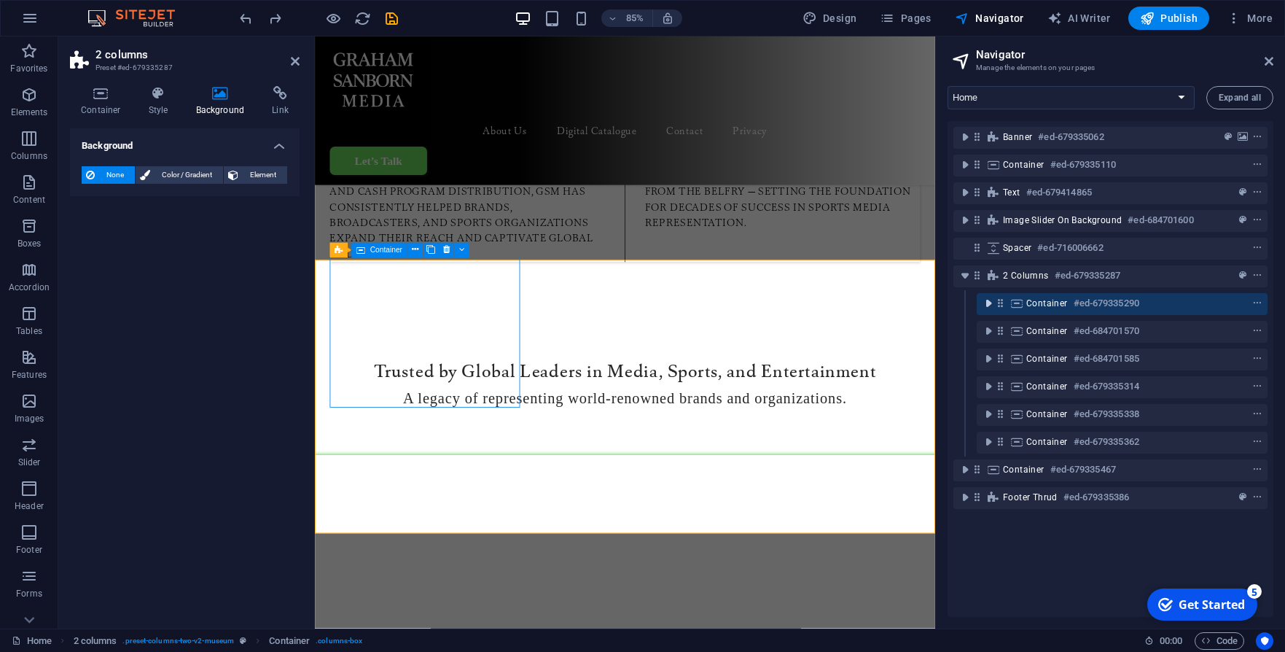
click at [982, 303] on icon "toggle-expand" at bounding box center [988, 303] width 15 height 15
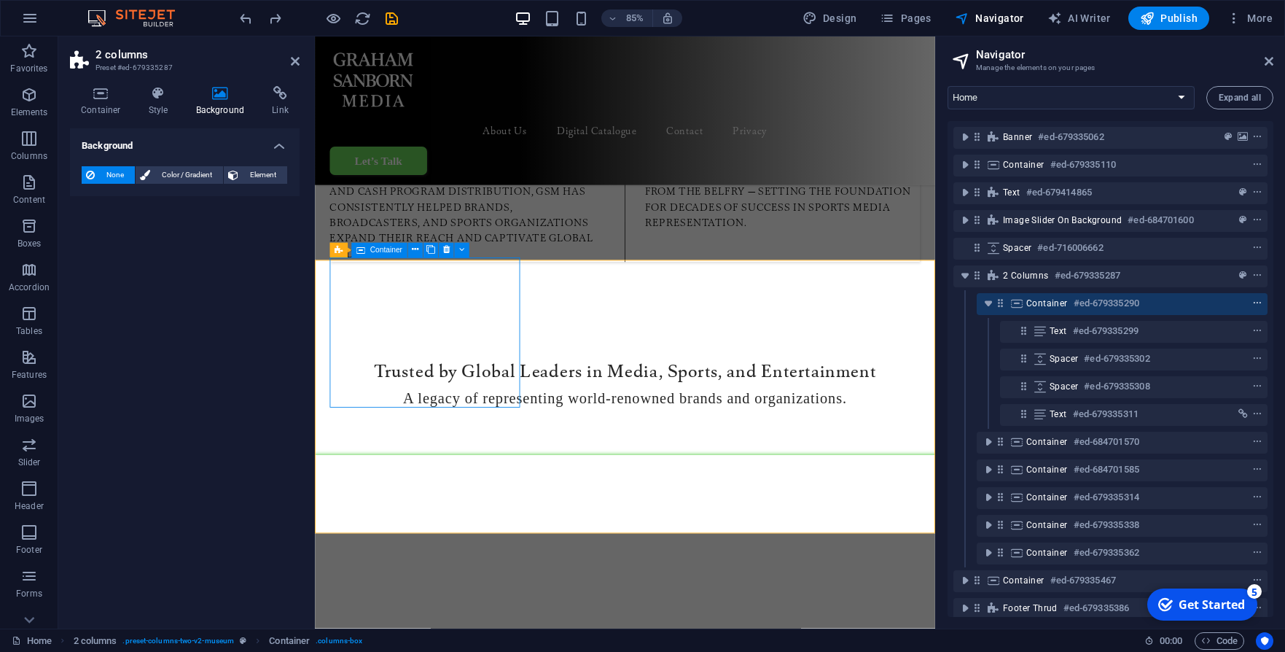
click at [1254, 305] on icon "context-menu" at bounding box center [1257, 303] width 10 height 10
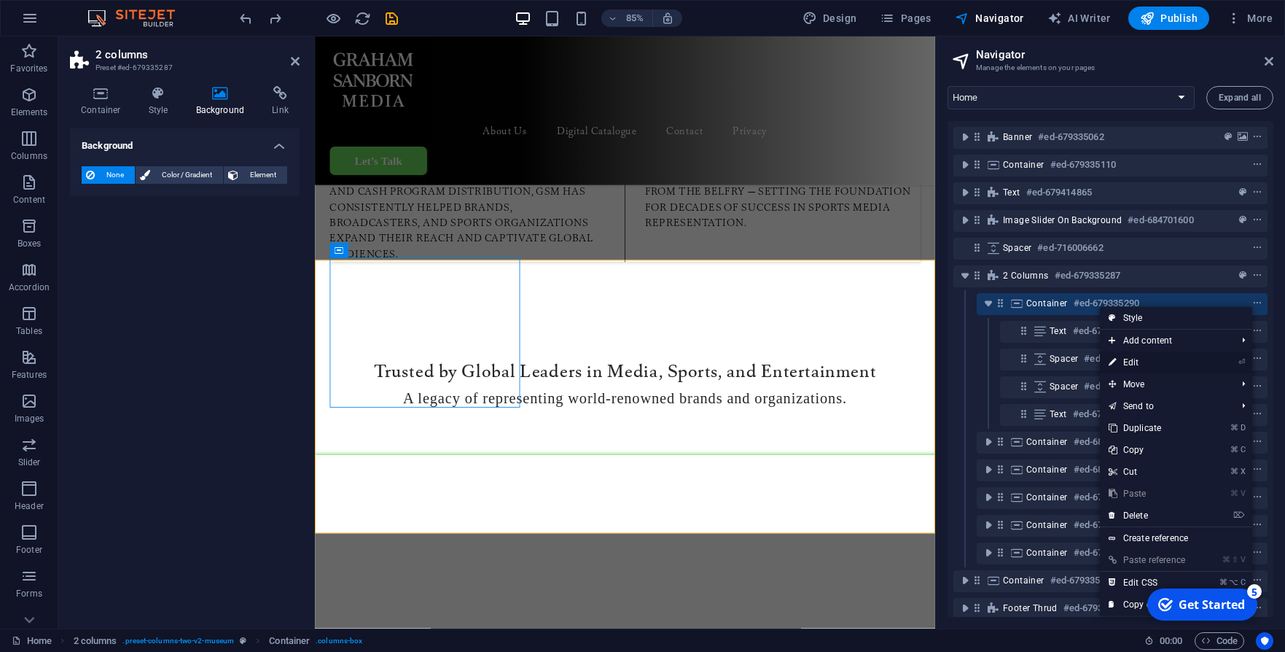
click at [1166, 361] on link "⏎ Edit" at bounding box center [1149, 362] width 98 height 22
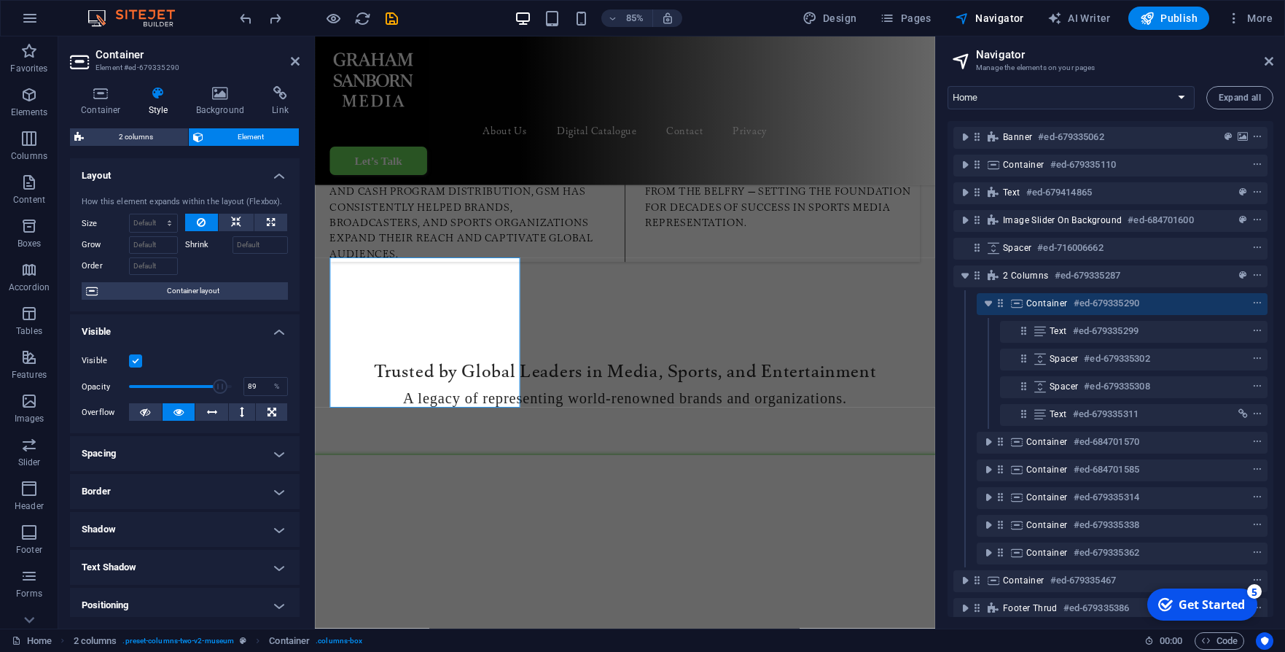
click at [163, 88] on icon at bounding box center [159, 93] width 42 height 15
click at [160, 101] on h4 "Style" at bounding box center [161, 101] width 47 height 31
click at [157, 111] on h4 "Style" at bounding box center [161, 101] width 47 height 31
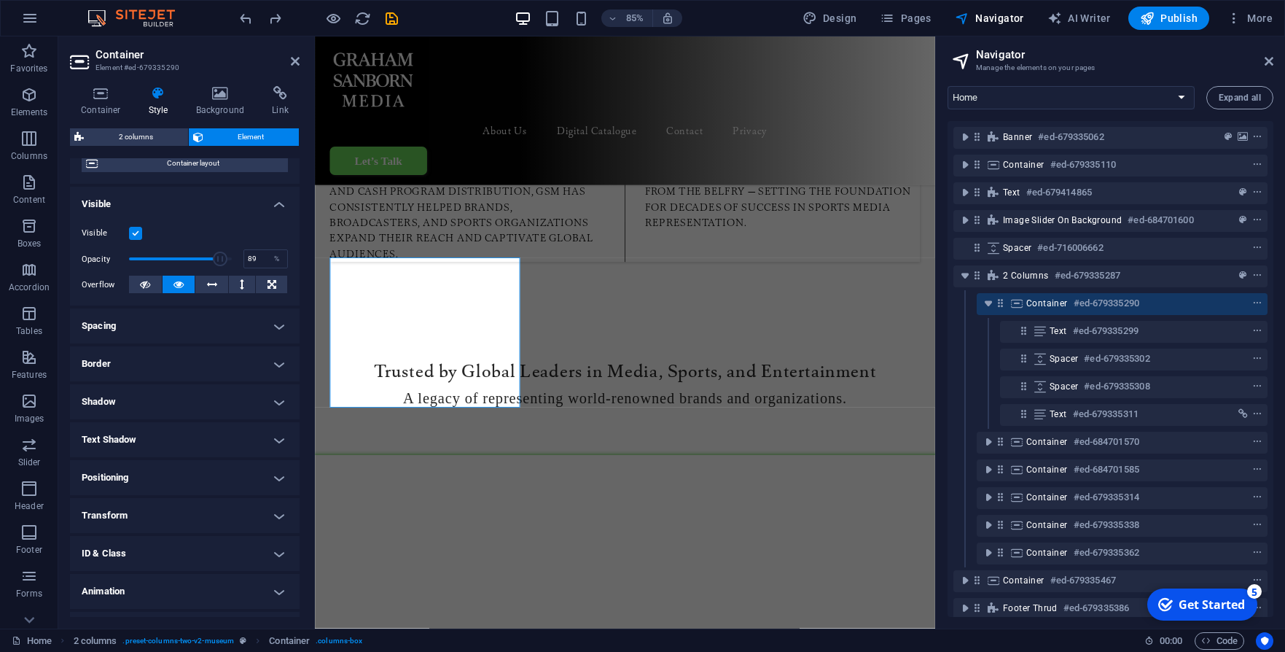
scroll to position [157, 0]
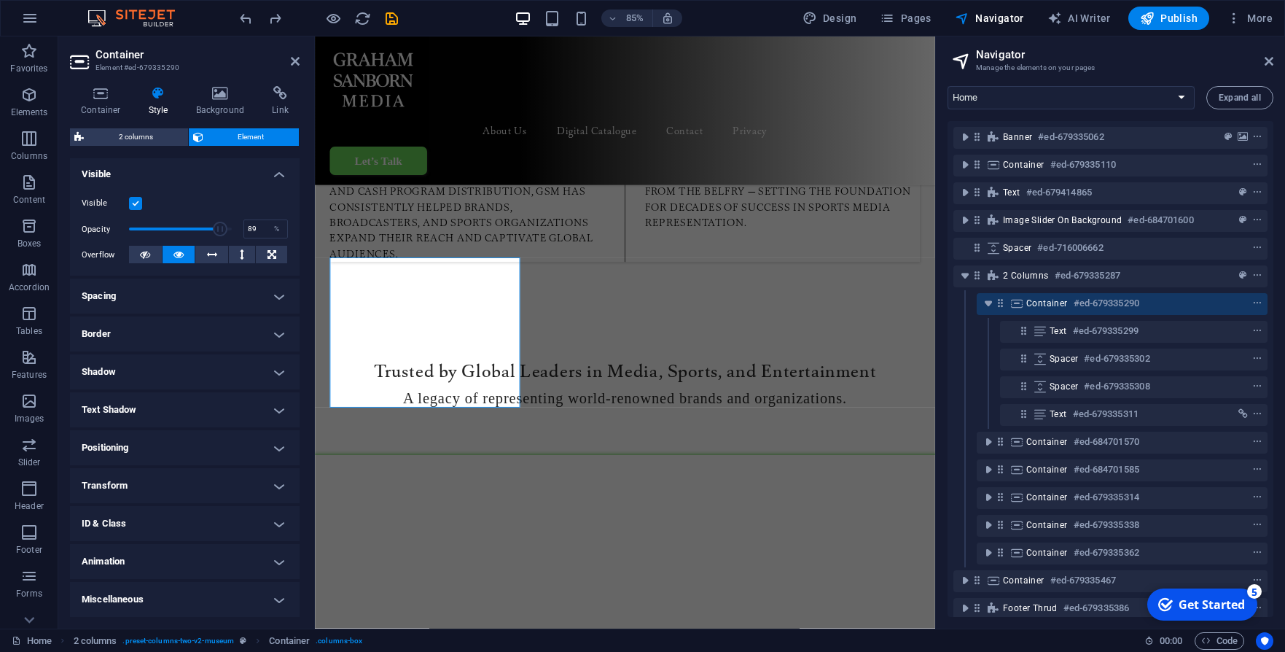
click at [232, 331] on h4 "Border" at bounding box center [185, 333] width 230 height 35
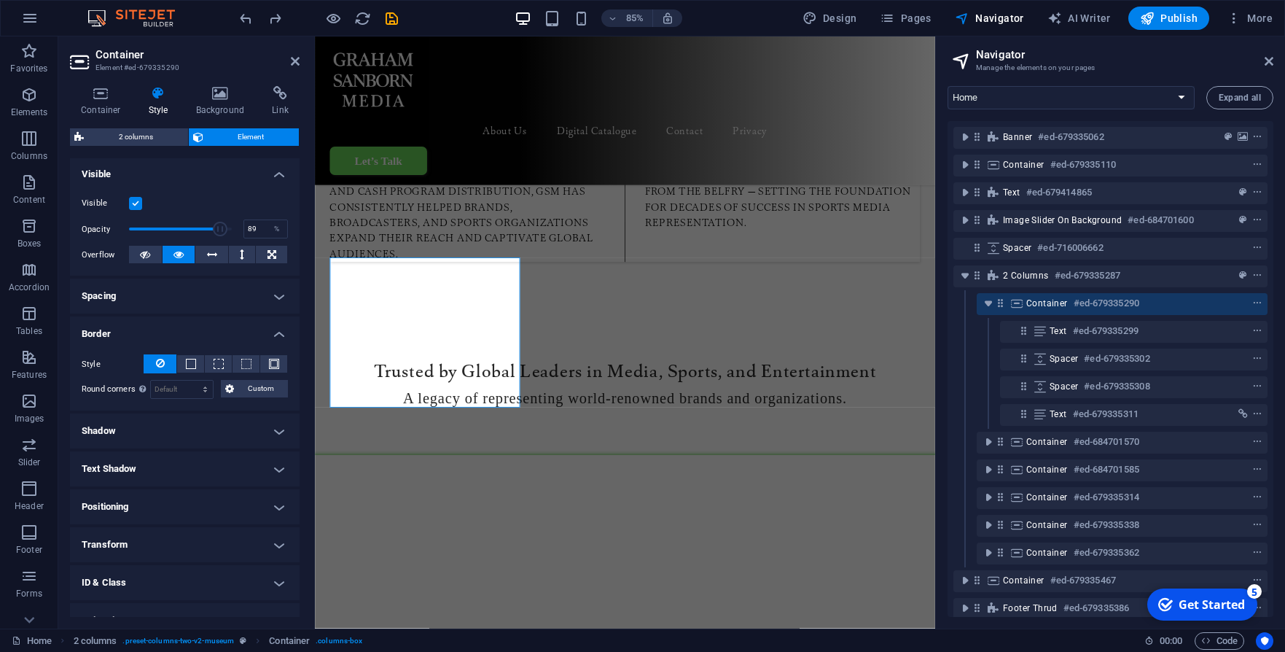
scroll to position [157, 0]
click at [241, 365] on span at bounding box center [246, 364] width 10 height 10
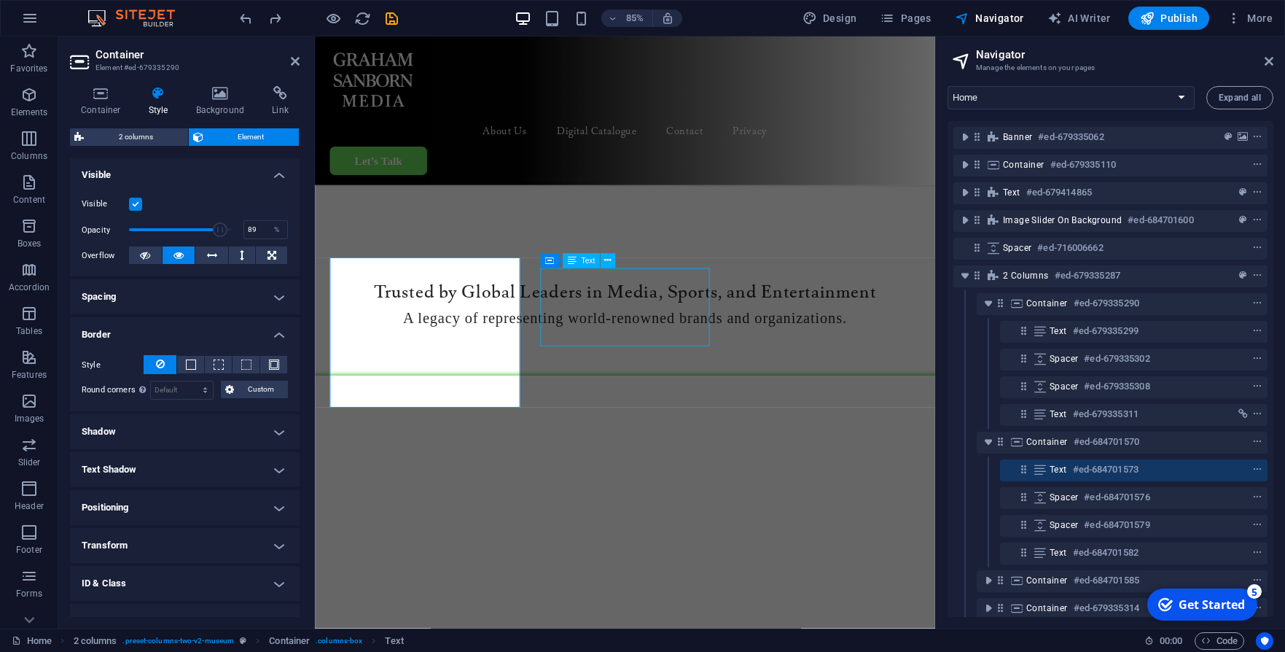
scroll to position [1147, 0]
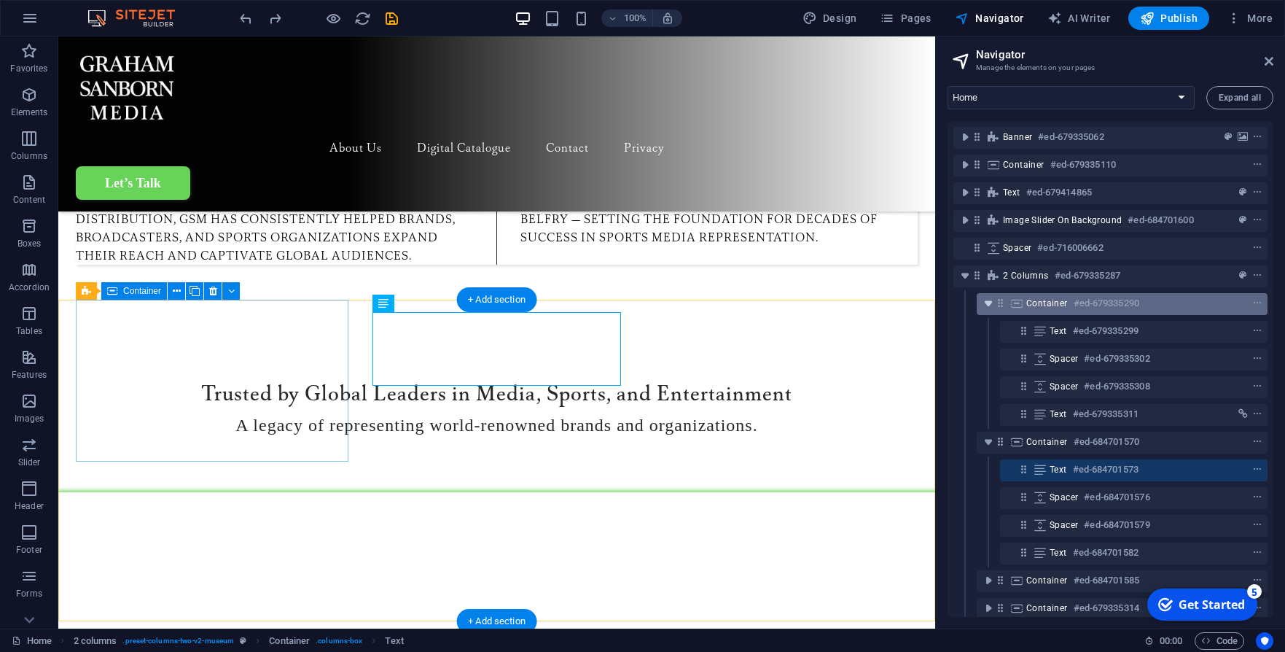
click at [986, 303] on icon "toggle-expand" at bounding box center [988, 303] width 15 height 15
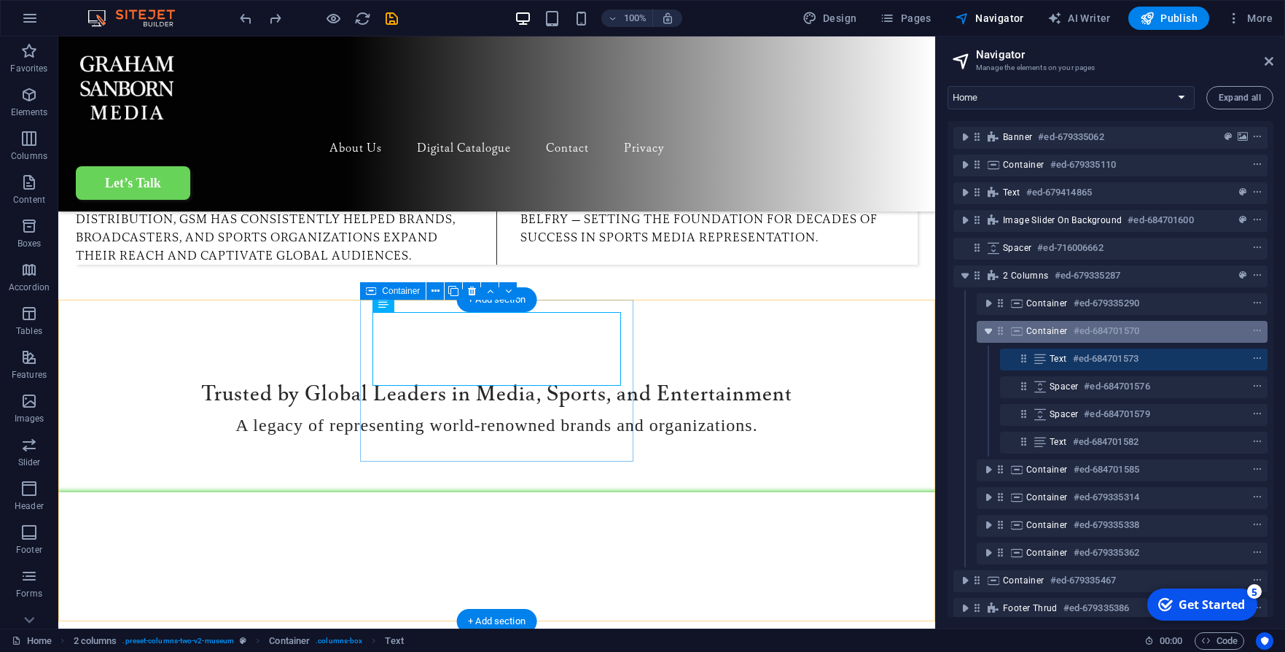
click at [989, 329] on icon "toggle-expand" at bounding box center [988, 331] width 15 height 15
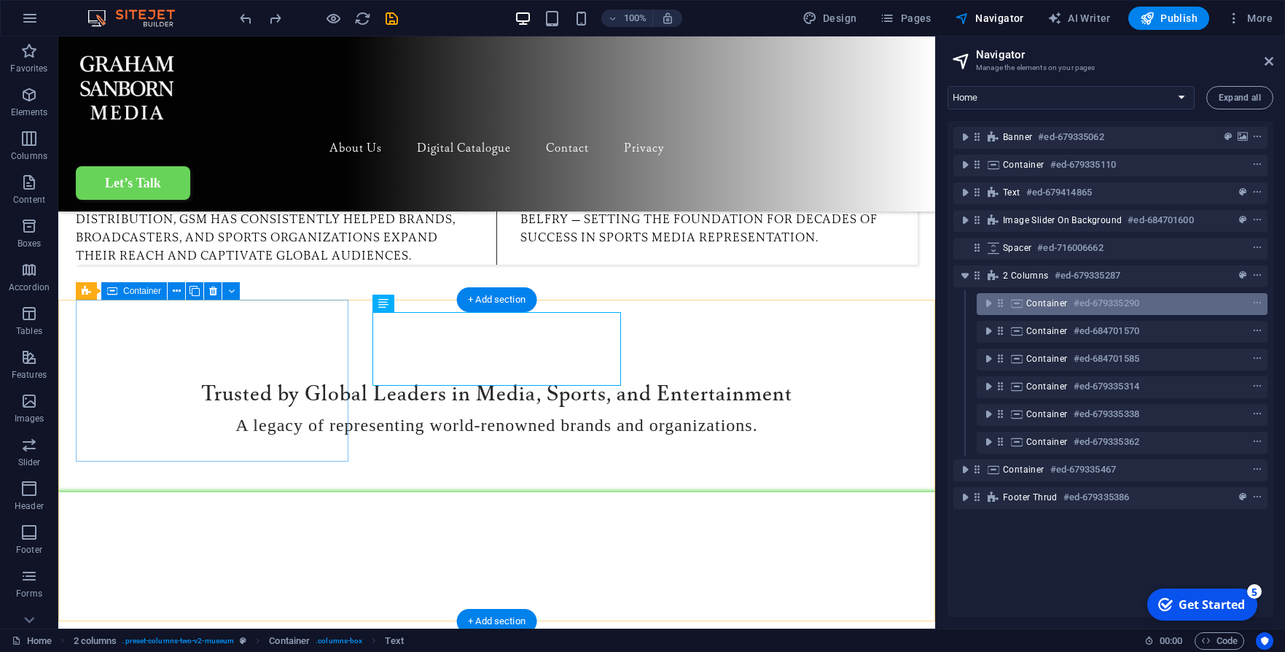
click at [1045, 311] on div "Container #ed-679335290" at bounding box center [1110, 303] width 168 height 17
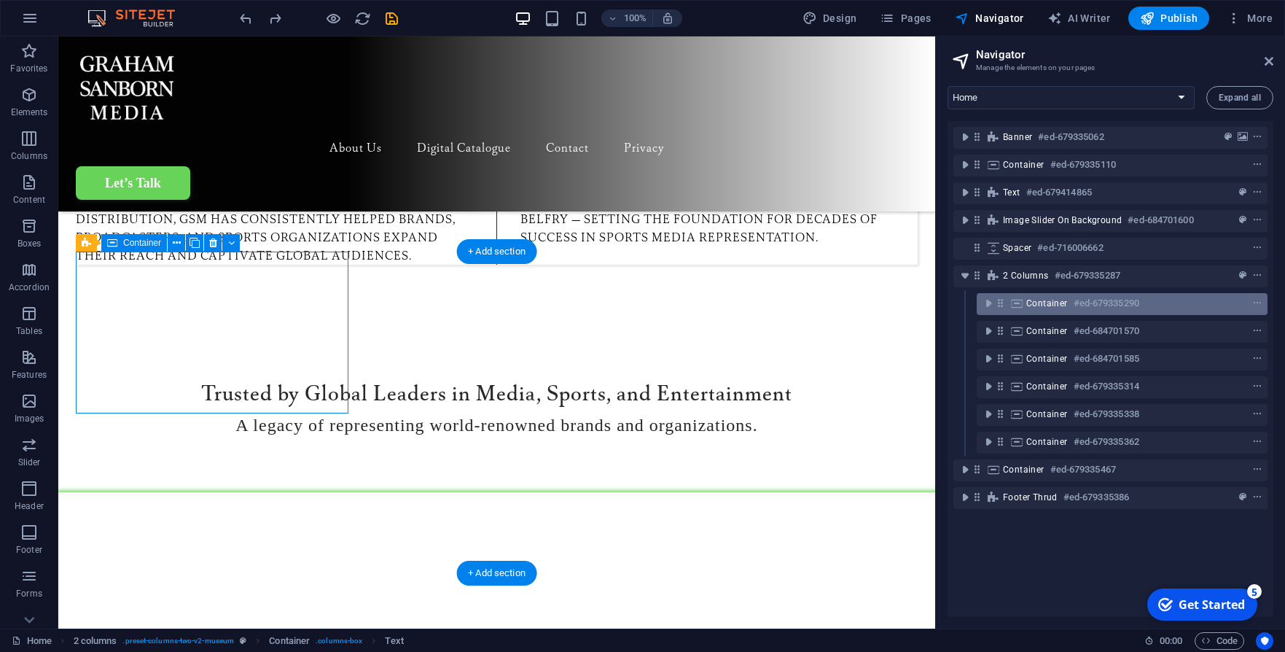
scroll to position [1196, 0]
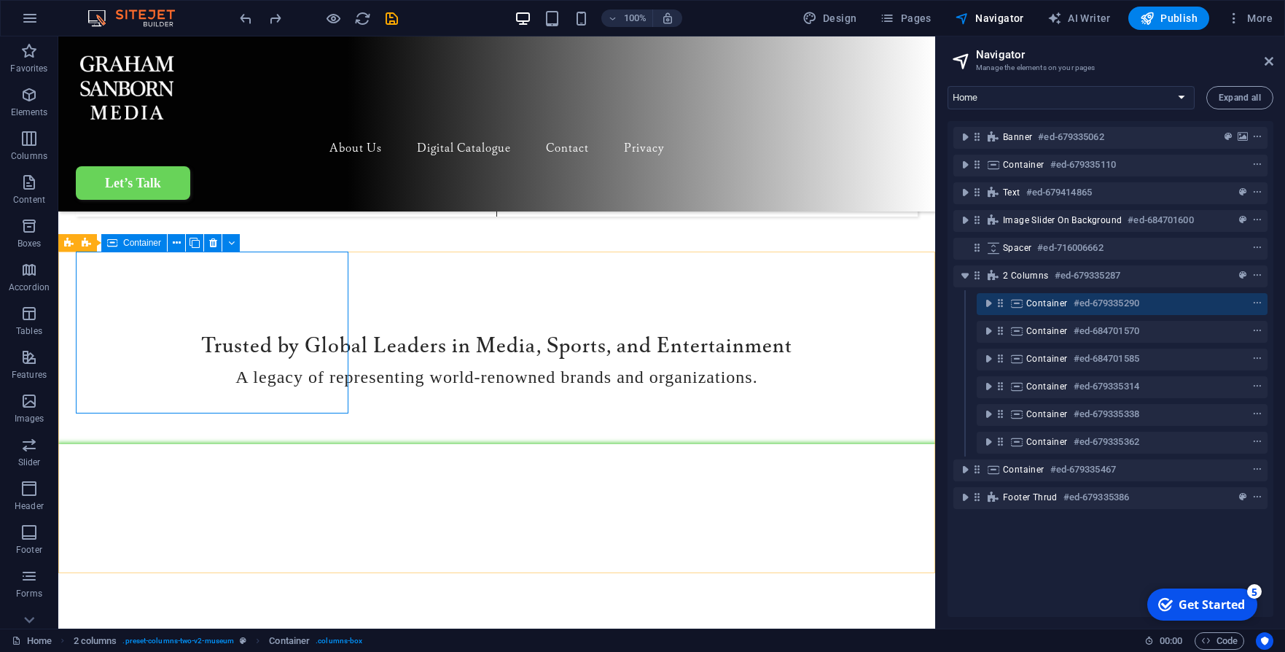
click at [137, 243] on span "Container" at bounding box center [142, 242] width 38 height 9
click at [139, 243] on icon at bounding box center [134, 242] width 8 height 15
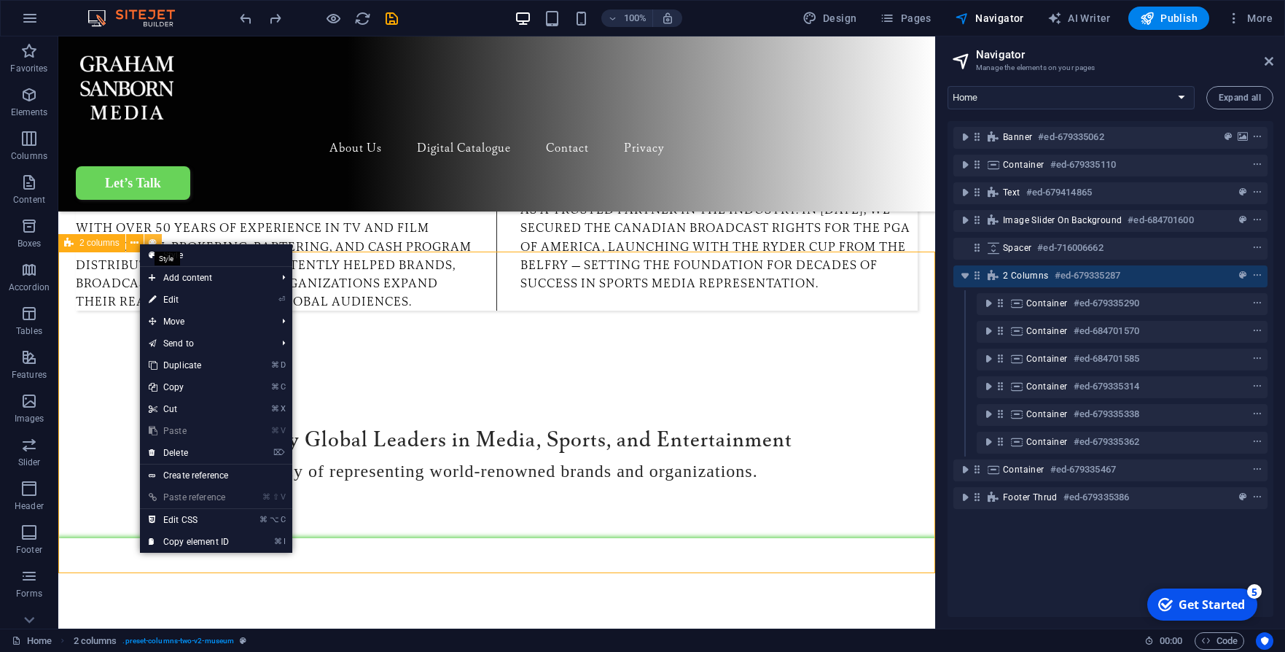
select select "rem"
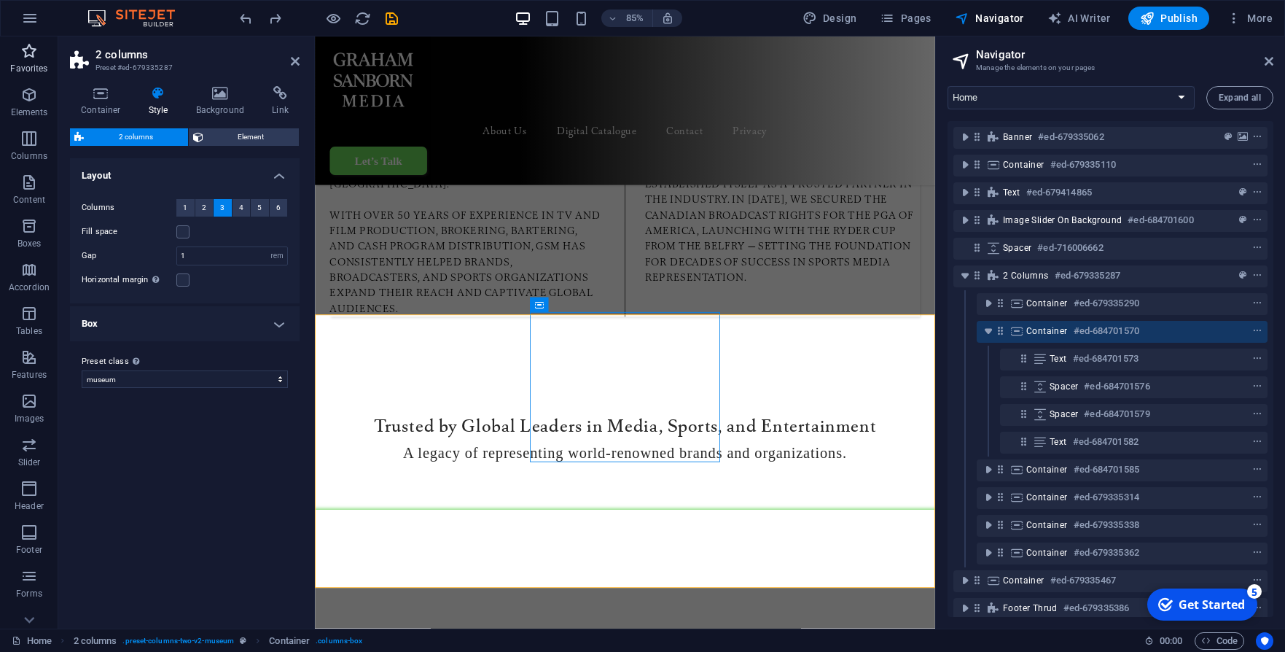
click at [35, 58] on icon "button" at bounding box center [28, 50] width 17 height 17
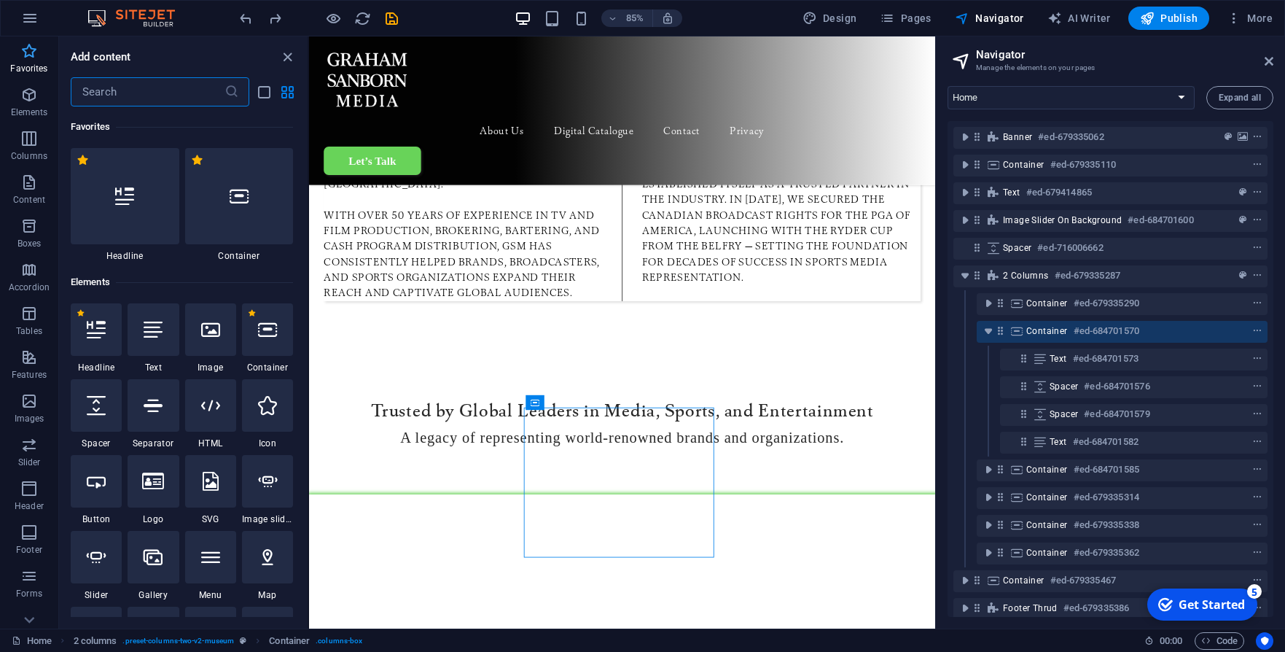
scroll to position [1083, 0]
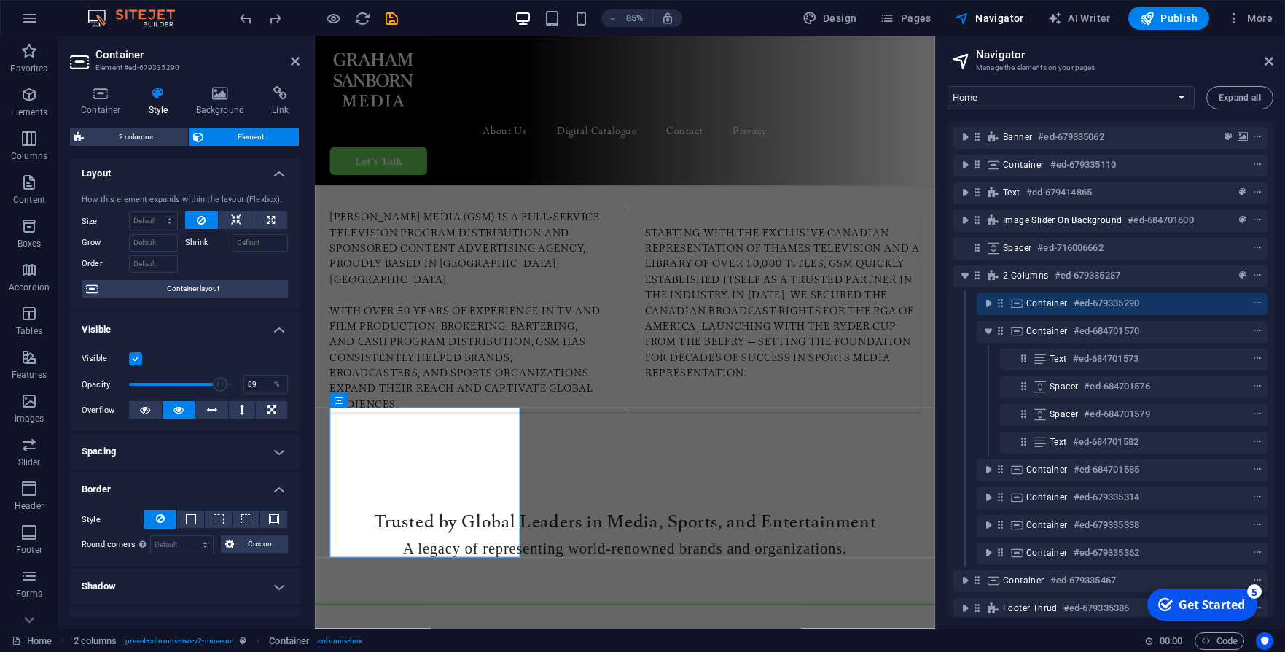
scroll to position [0, 0]
click at [217, 103] on h4 "Background" at bounding box center [223, 101] width 77 height 31
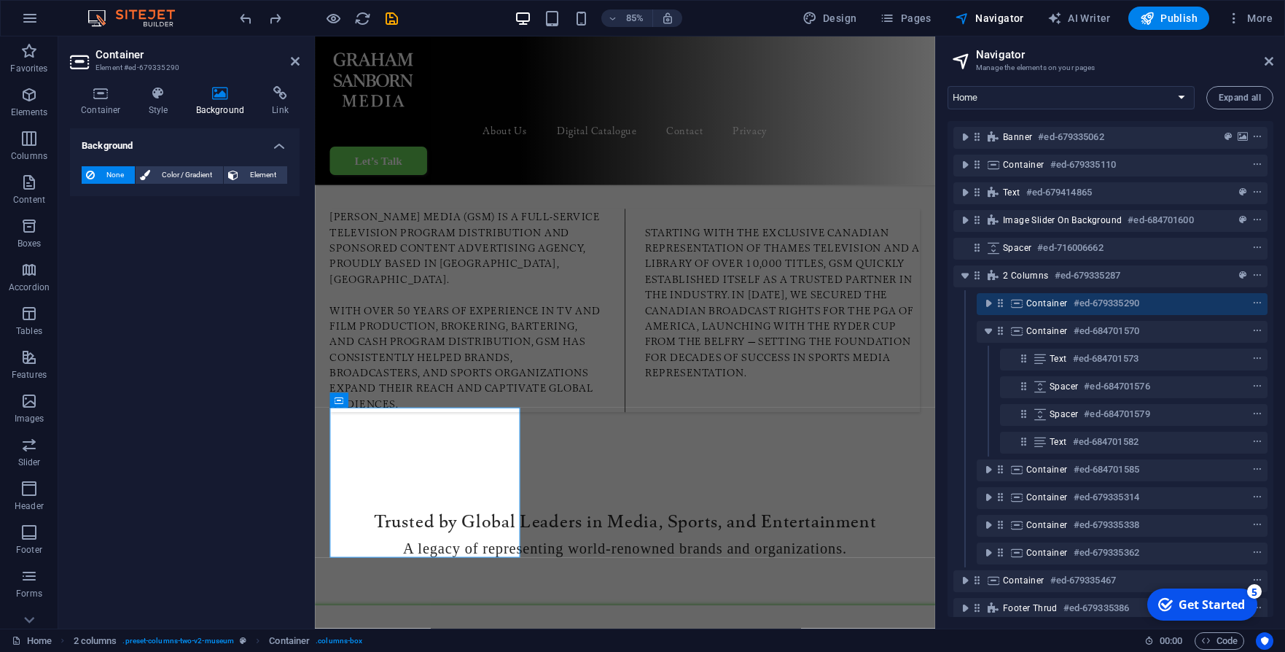
click at [182, 193] on div "None Color / Gradient Element Stretch background to full-width Color overlay Pl…" at bounding box center [185, 176] width 230 height 42
click at [182, 179] on span "Color / Gradient" at bounding box center [187, 174] width 64 height 17
click at [155, 188] on div "Color Gradient Color" at bounding box center [185, 213] width 206 height 58
click at [151, 195] on span "Gradient" at bounding box center [139, 202] width 36 height 20
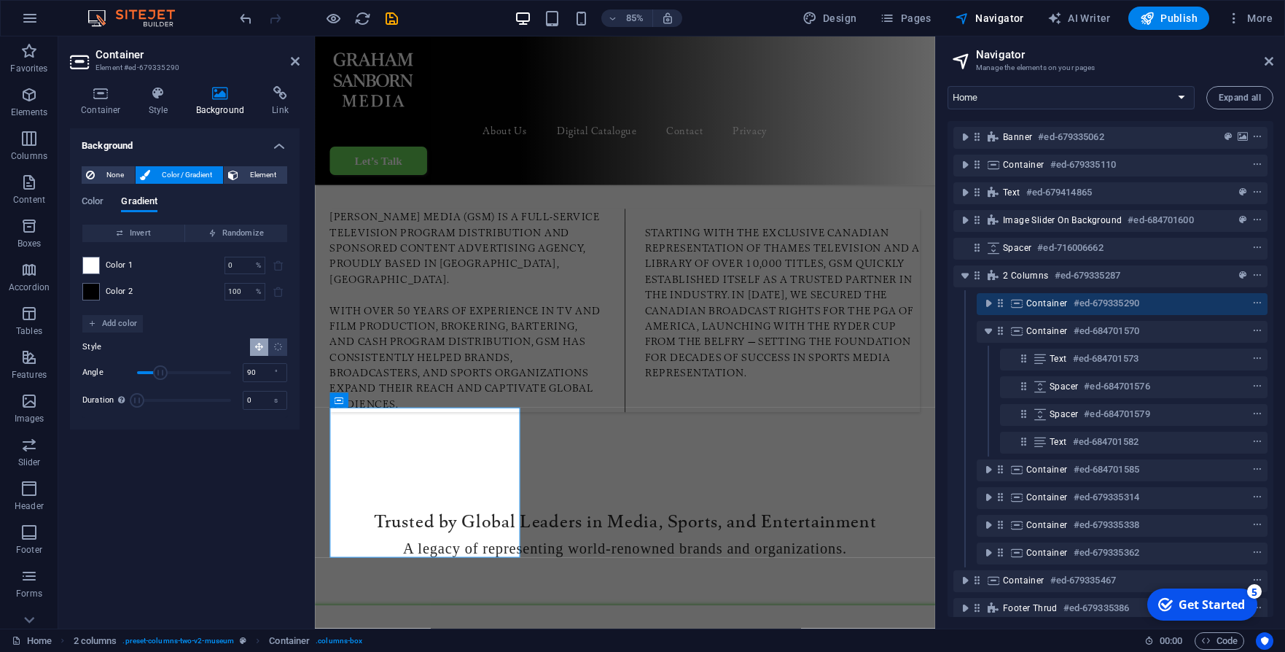
click at [235, 496] on div "Background None Color / Gradient Element Stretch background to full-width Color…" at bounding box center [185, 372] width 230 height 488
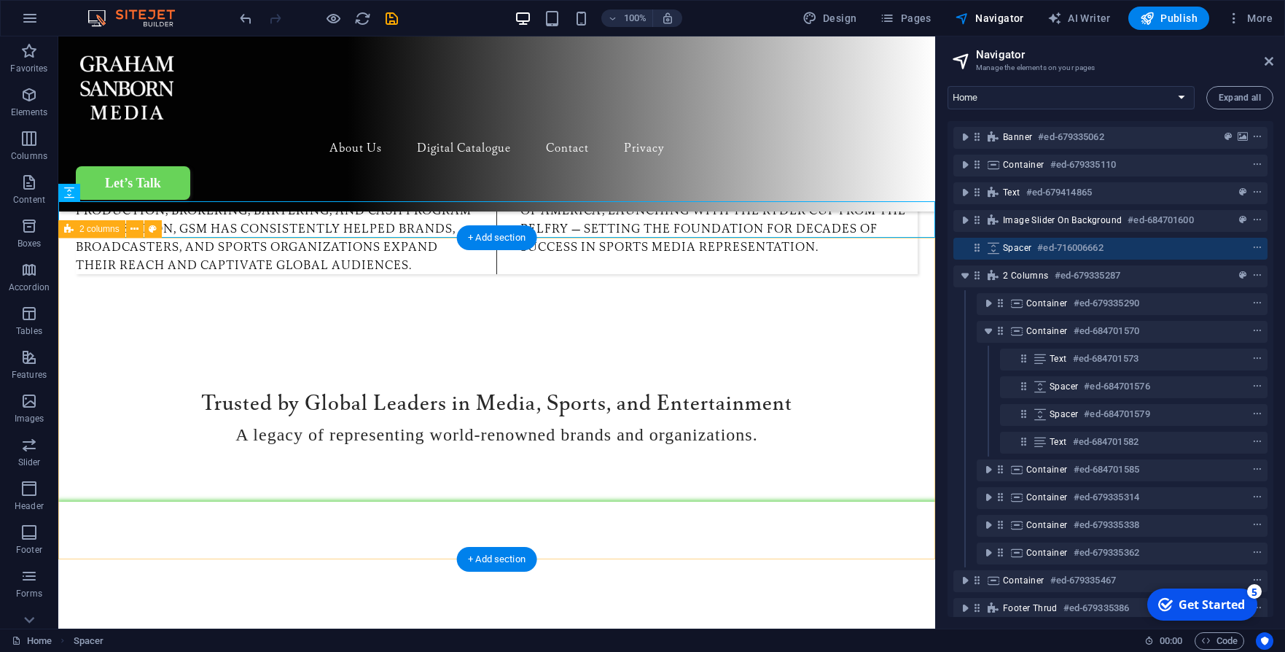
scroll to position [1090, 0]
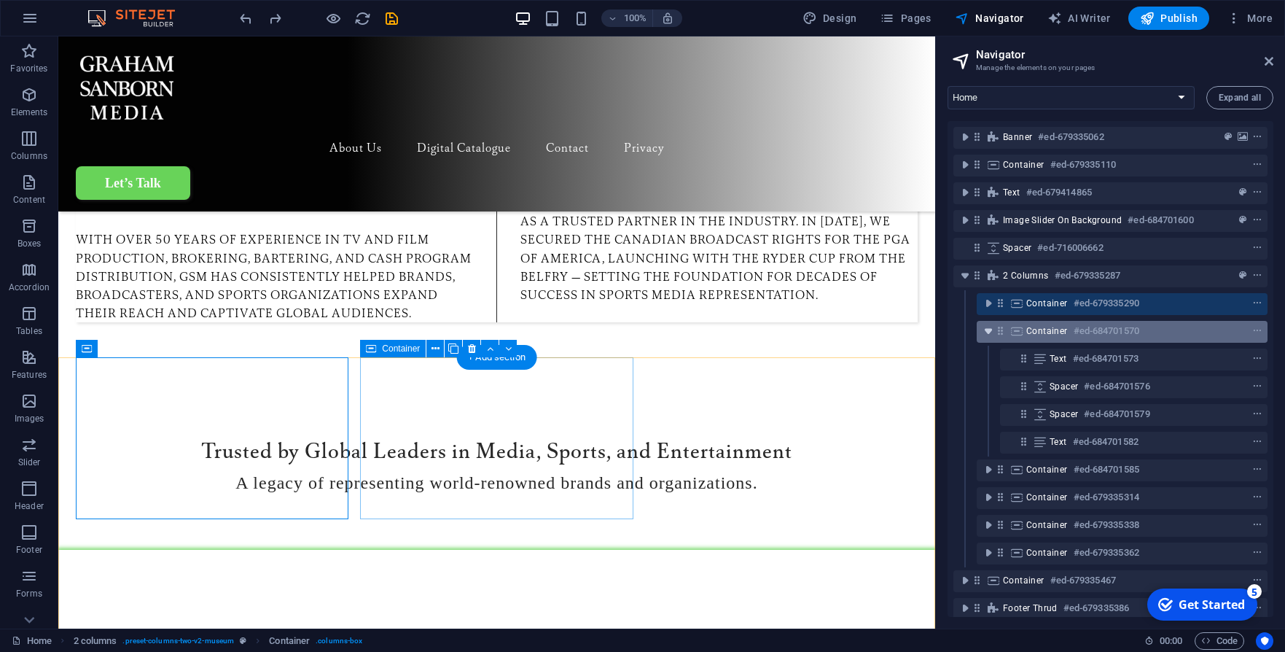
click at [988, 331] on icon "toggle-expand" at bounding box center [988, 331] width 15 height 15
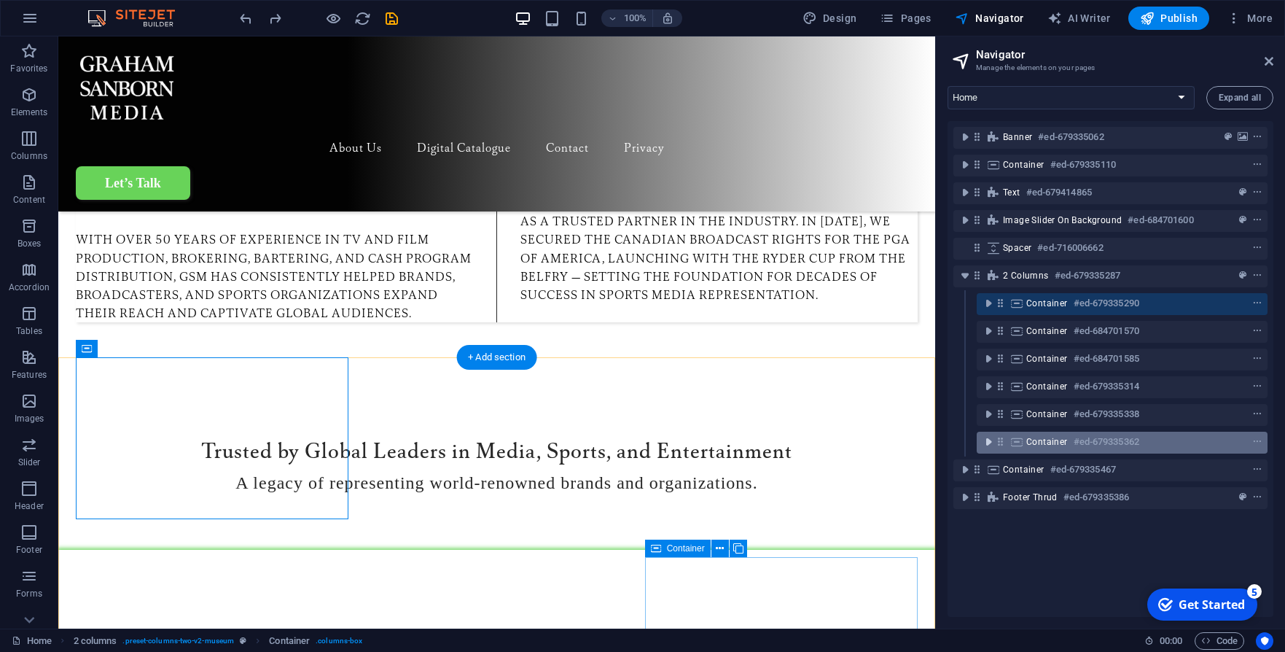
click at [994, 434] on icon "toggle-expand" at bounding box center [988, 441] width 15 height 15
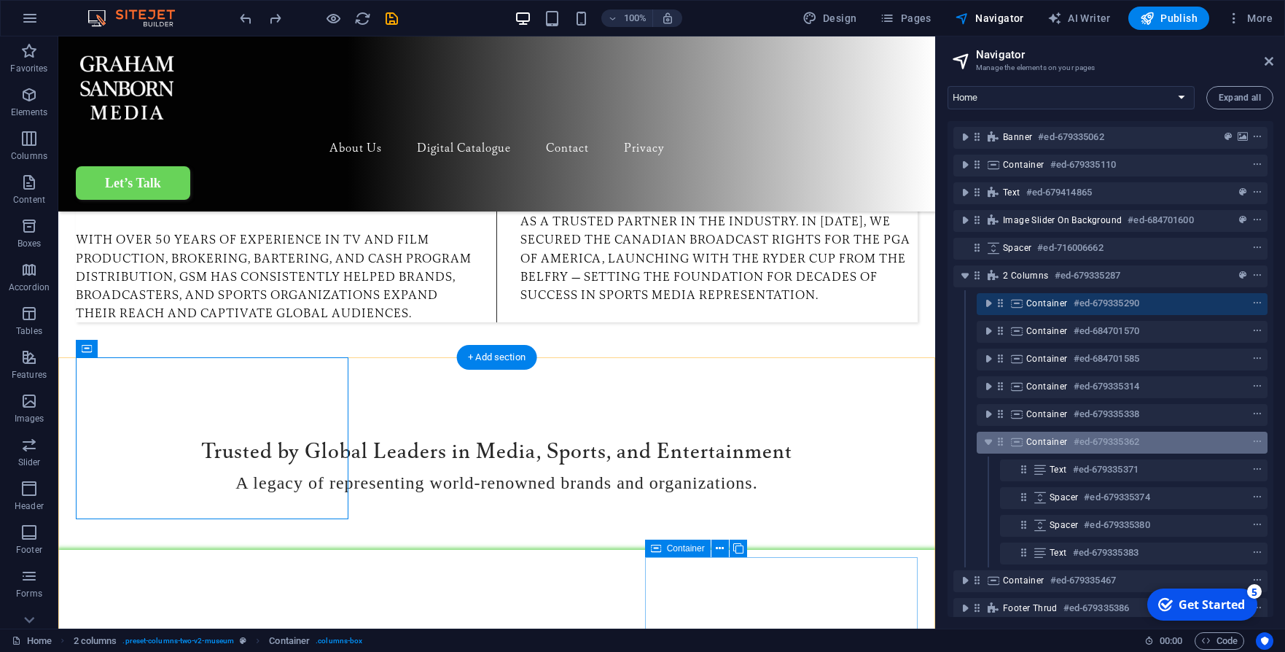
click at [999, 432] on div "Container #ed-679335362" at bounding box center [1122, 443] width 291 height 22
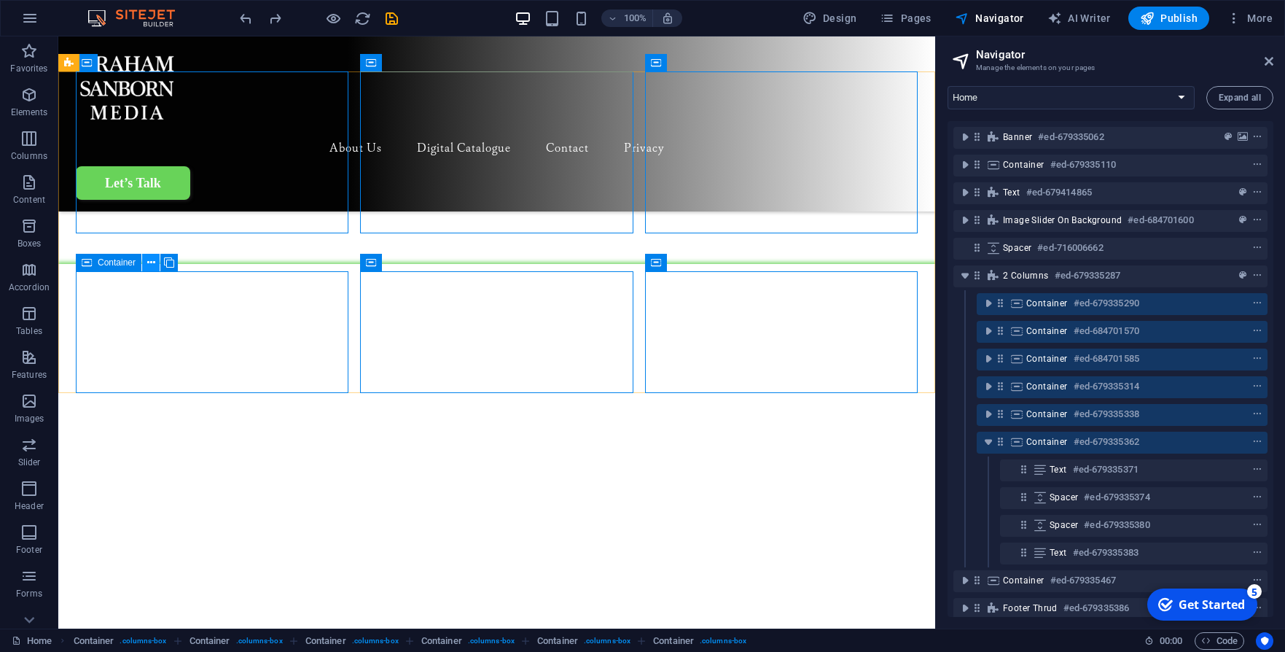
click at [145, 262] on button at bounding box center [150, 262] width 17 height 17
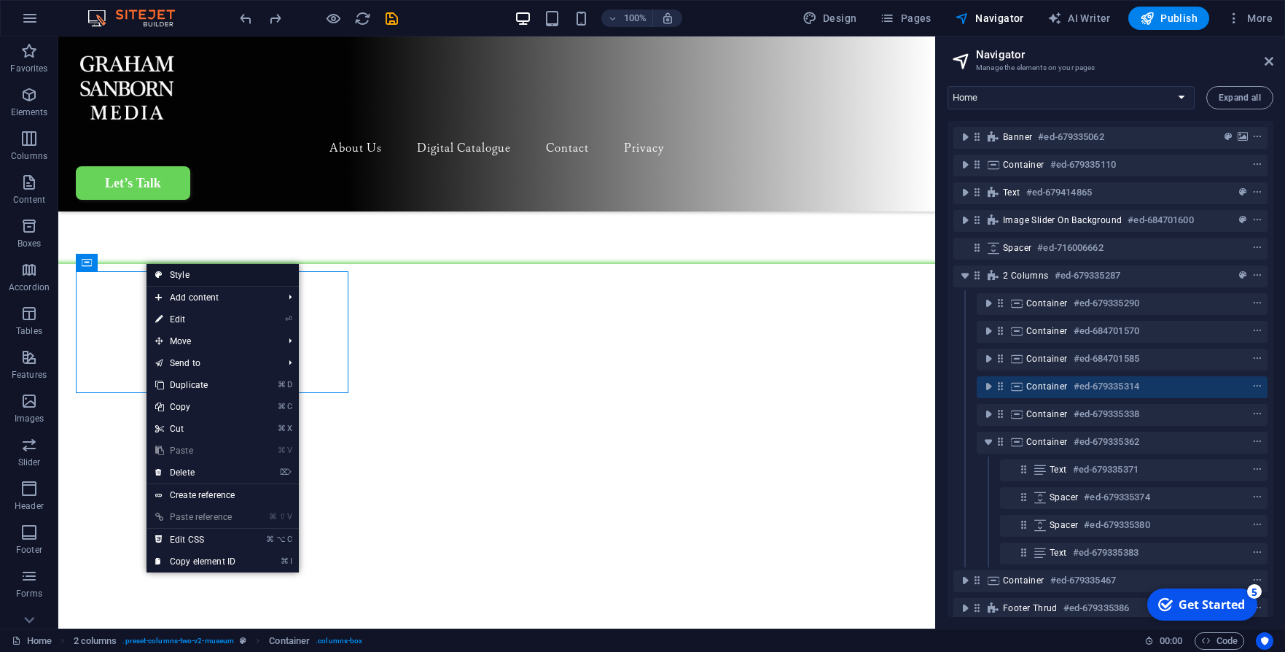
click at [173, 268] on link "Style" at bounding box center [223, 275] width 152 height 22
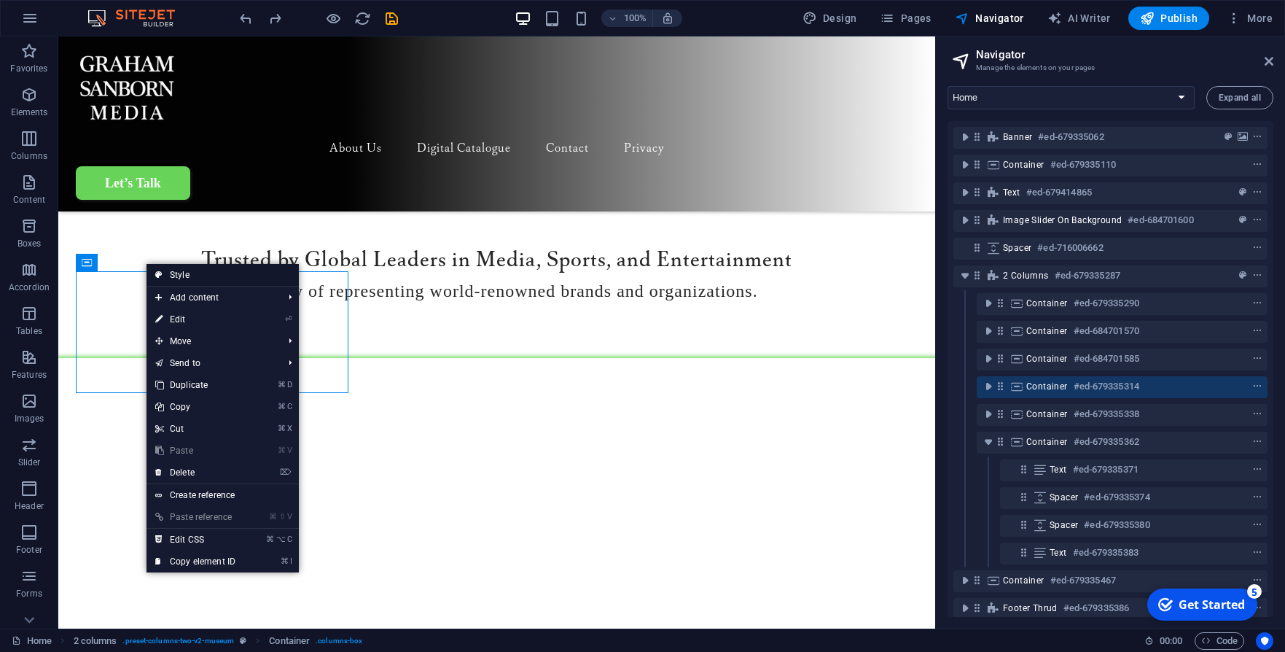
select select "rem"
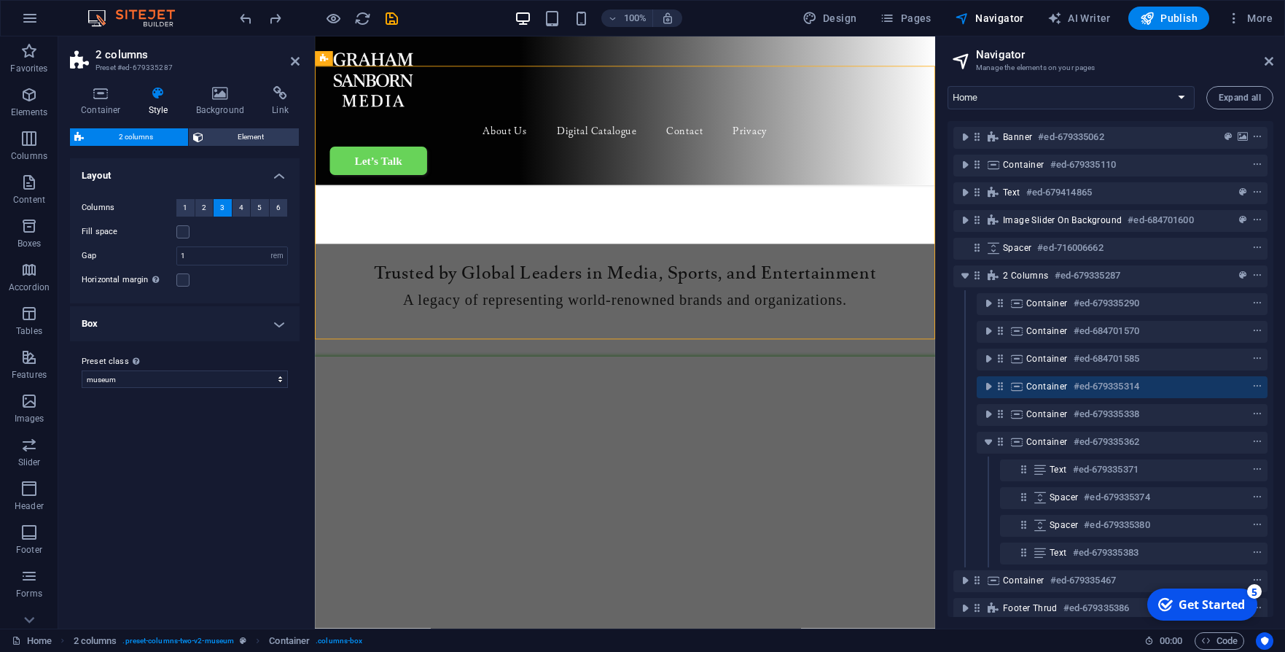
scroll to position [1488, 0]
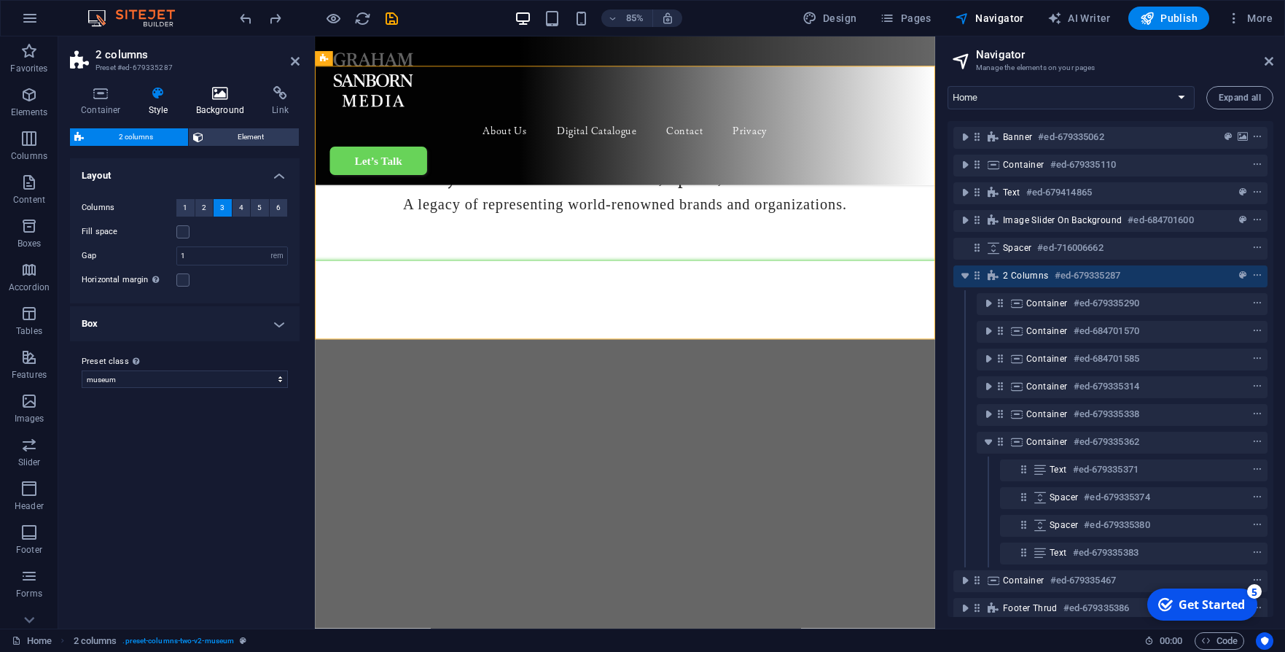
click at [227, 99] on icon at bounding box center [220, 93] width 71 height 15
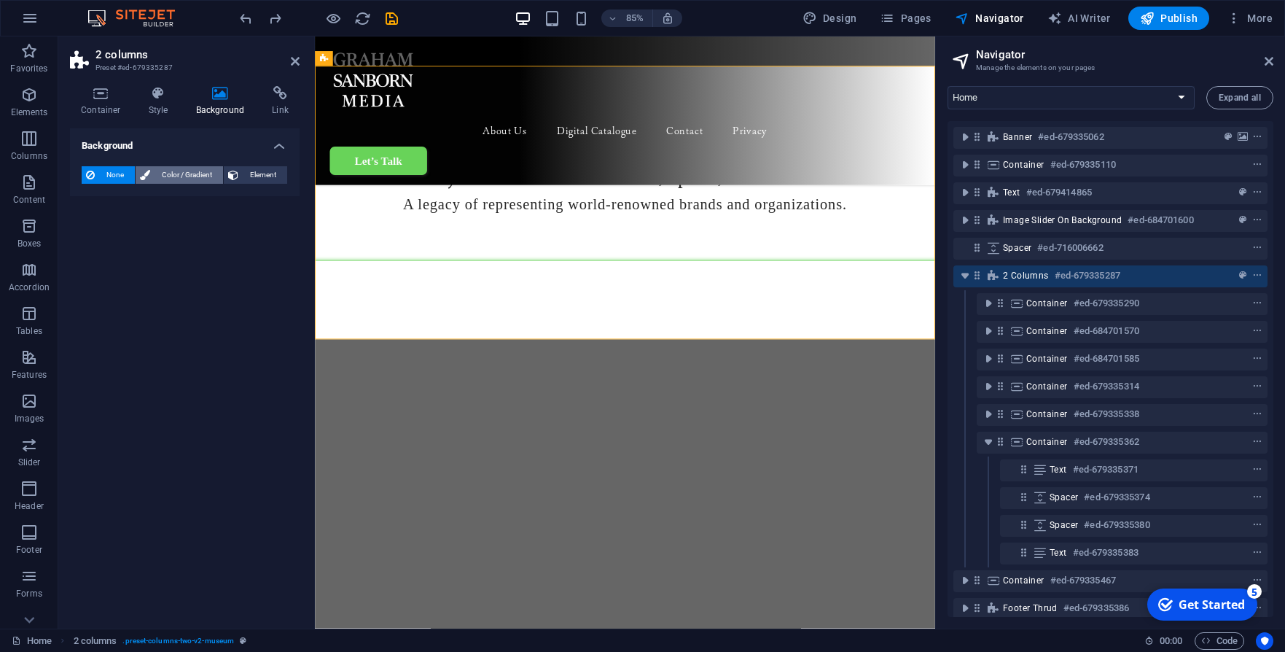
click at [161, 177] on span "Color / Gradient" at bounding box center [187, 174] width 64 height 17
click at [151, 196] on span "Gradient" at bounding box center [139, 202] width 36 height 20
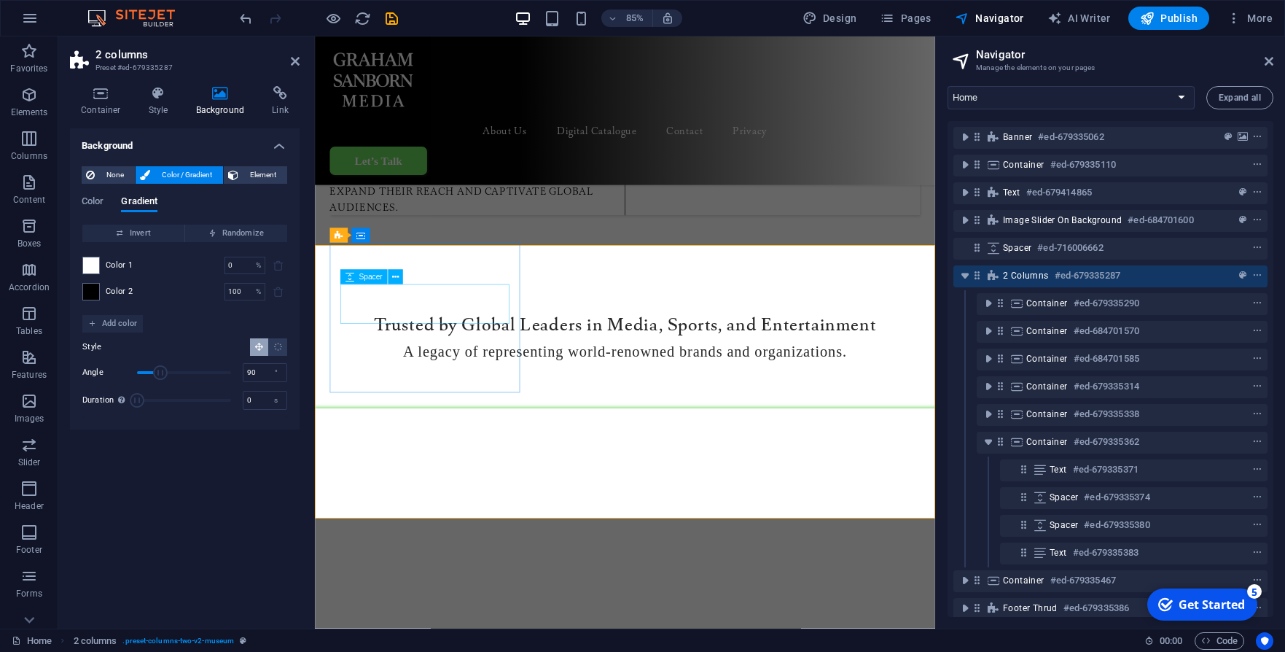
scroll to position [1321, 0]
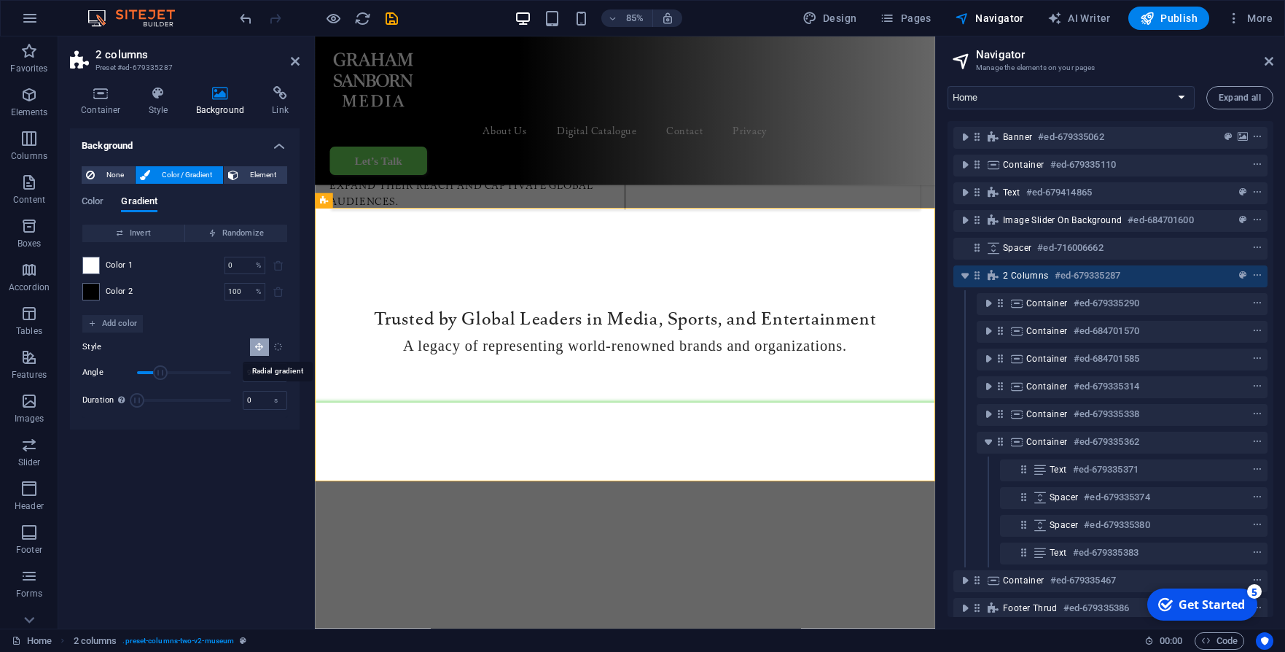
click at [276, 349] on icon "Radial gradient" at bounding box center [277, 346] width 9 height 9
click at [98, 261] on span at bounding box center [91, 265] width 16 height 16
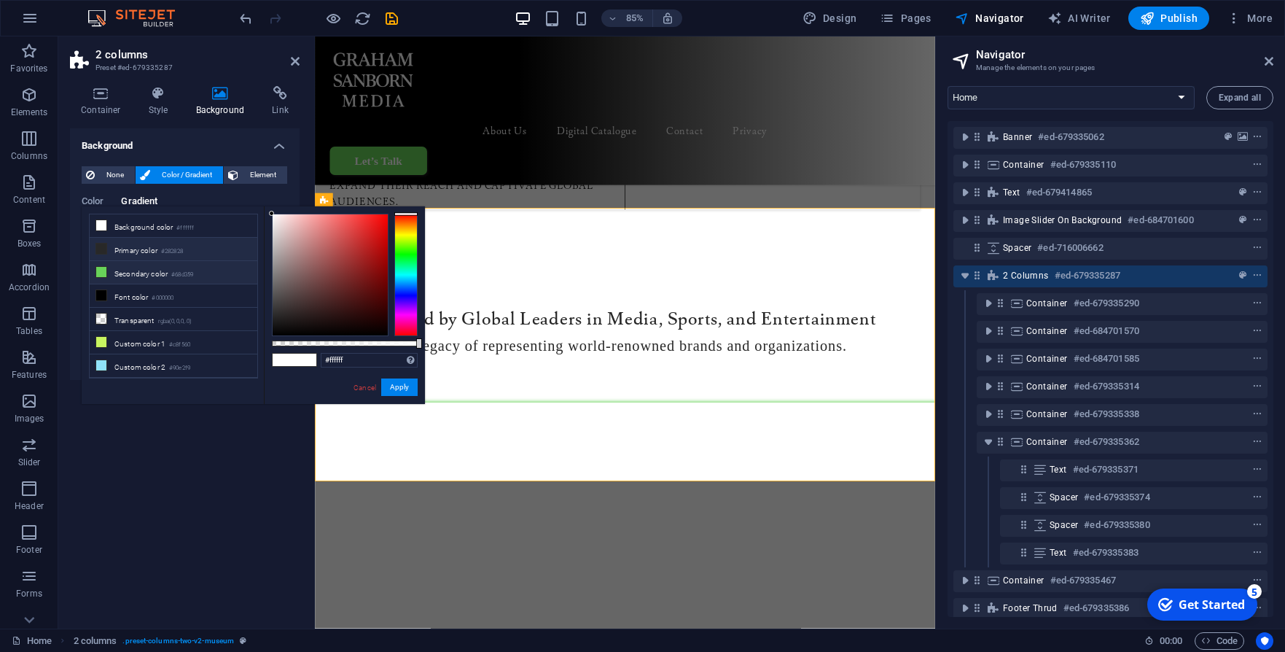
click at [116, 252] on li "Primary color #282828" at bounding box center [174, 249] width 168 height 23
click at [143, 272] on li "Secondary color #68d359" at bounding box center [174, 272] width 168 height 23
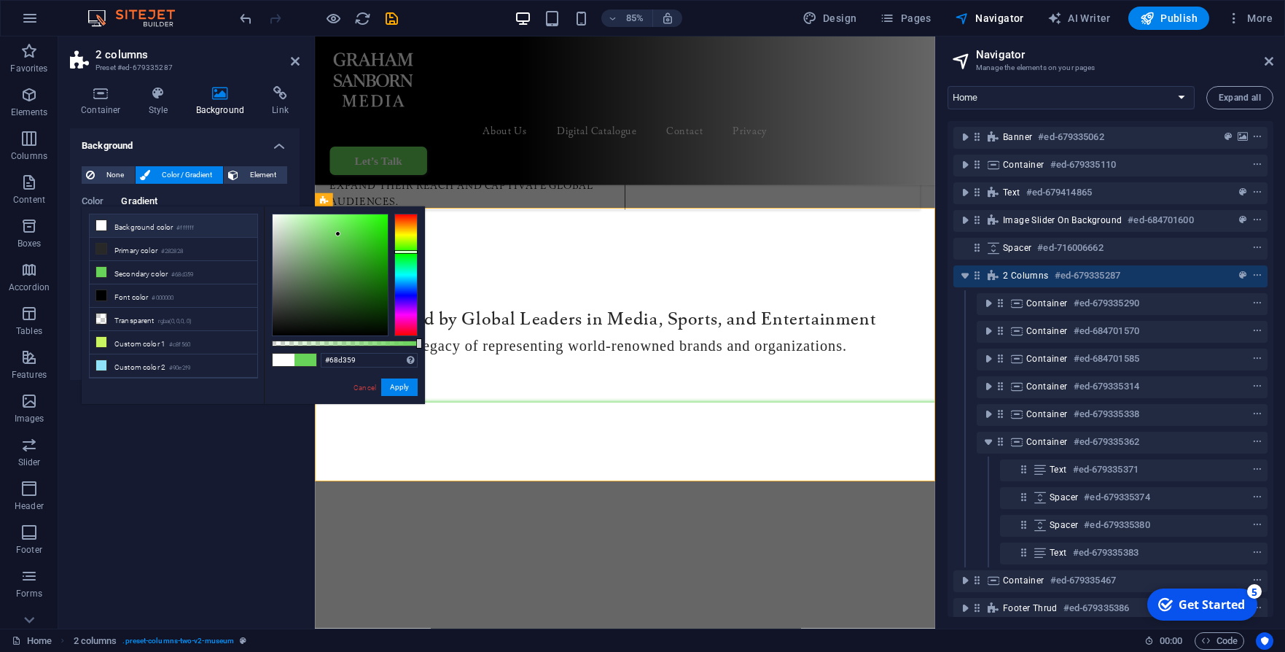
click at [139, 227] on li "Background color #ffffff" at bounding box center [174, 225] width 168 height 23
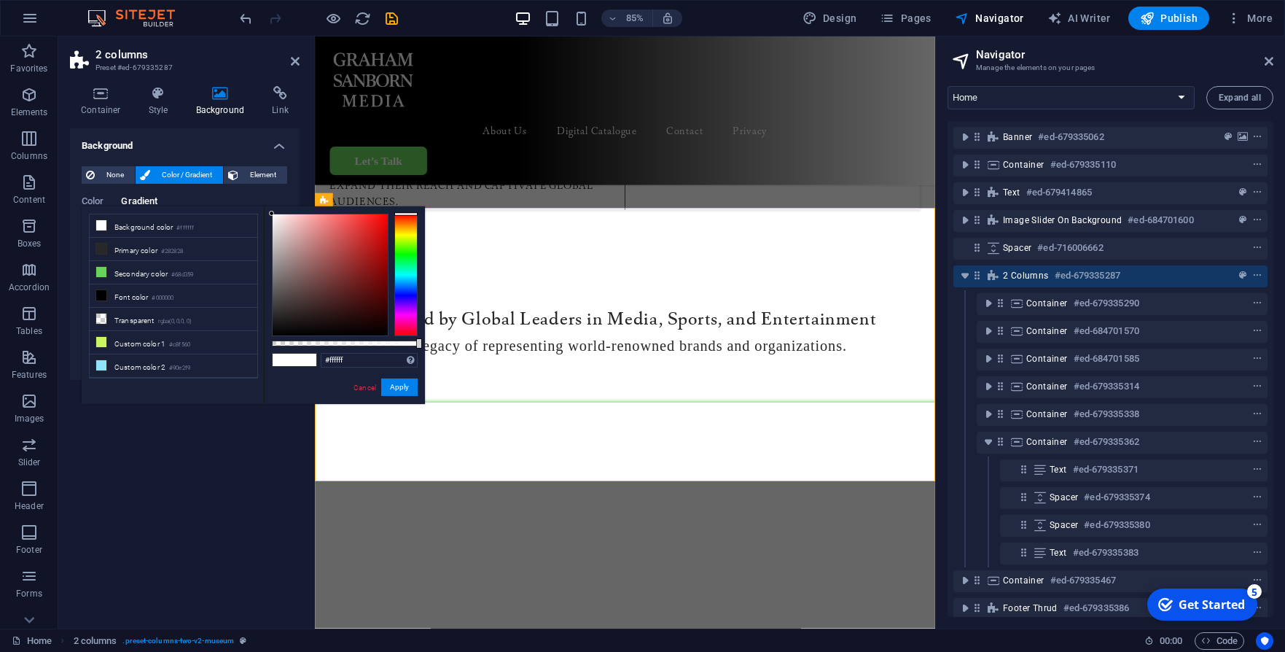
click at [184, 443] on div "Background None Color / Gradient Element Stretch background to full-width Color…" at bounding box center [185, 372] width 230 height 488
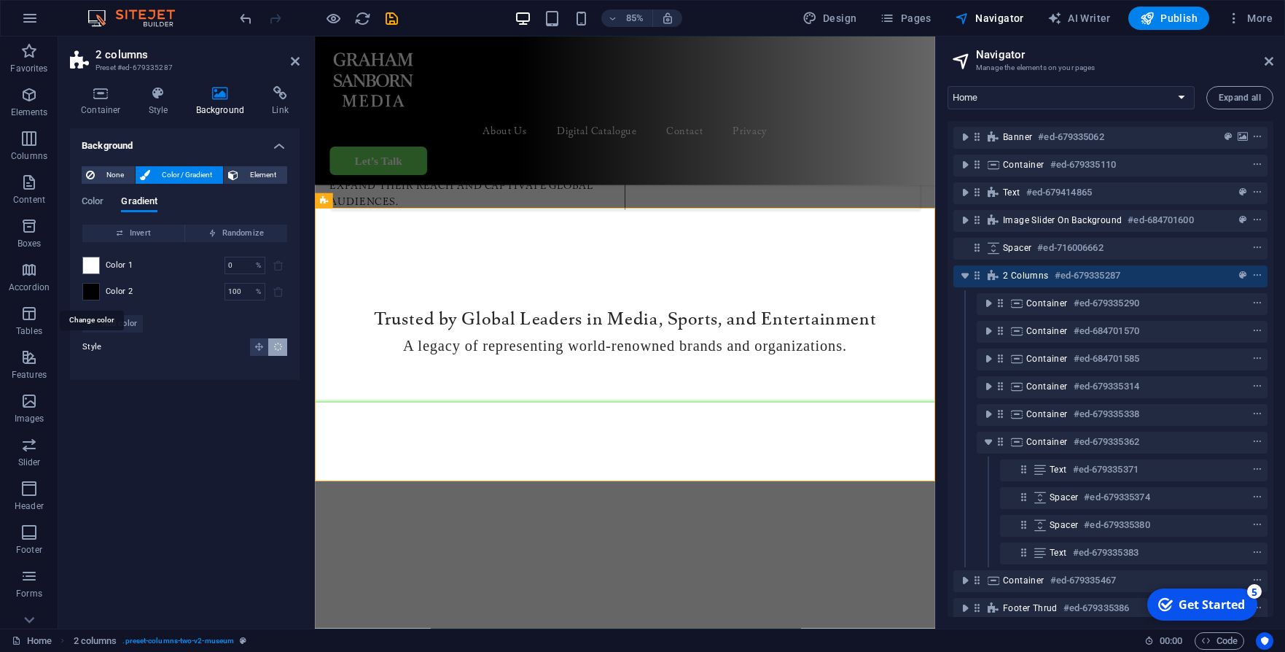
click at [87, 289] on span at bounding box center [91, 292] width 16 height 16
type input "#000000"
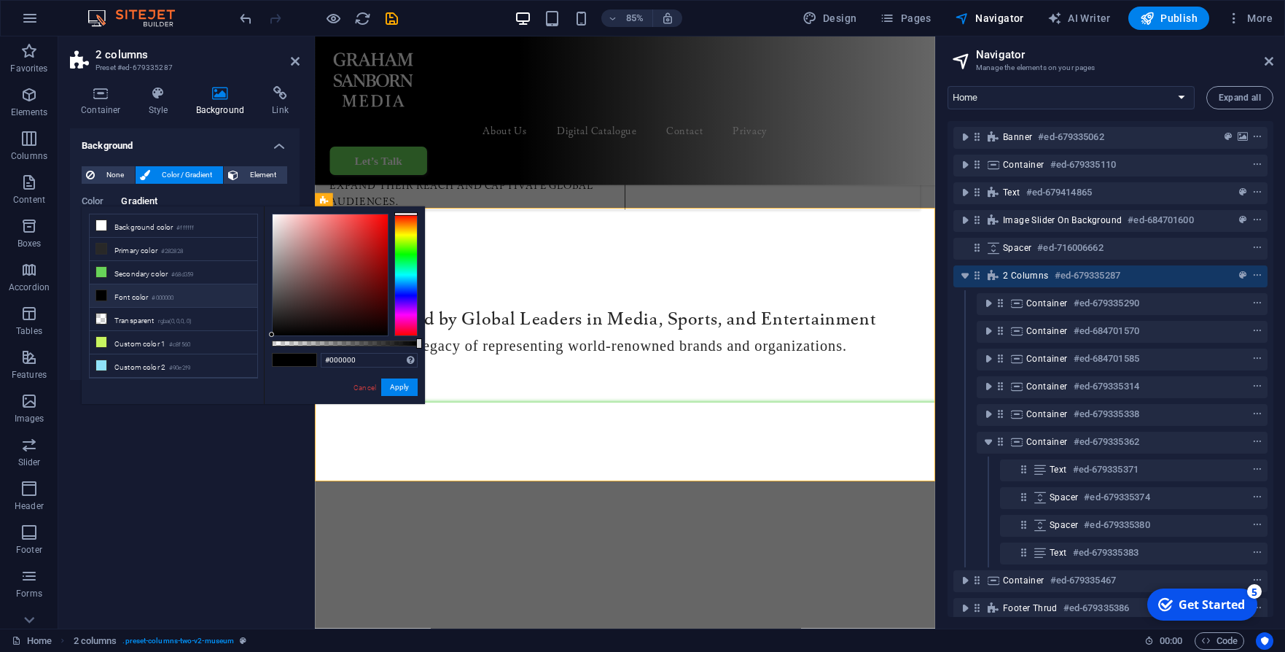
click at [117, 302] on li "Font color #000000" at bounding box center [174, 295] width 168 height 23
click at [117, 299] on li "Font color #000000" at bounding box center [174, 295] width 168 height 23
click at [140, 460] on div "Background None Color / Gradient Element Stretch background to full-width Color…" at bounding box center [185, 372] width 230 height 488
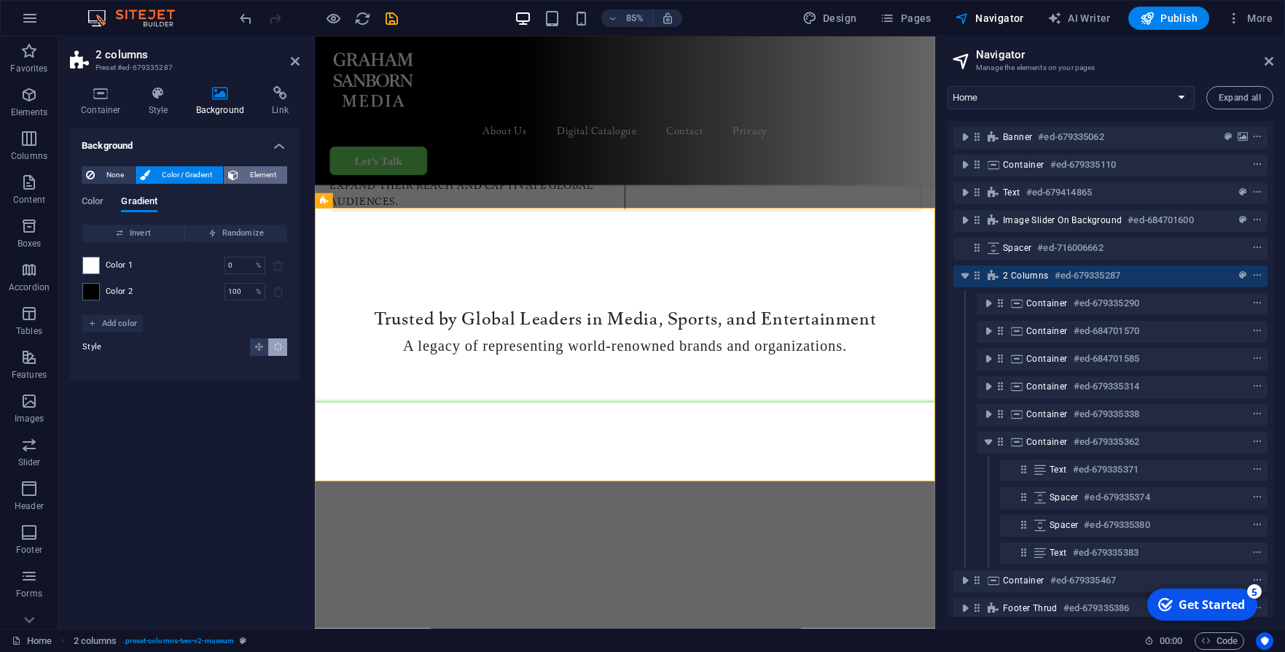
click at [241, 172] on button "Element" at bounding box center [255, 174] width 63 height 17
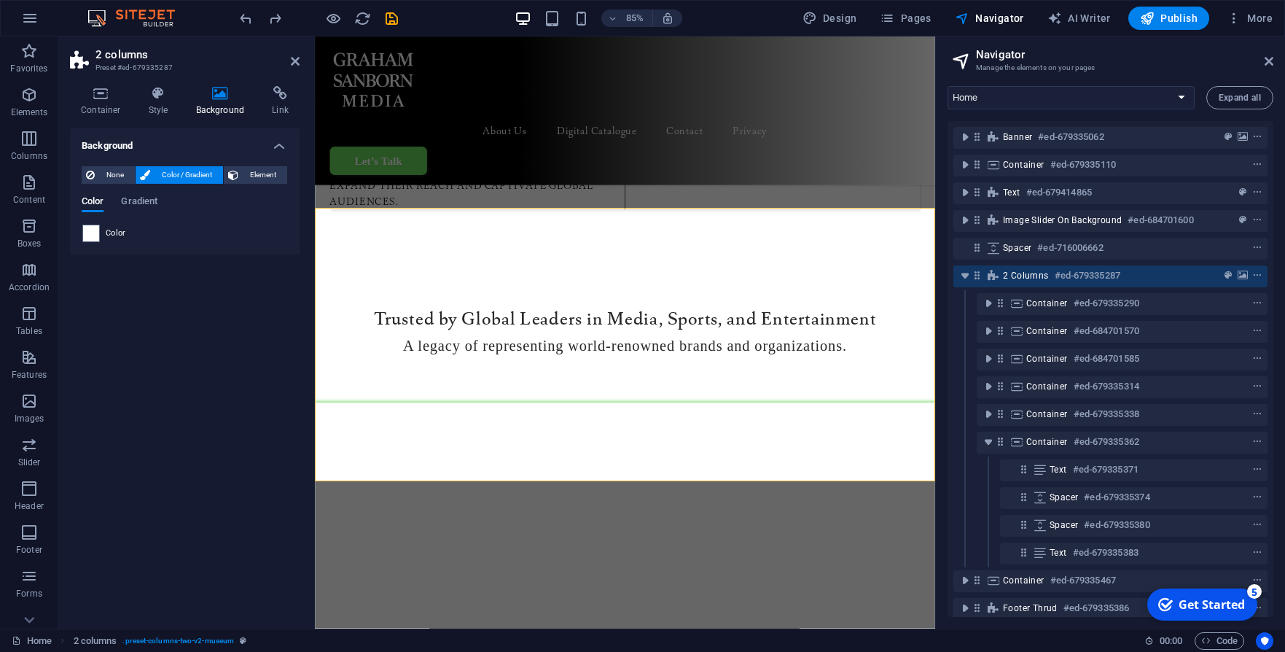
click at [192, 176] on span "Color / Gradient" at bounding box center [187, 174] width 64 height 17
click at [95, 235] on span at bounding box center [91, 233] width 16 height 16
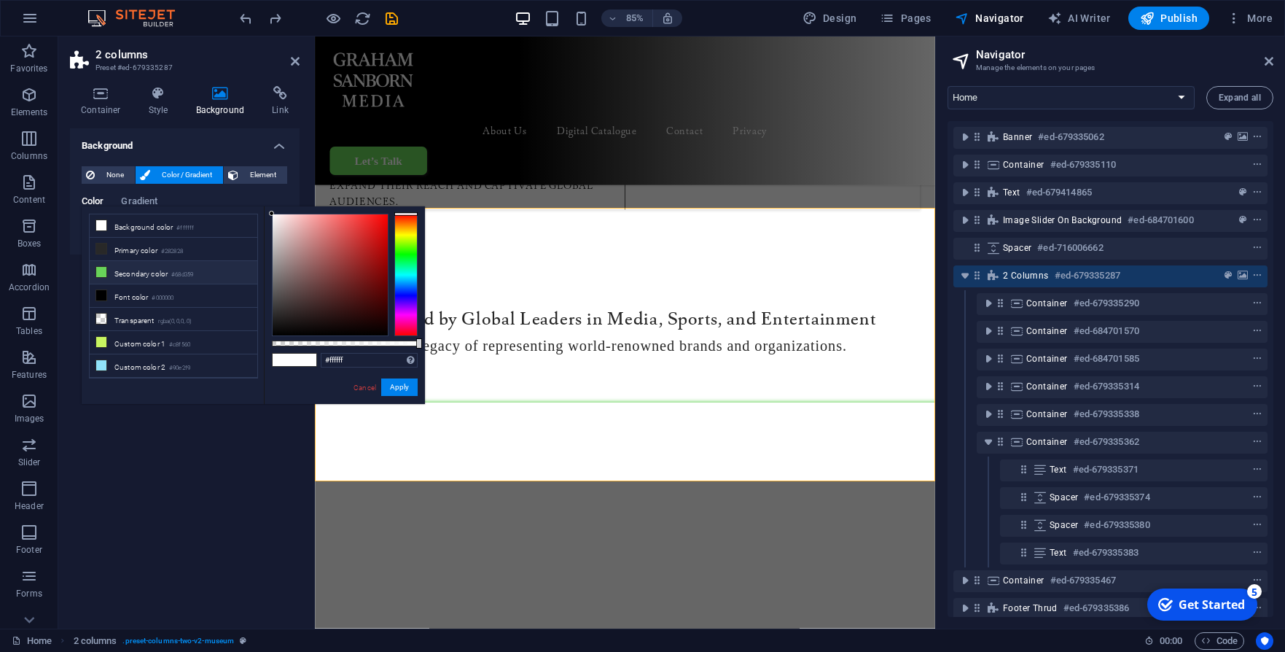
click at [103, 273] on icon at bounding box center [101, 272] width 10 height 10
type input "#68d359"
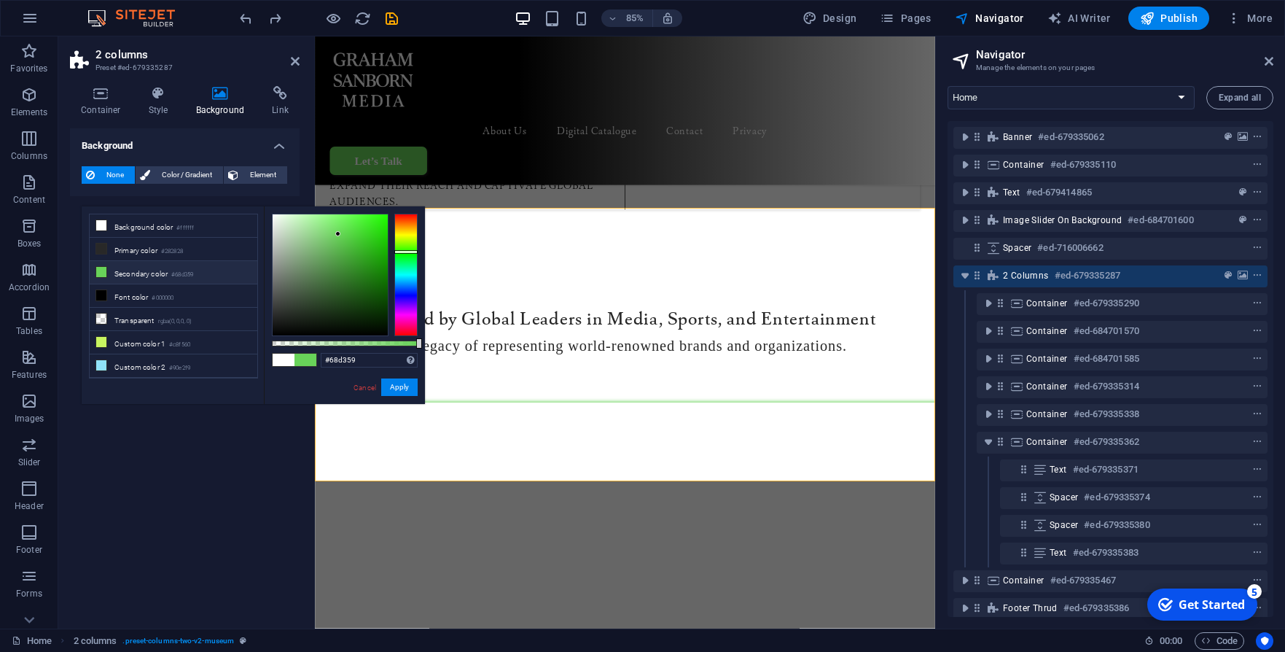
click at [202, 425] on div "Background None Color / Gradient Element Stretch background to full-width Color…" at bounding box center [185, 372] width 230 height 488
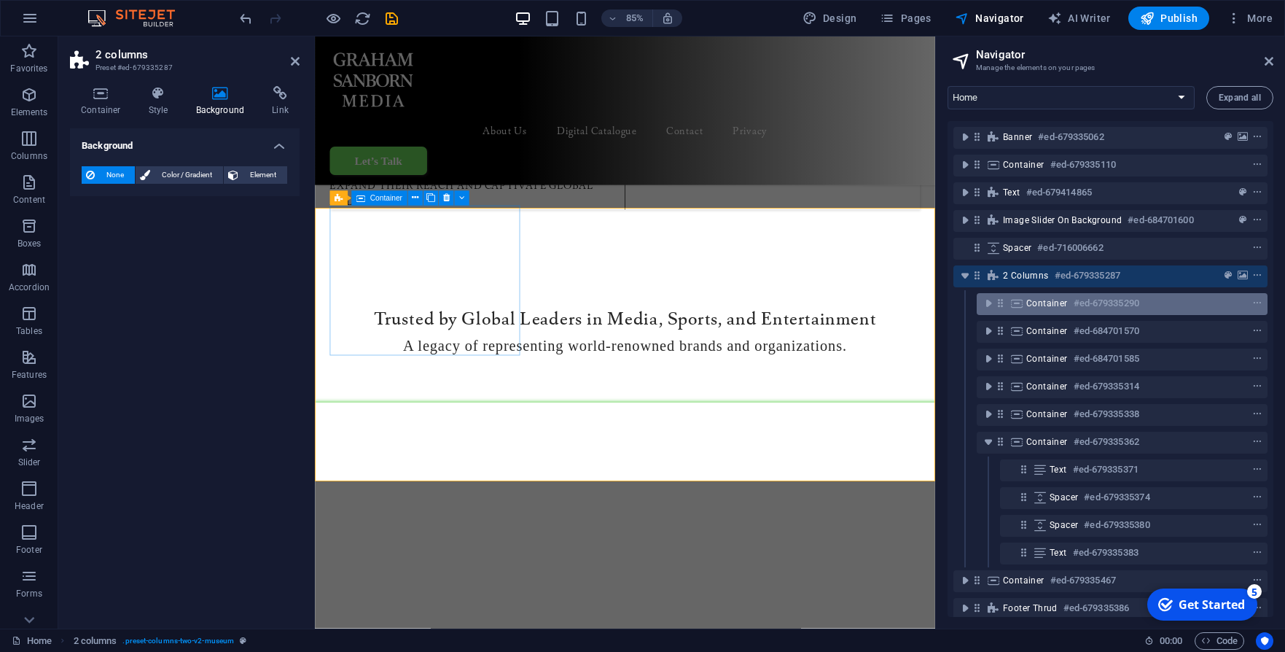
click at [1039, 308] on span "Container" at bounding box center [1047, 303] width 42 height 12
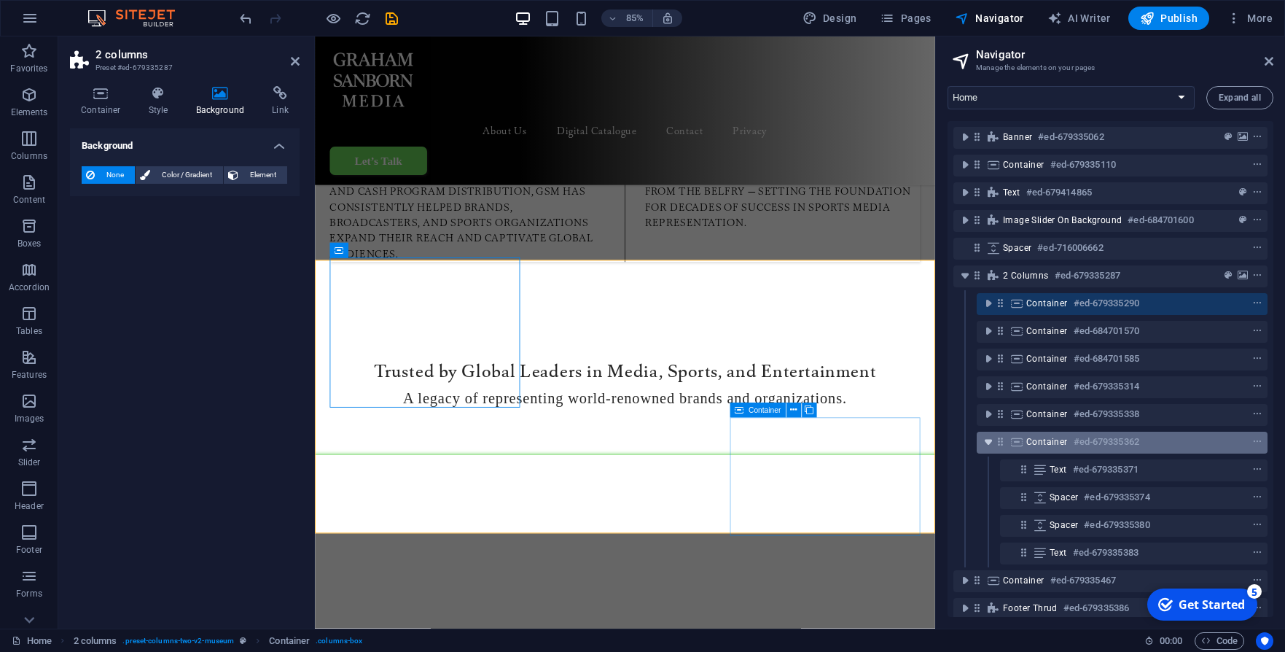
click at [988, 443] on icon "toggle-expand" at bounding box center [988, 441] width 15 height 15
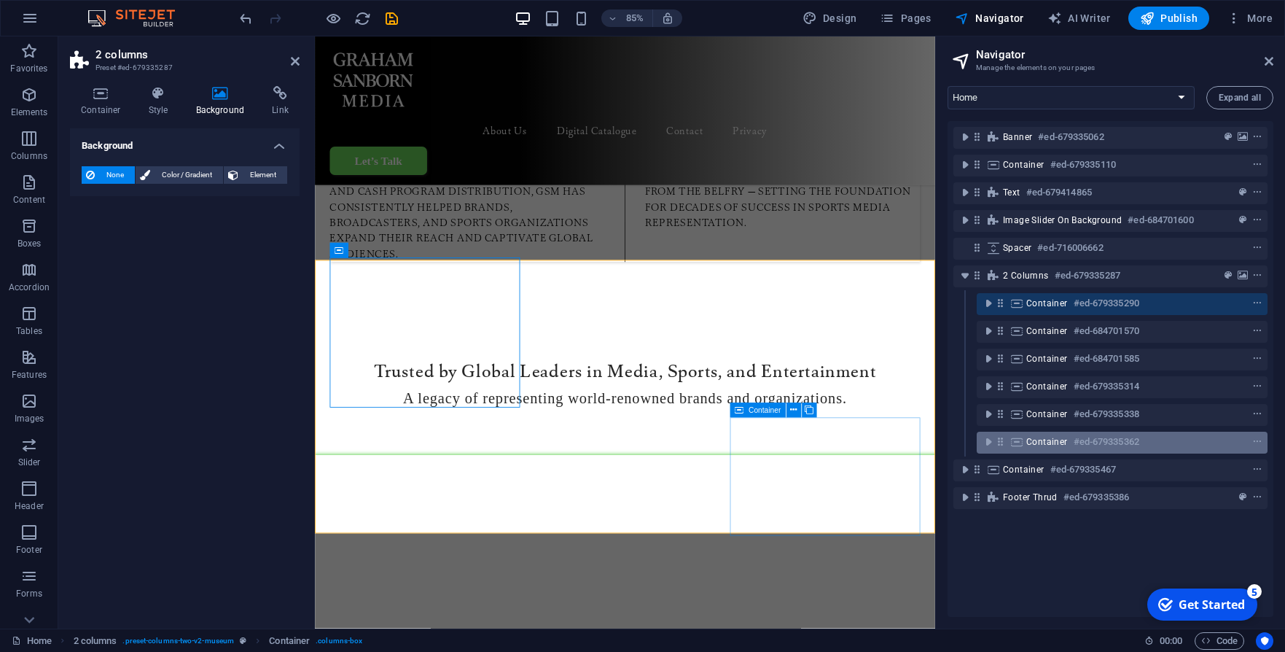
click at [1042, 439] on span "Container" at bounding box center [1047, 442] width 42 height 12
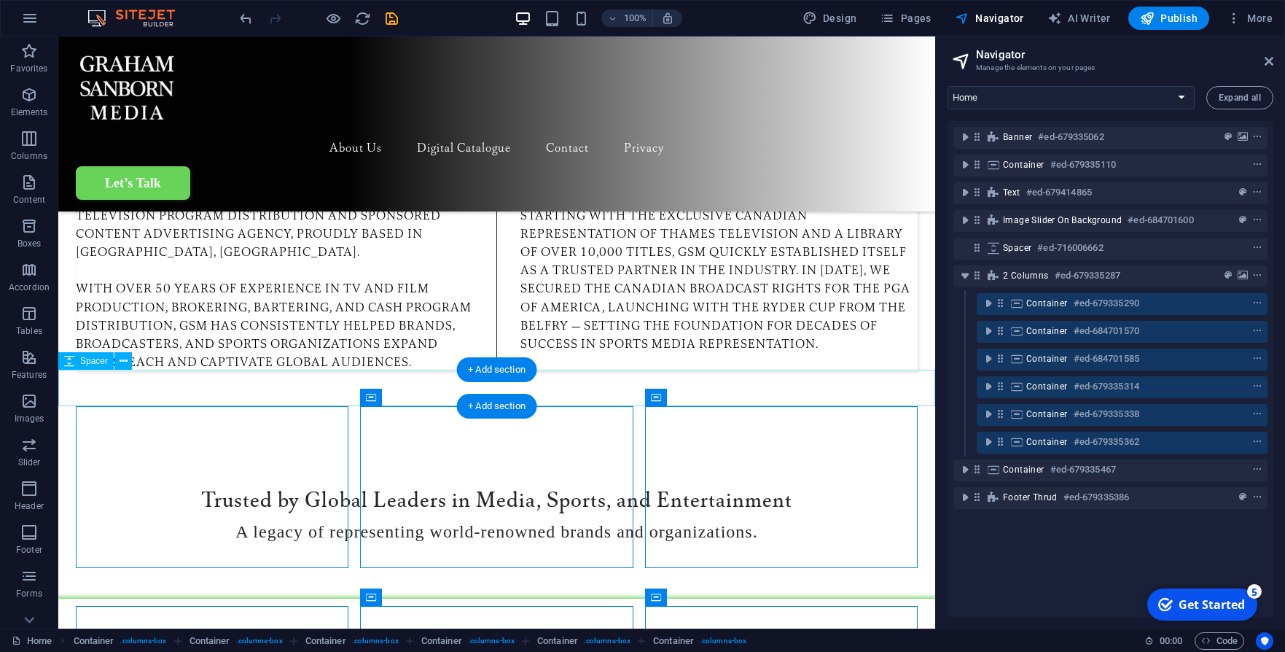
scroll to position [1225, 0]
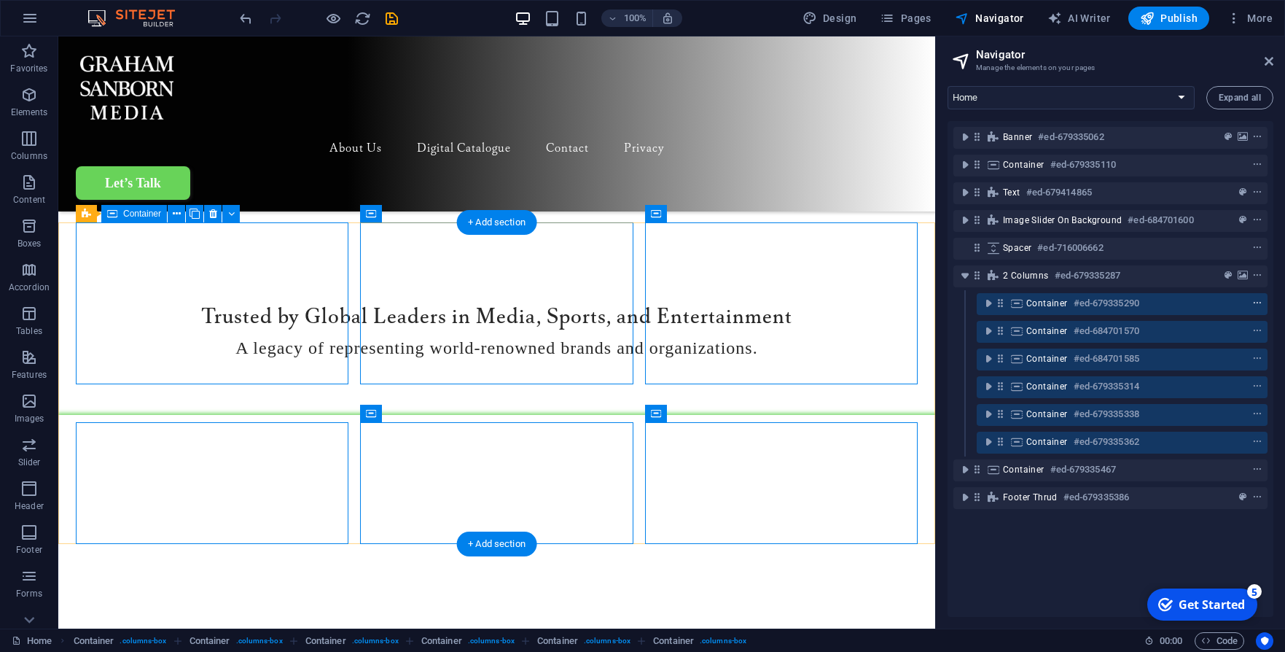
click at [1256, 304] on icon "context-menu" at bounding box center [1257, 303] width 10 height 10
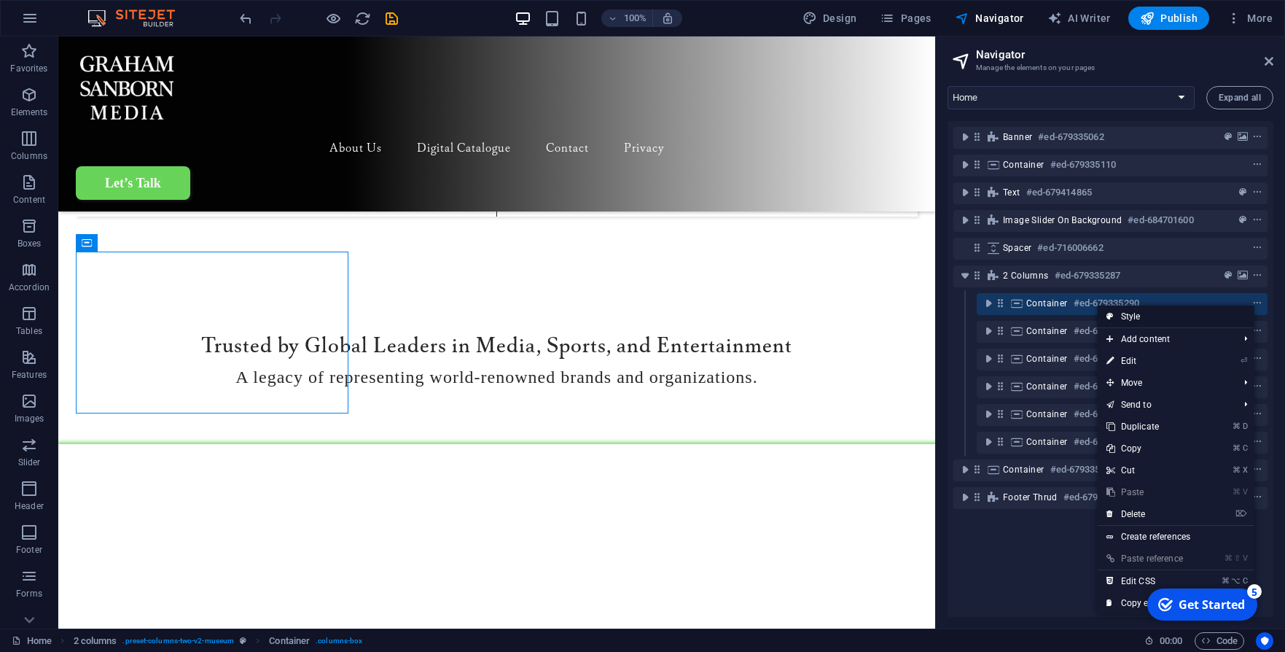
click at [1131, 316] on link "Style" at bounding box center [1176, 316] width 157 height 22
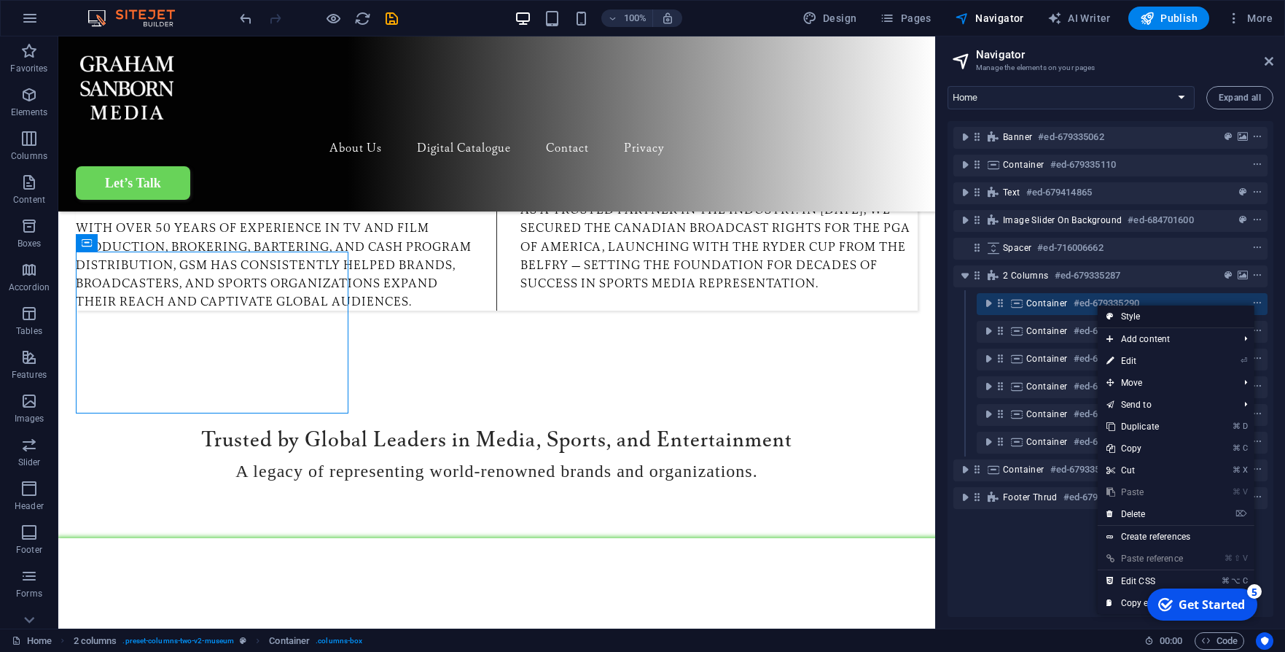
select select "rem"
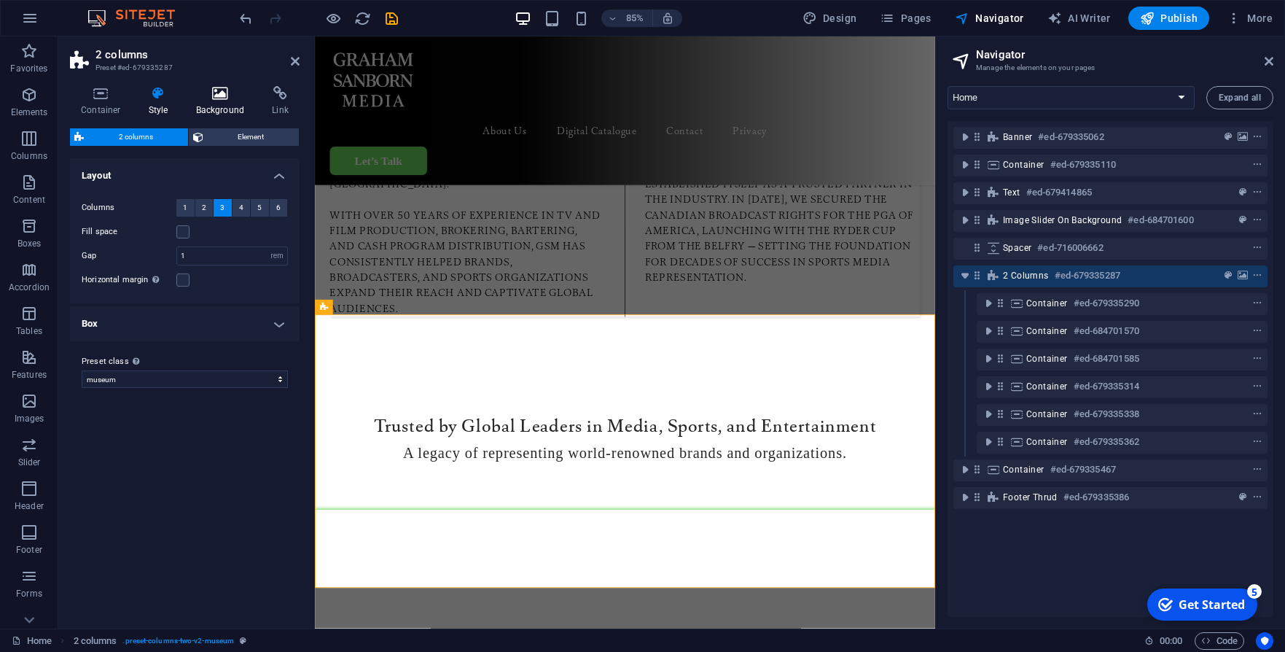
click at [207, 104] on h4 "Background" at bounding box center [223, 101] width 77 height 31
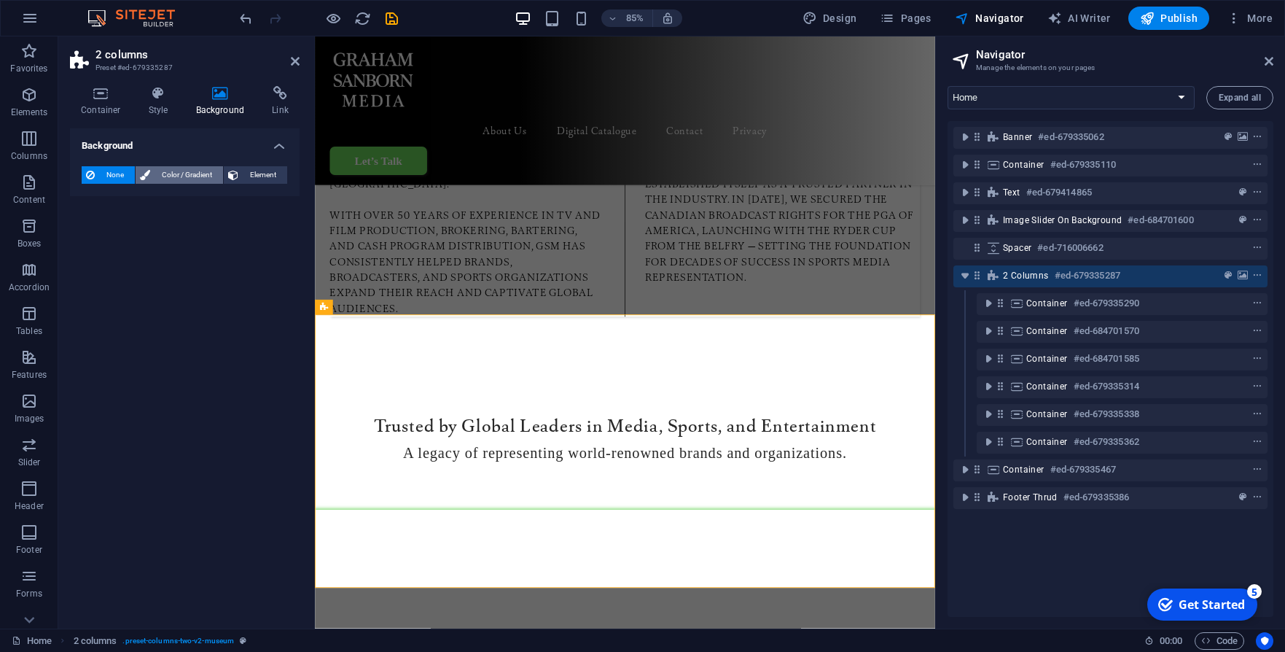
click at [197, 171] on span "Color / Gradient" at bounding box center [187, 174] width 64 height 17
click at [147, 205] on span "Gradient" at bounding box center [139, 202] width 36 height 20
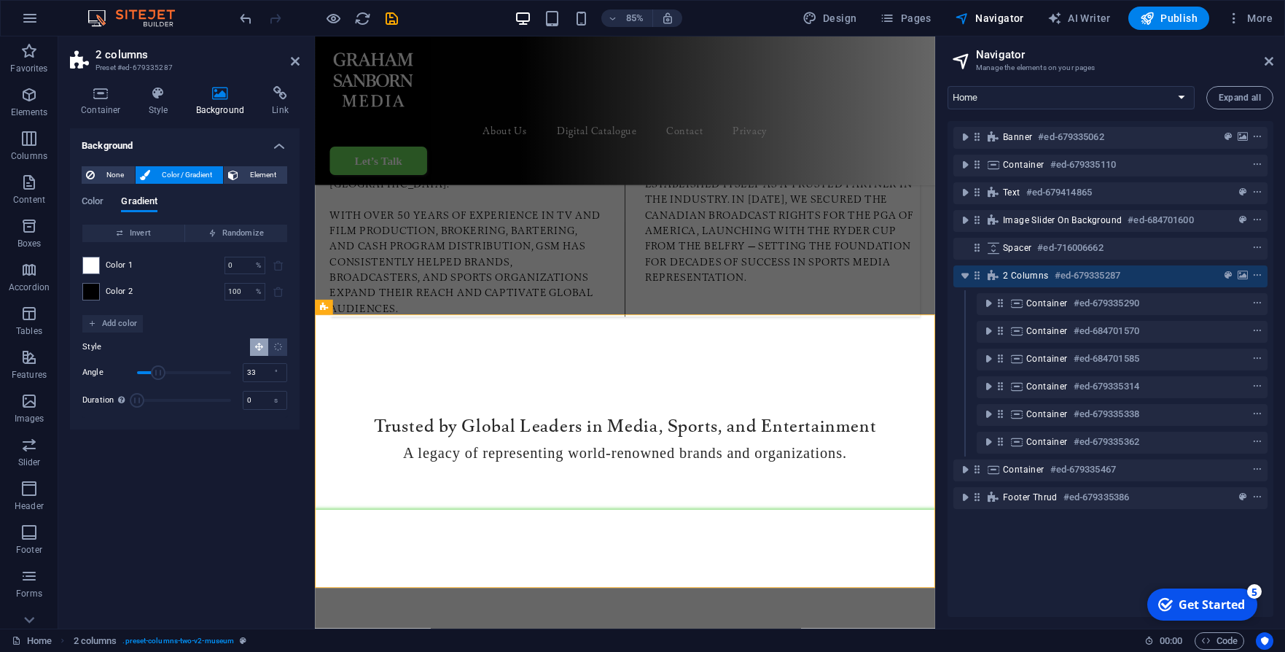
drag, startPoint x: 155, startPoint y: 372, endPoint x: 146, endPoint y: 372, distance: 9.5
click at [151, 372] on span "Angle" at bounding box center [158, 372] width 15 height 15
drag, startPoint x: 166, startPoint y: 372, endPoint x: 191, endPoint y: 372, distance: 24.8
click at [192, 372] on span "Angle" at bounding box center [184, 373] width 94 height 22
click at [184, 374] on span "Angle" at bounding box center [191, 372] width 15 height 15
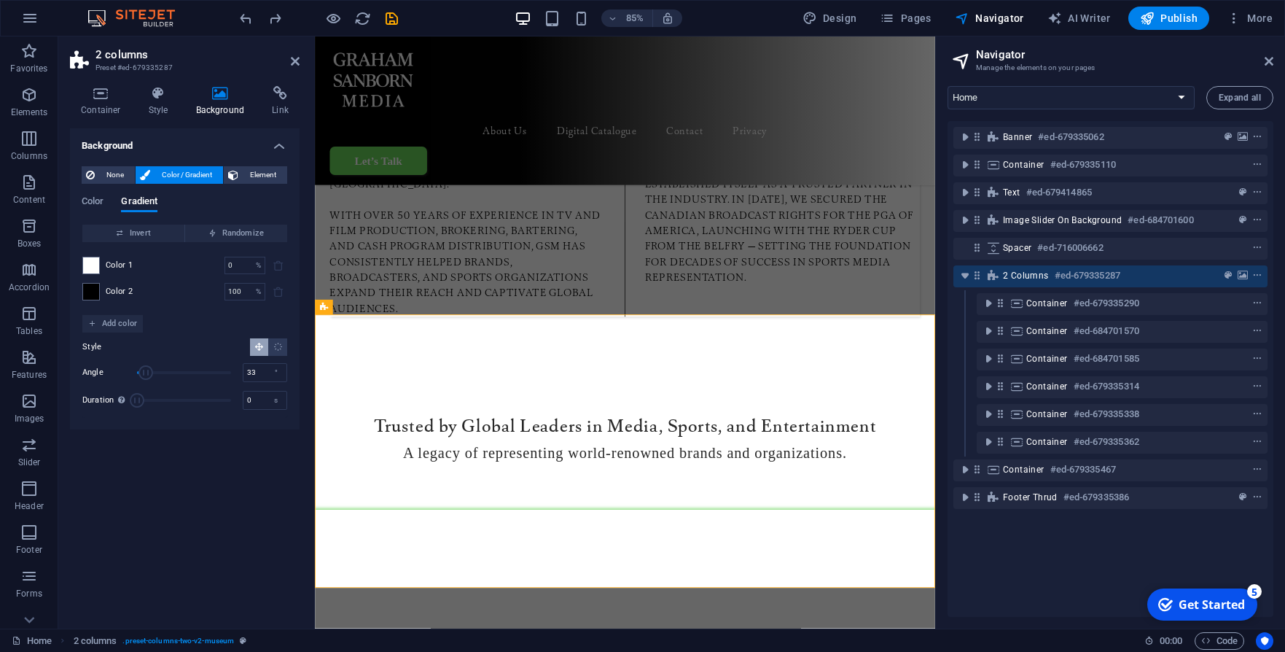
type input "90"
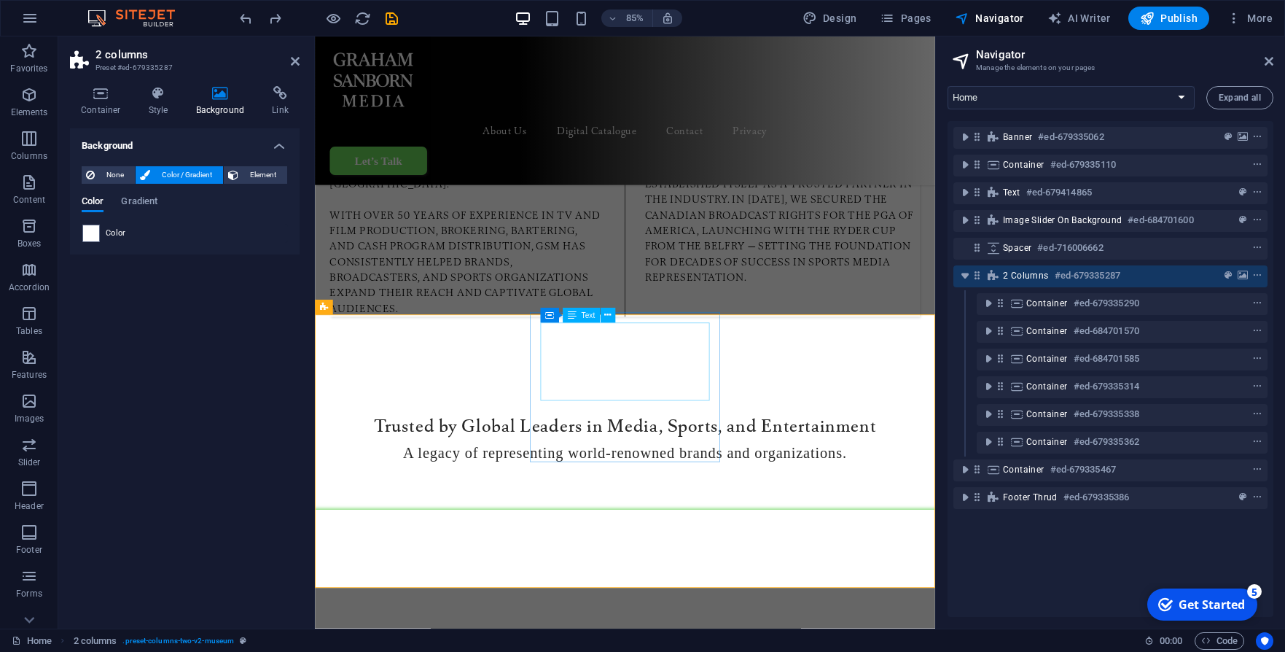
scroll to position [1196, 0]
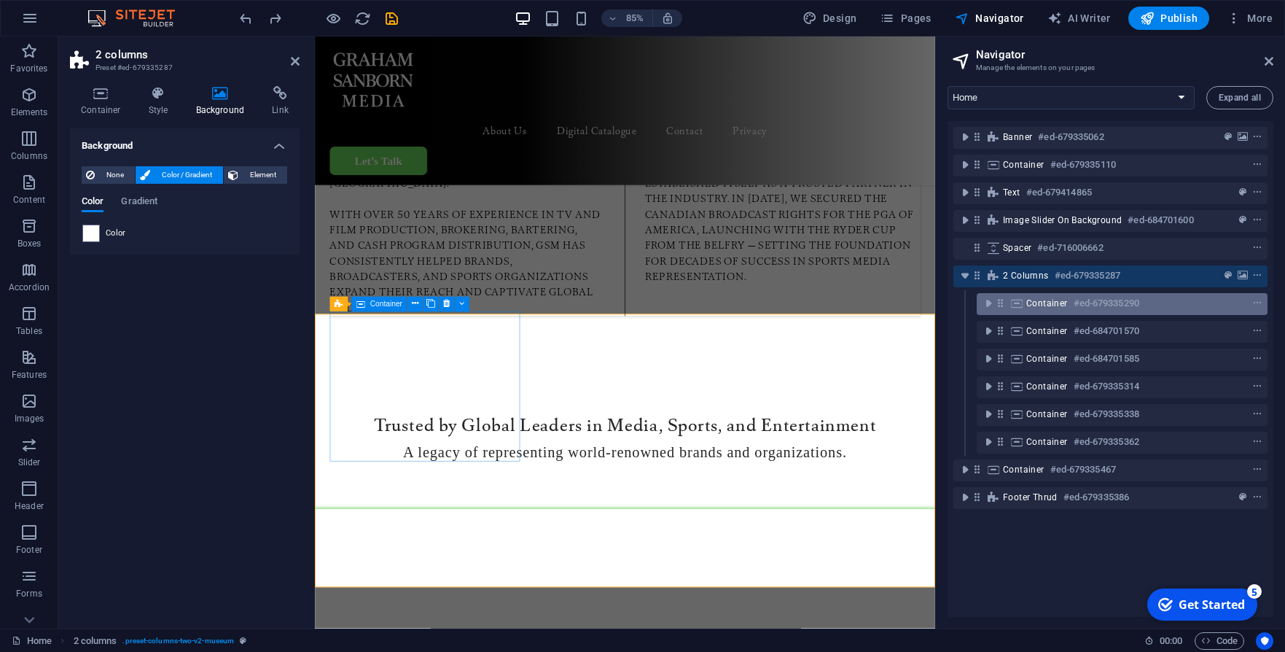
click at [1017, 307] on icon at bounding box center [1017, 303] width 16 height 12
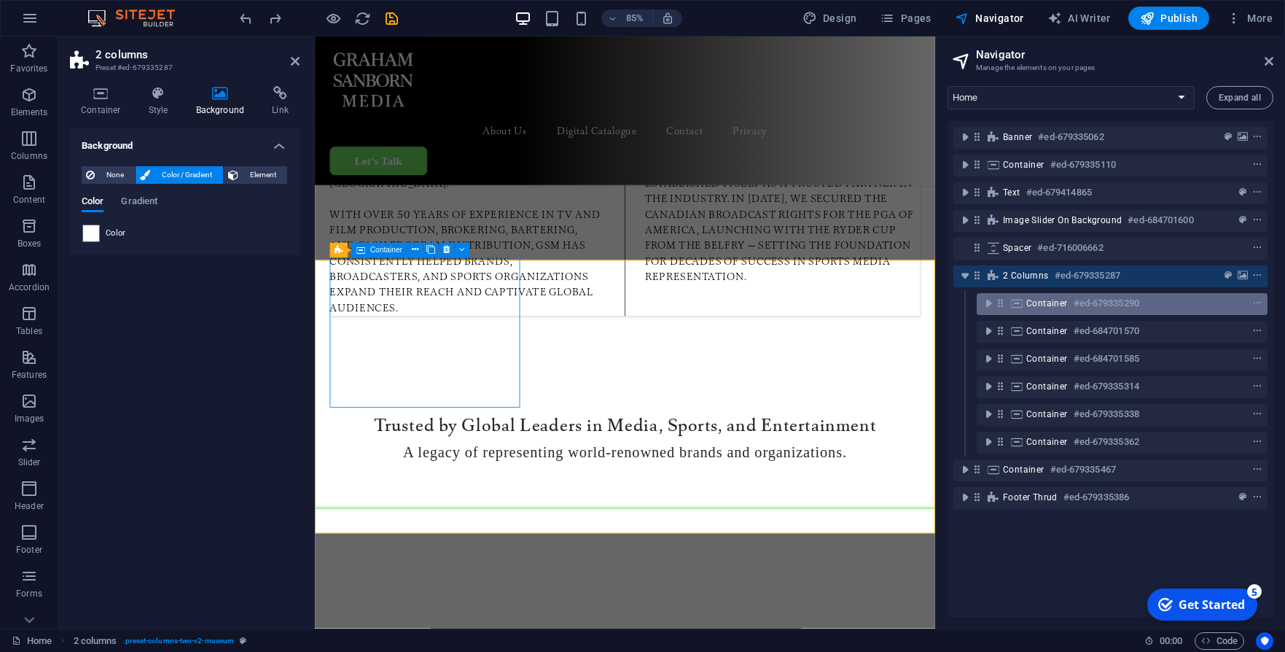
scroll to position [1260, 0]
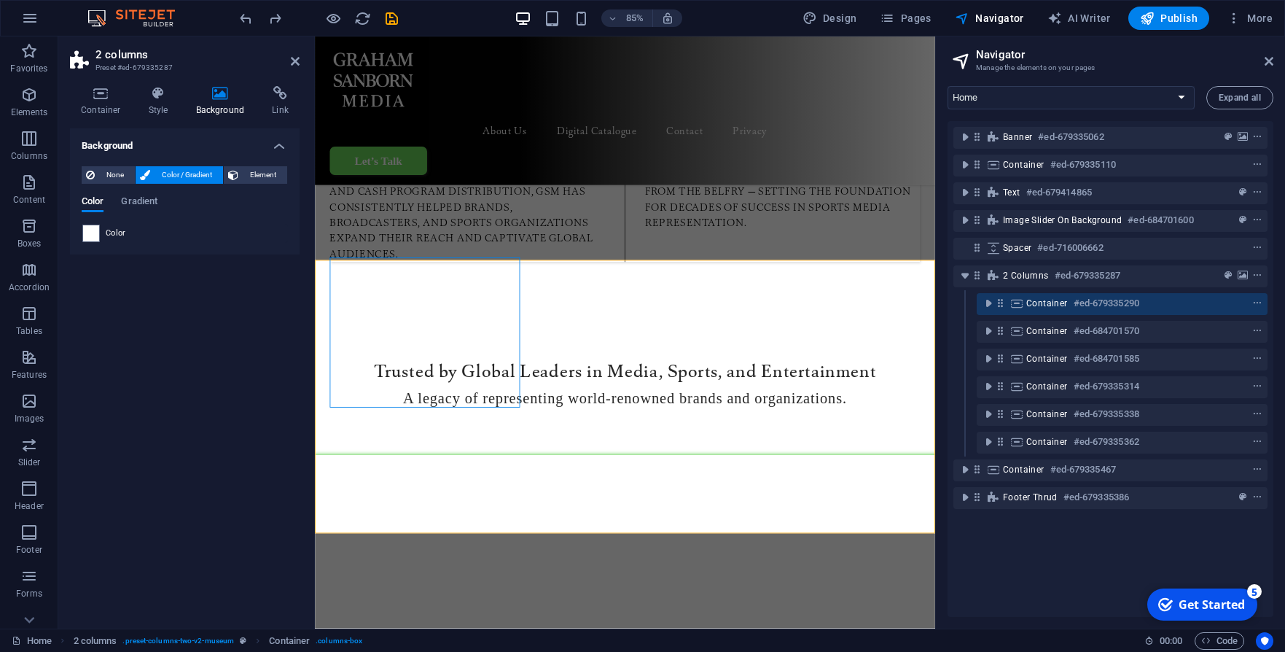
click at [113, 235] on span "Color" at bounding box center [116, 233] width 20 height 12
click at [141, 202] on span "Gradient" at bounding box center [139, 202] width 36 height 20
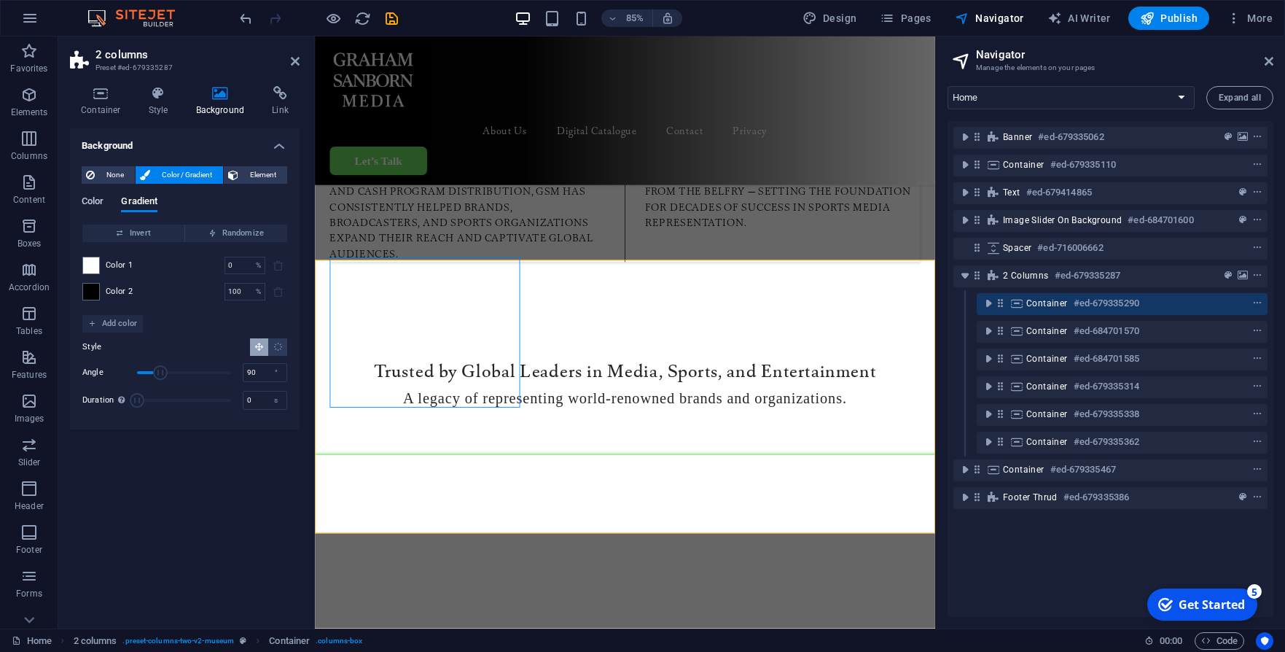
click at [98, 203] on span "Color" at bounding box center [93, 202] width 22 height 20
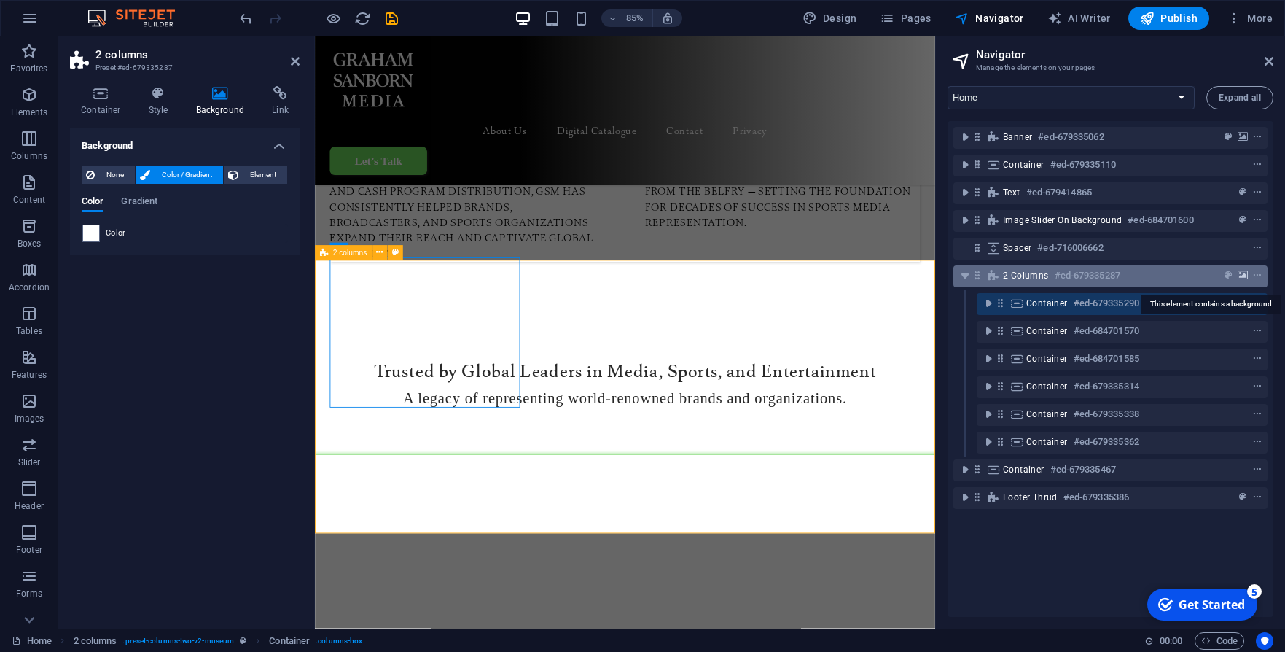
click at [1242, 273] on icon "background" at bounding box center [1243, 275] width 10 height 10
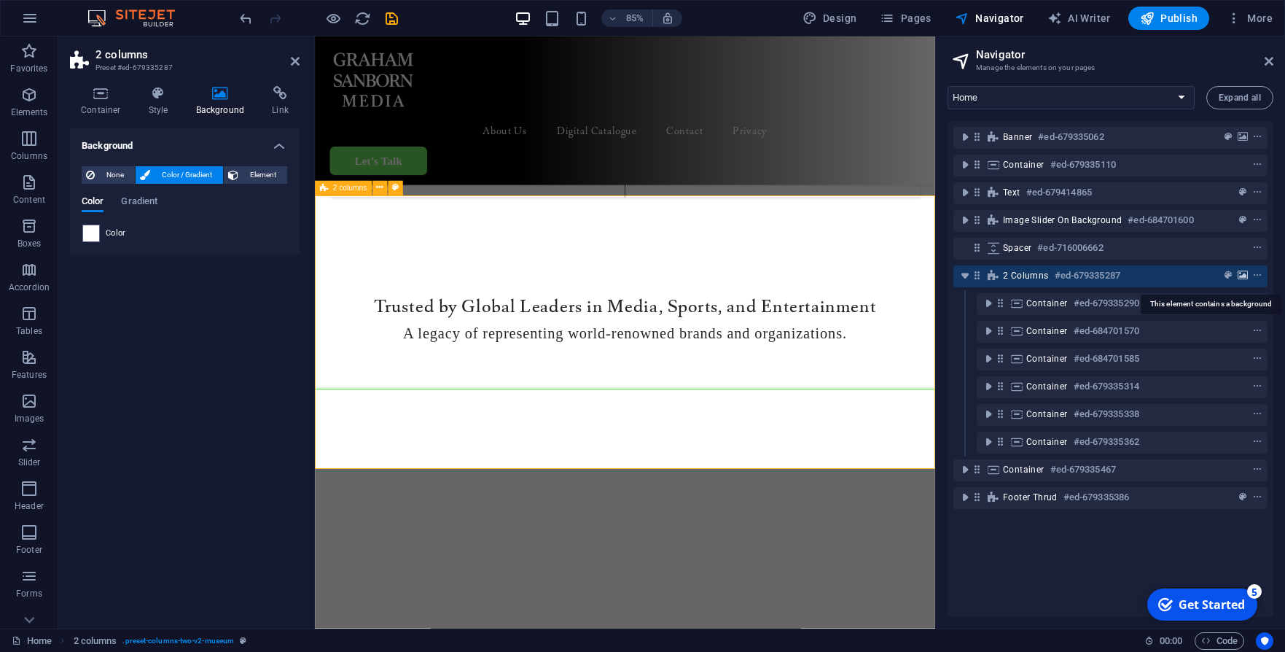
click at [1240, 272] on icon "background" at bounding box center [1243, 275] width 10 height 10
click at [1039, 278] on span "2 columns" at bounding box center [1026, 276] width 46 height 12
click at [198, 174] on span "Color / Gradient" at bounding box center [187, 174] width 64 height 17
click at [115, 110] on h4 "Container" at bounding box center [104, 101] width 68 height 31
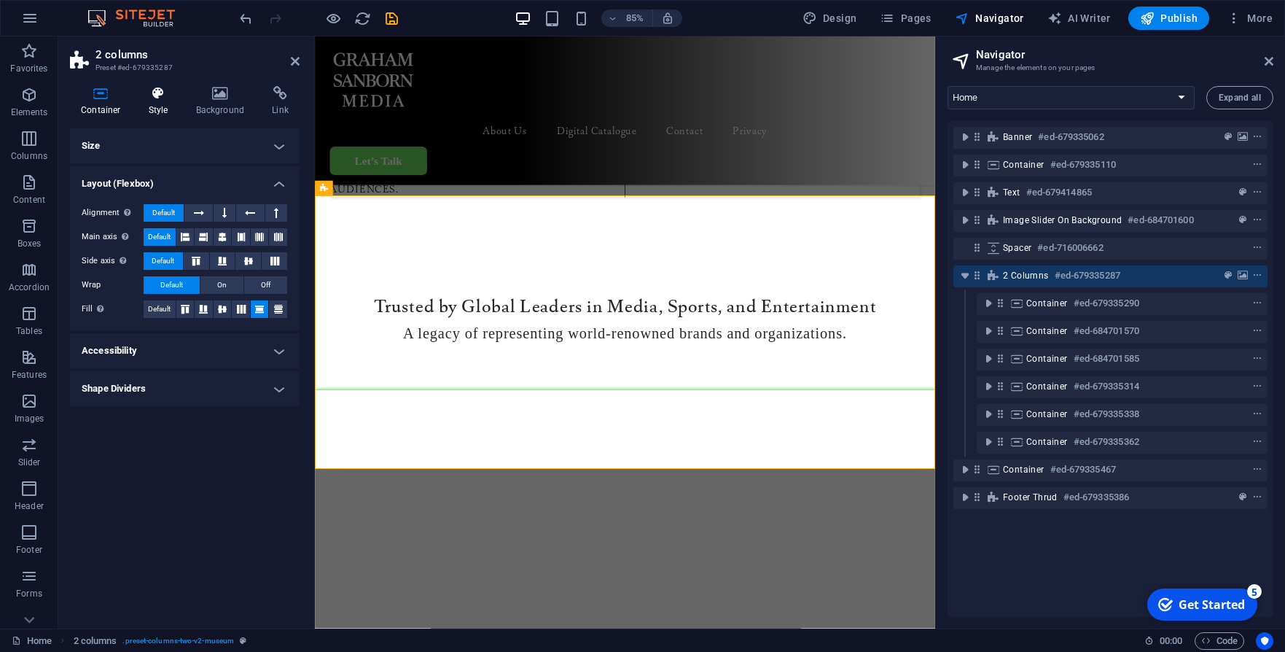
click at [141, 110] on h4 "Style" at bounding box center [161, 101] width 47 height 31
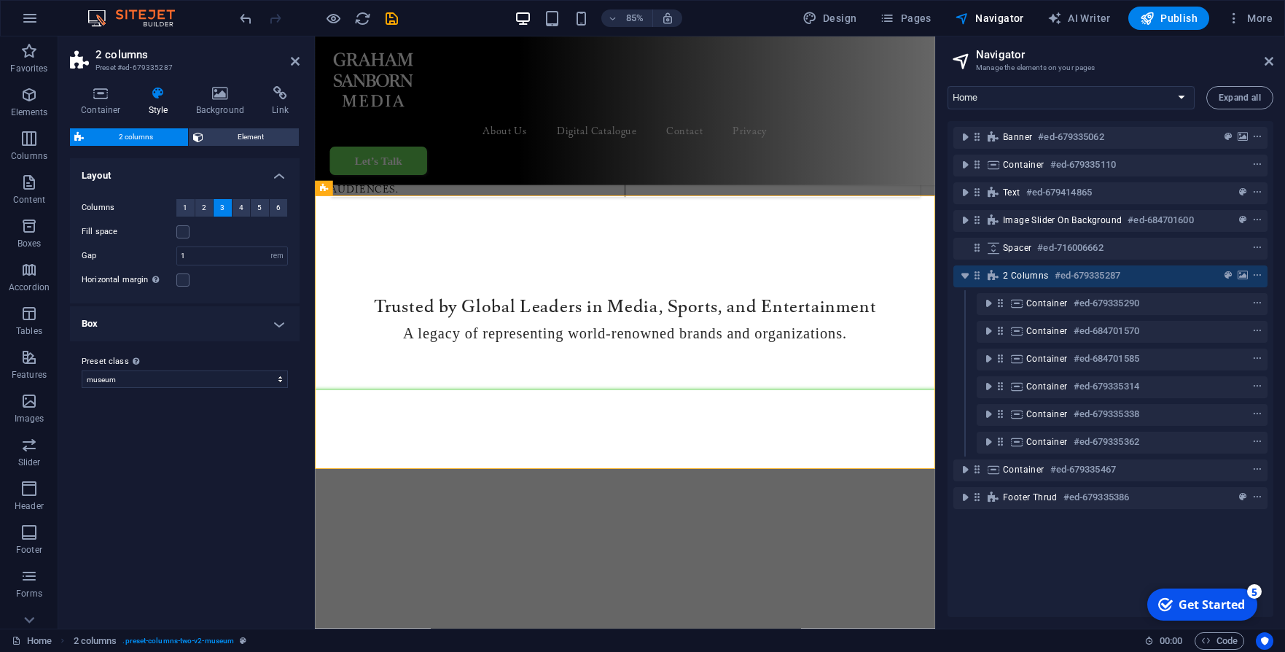
click at [284, 321] on h4 "Box" at bounding box center [185, 323] width 230 height 35
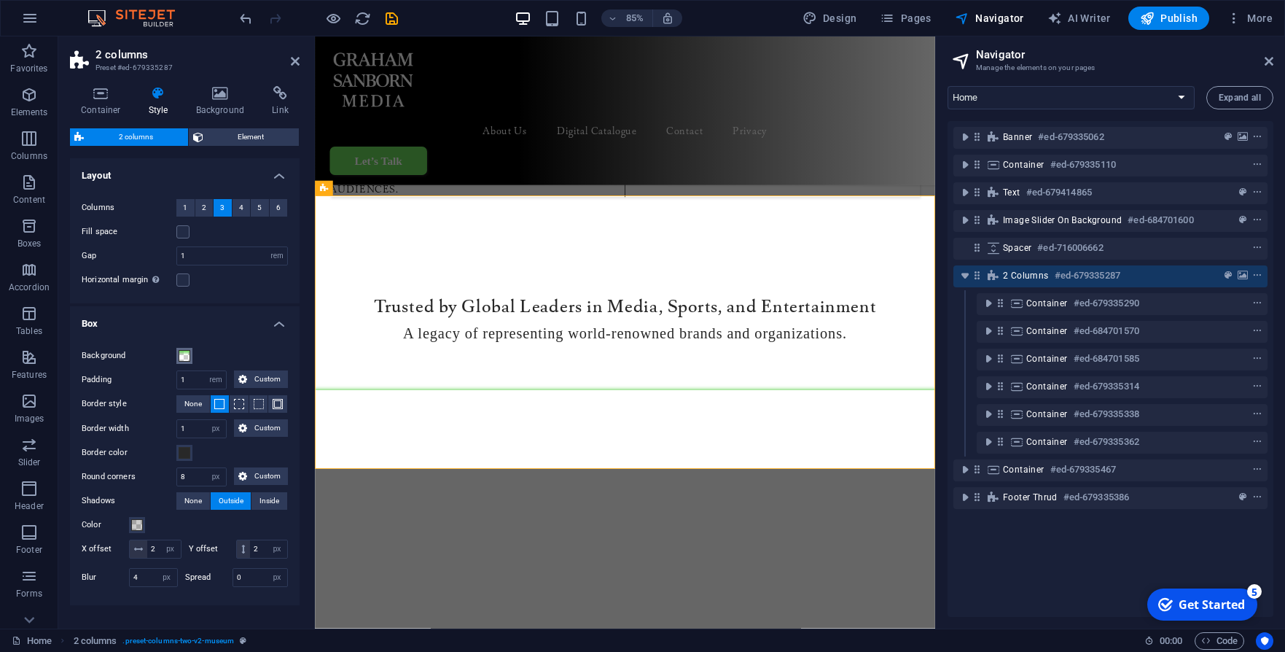
click at [185, 360] on span at bounding box center [185, 356] width 12 height 12
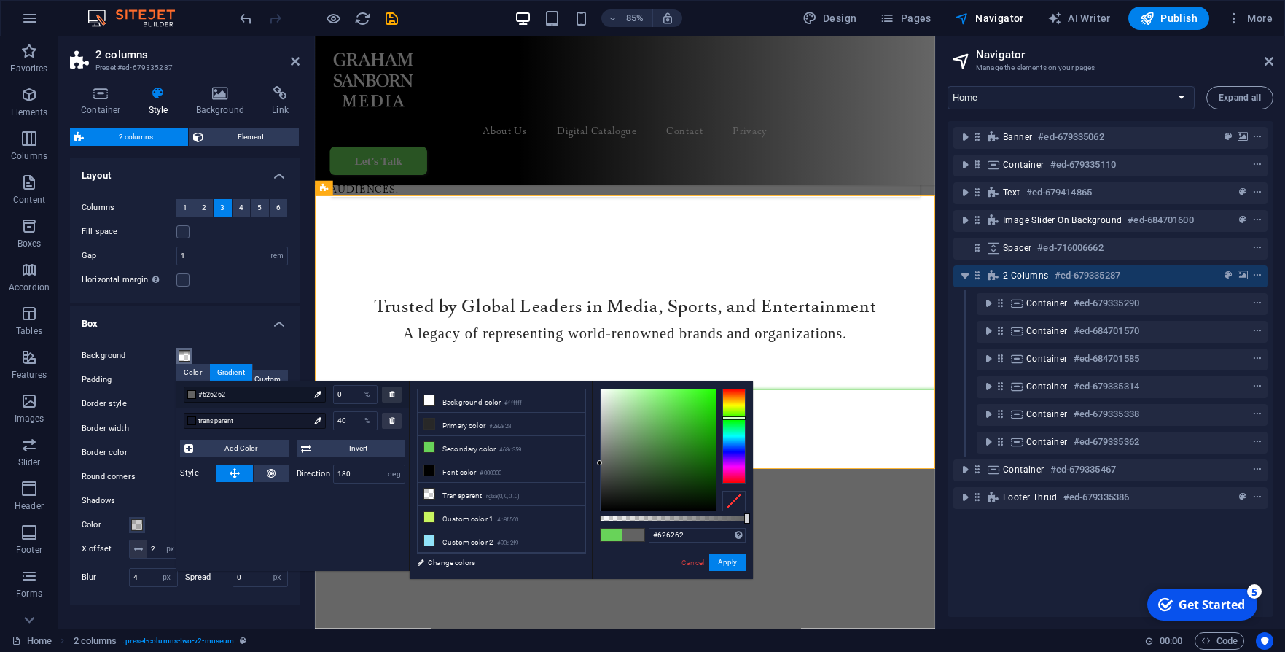
drag, startPoint x: 660, startPoint y: 413, endPoint x: 604, endPoint y: 461, distance: 73.9
click at [599, 463] on div at bounding box center [599, 462] width 5 height 5
drag, startPoint x: 613, startPoint y: 463, endPoint x: 644, endPoint y: 426, distance: 48.2
click at [644, 426] on div at bounding box center [658, 449] width 115 height 121
type input "#7cfe6a"
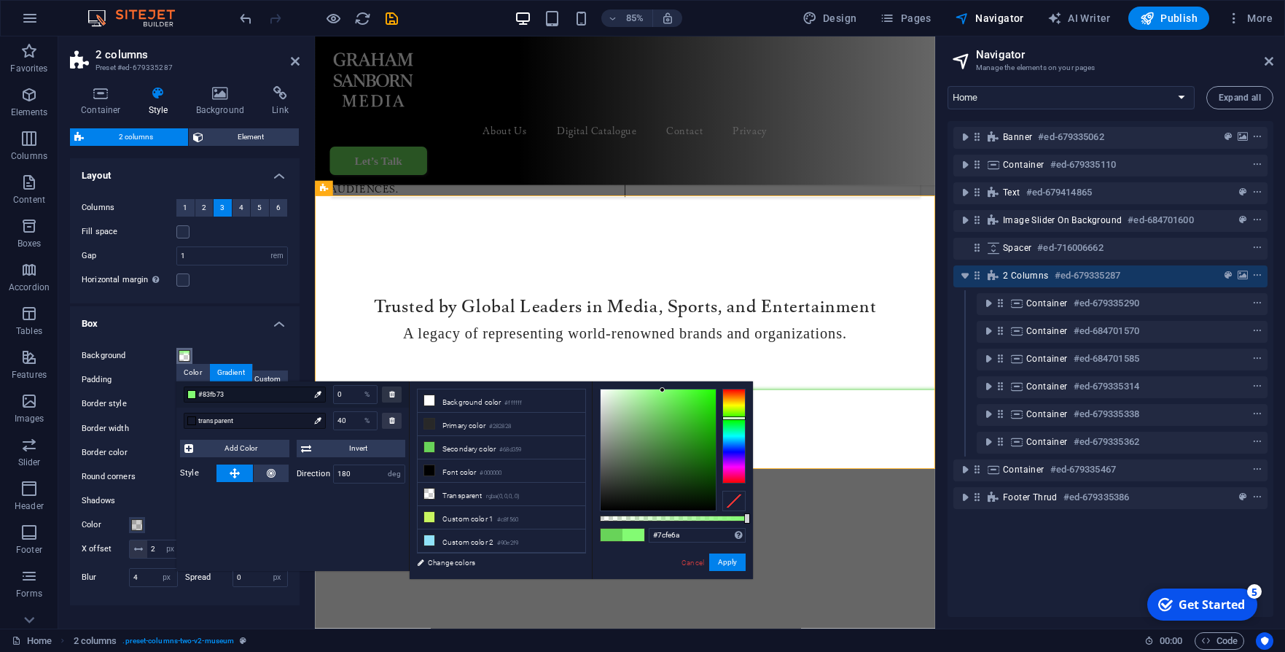
drag, startPoint x: 644, startPoint y: 426, endPoint x: 667, endPoint y: 389, distance: 44.1
click at [665, 389] on div at bounding box center [662, 389] width 5 height 5
click at [241, 394] on span "#7cfe6a" at bounding box center [253, 394] width 111 height 13
click at [140, 395] on label "Border style" at bounding box center [129, 403] width 95 height 17
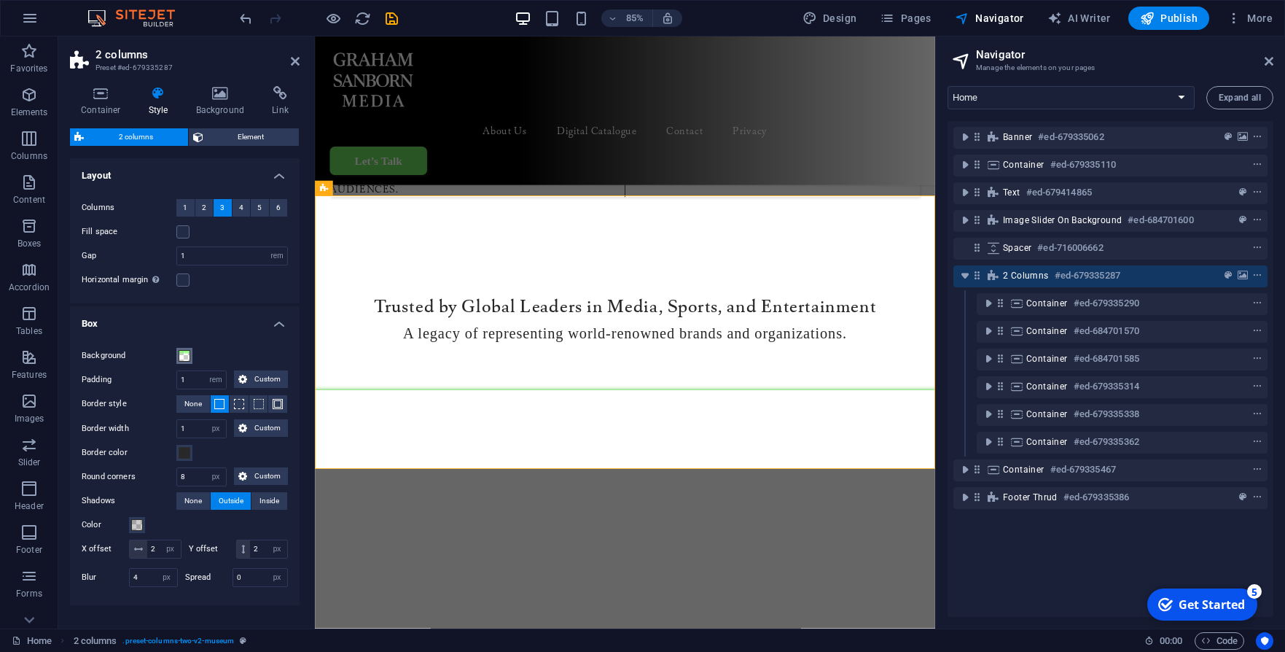
click at [192, 355] on button "Background" at bounding box center [184, 356] width 16 height 16
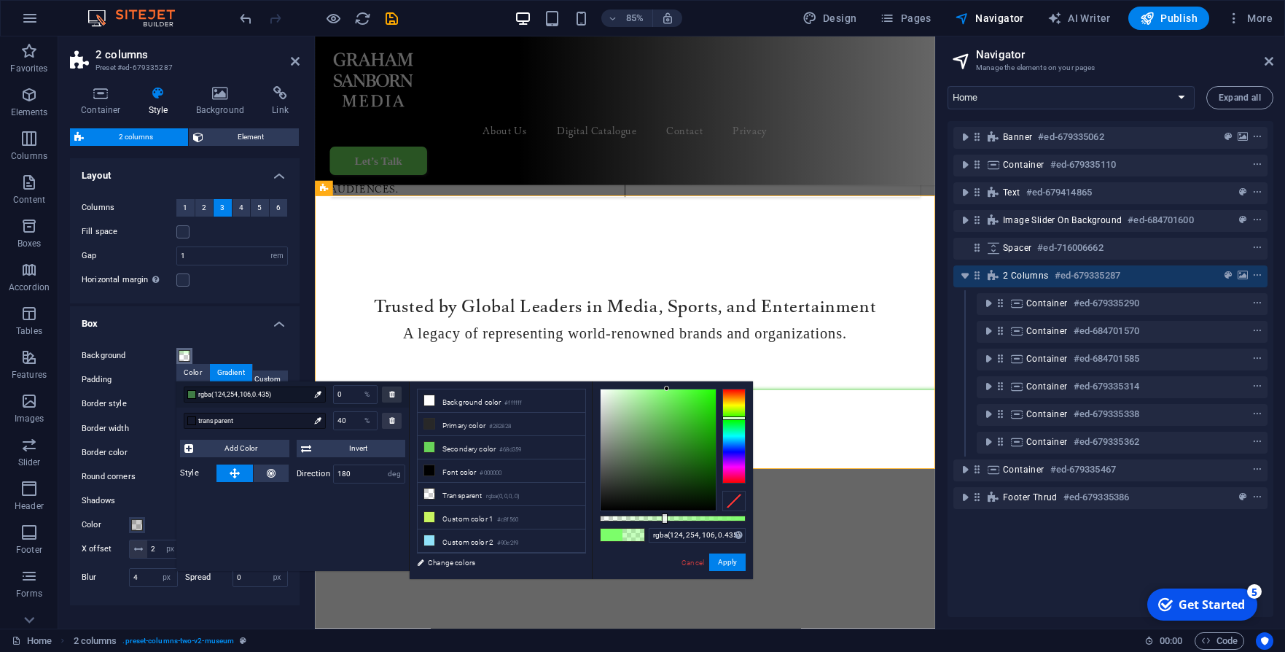
drag, startPoint x: 747, startPoint y: 520, endPoint x: 663, endPoint y: 521, distance: 83.8
click at [663, 521] on div at bounding box center [665, 518] width 6 height 10
drag, startPoint x: 666, startPoint y: 521, endPoint x: 751, endPoint y: 521, distance: 84.6
click at [749, 521] on div at bounding box center [747, 518] width 6 height 10
click at [593, 397] on div "#7cfe6a Supported formats #0852ed rgb(8, 82, 237) rgba(8, 82, 237, 90%) hsv(221…" at bounding box center [672, 585] width 161 height 409
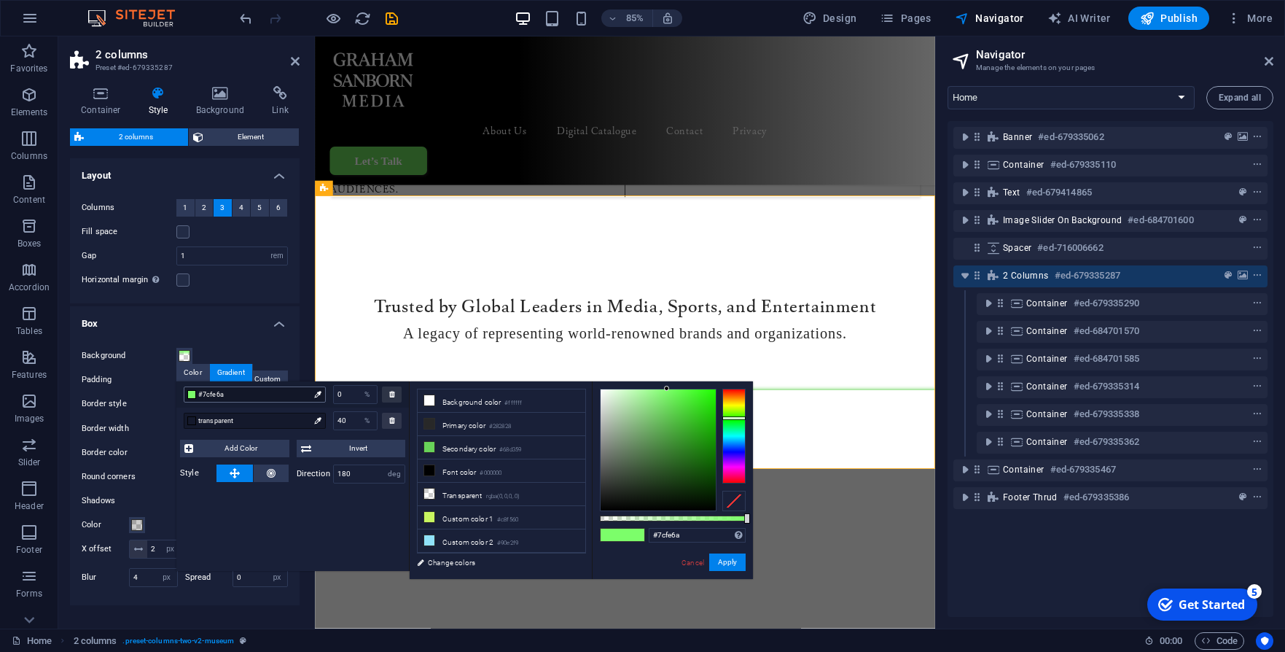
click at [293, 394] on span "#7cfe6a" at bounding box center [253, 394] width 111 height 13
click at [321, 396] on icon at bounding box center [317, 394] width 7 height 7
click at [198, 372] on div "Color" at bounding box center [192, 372] width 33 height 17
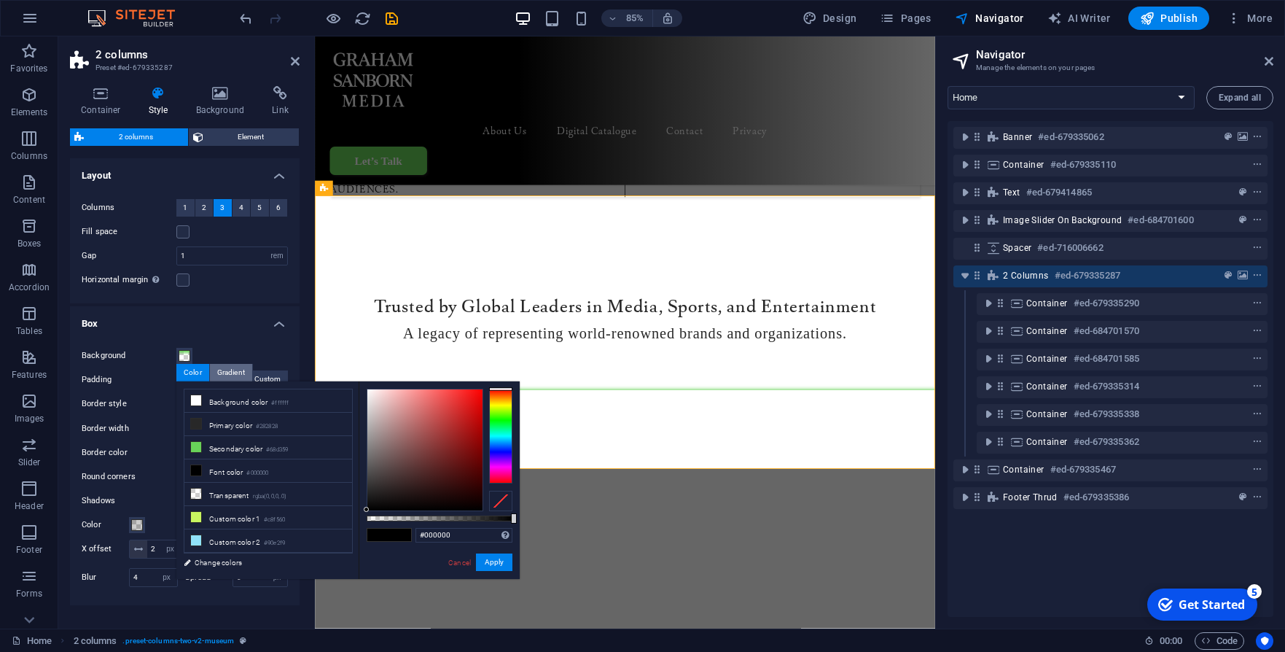
click at [222, 373] on div "Gradient" at bounding box center [231, 372] width 42 height 17
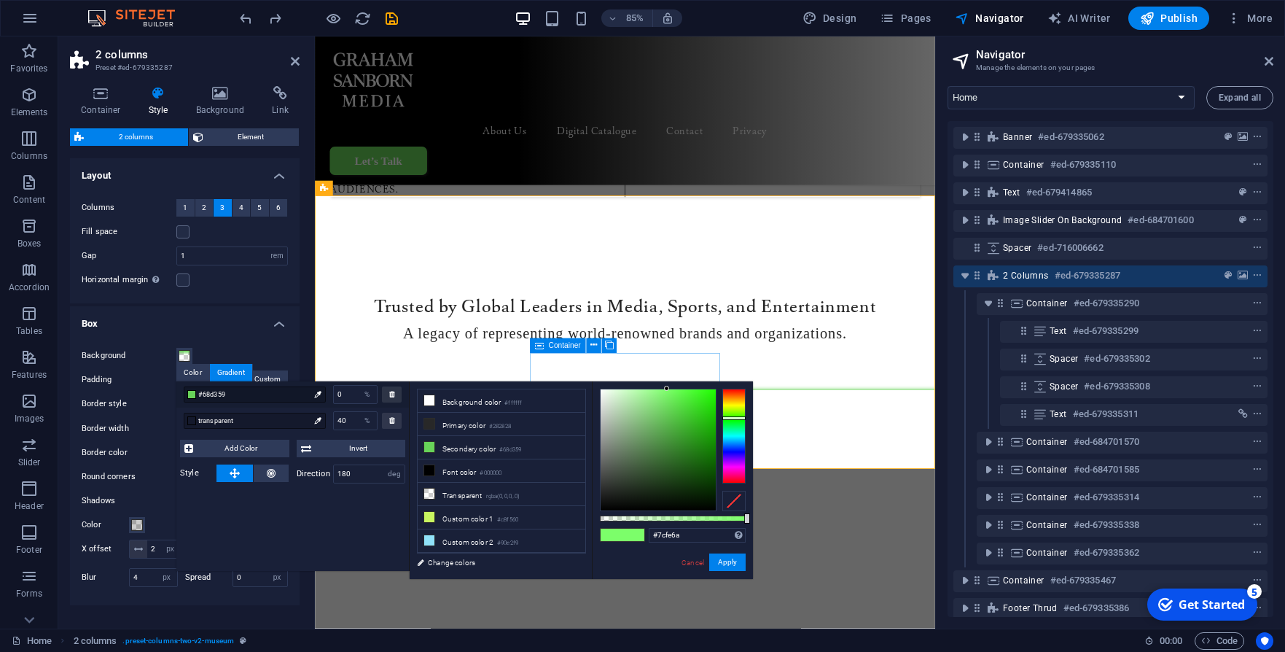
scroll to position [1338, 0]
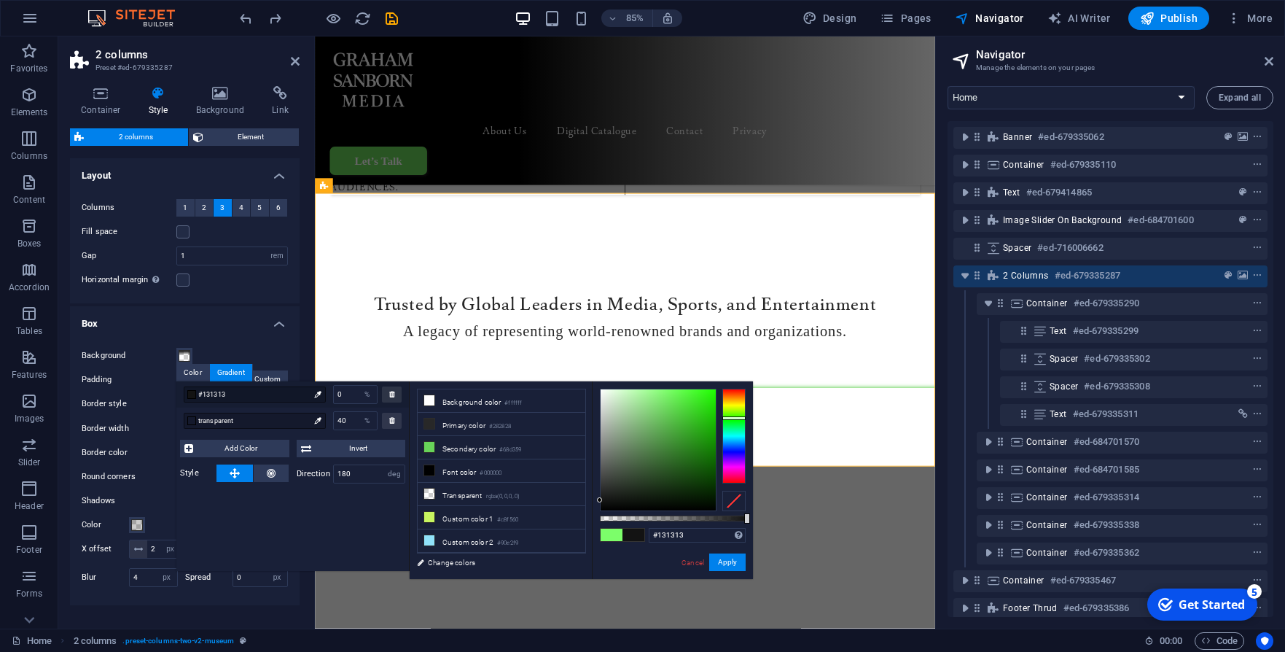
drag, startPoint x: 668, startPoint y: 389, endPoint x: 587, endPoint y: 500, distance: 137.8
click at [587, 500] on div "less Background color #ffffff Primary color #282828 Secondary color #68d359 Fon…" at bounding box center [581, 480] width 343 height 198
click at [727, 560] on button "Apply" at bounding box center [727, 561] width 36 height 17
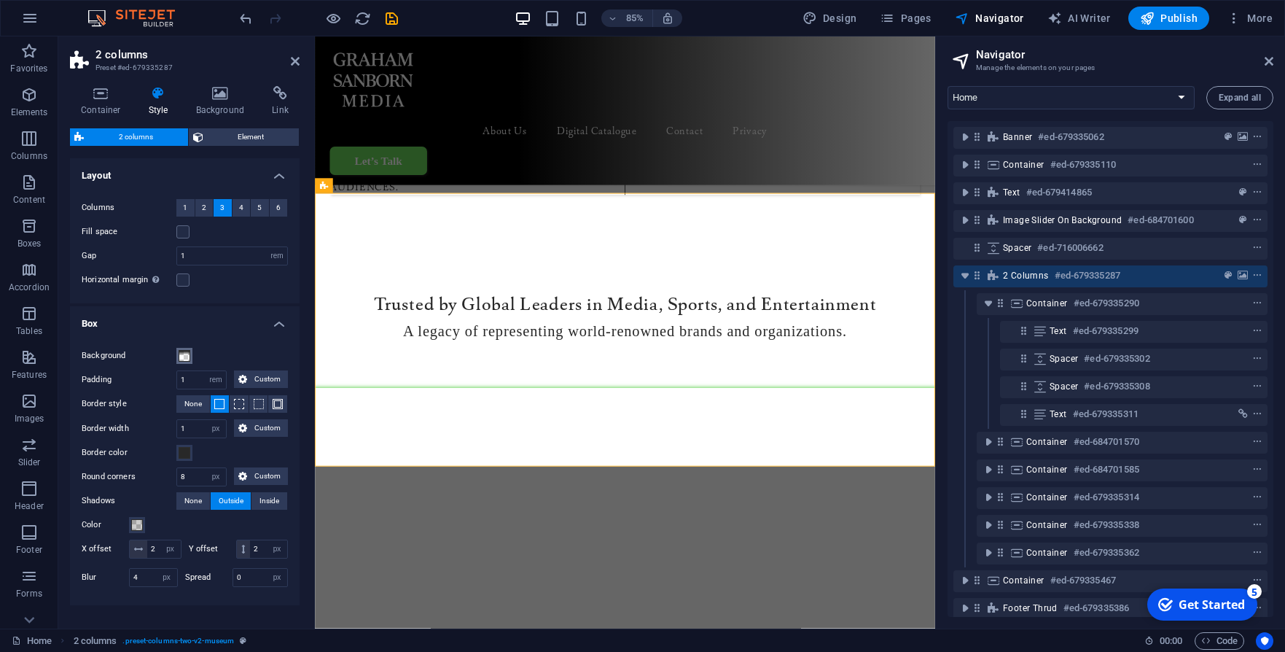
click at [190, 353] on span at bounding box center [185, 356] width 12 height 12
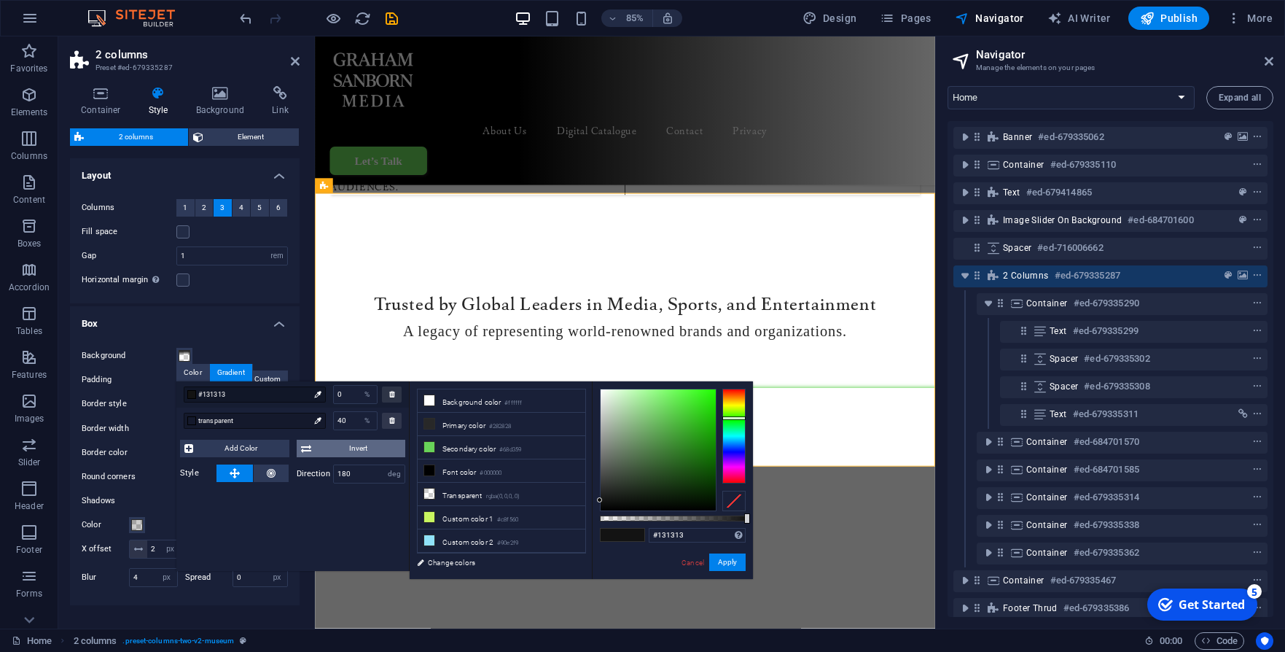
click at [349, 445] on span "Invert" at bounding box center [359, 448] width 86 height 17
drag, startPoint x: 603, startPoint y: 500, endPoint x: 606, endPoint y: 490, distance: 10.6
click at [606, 490] on div at bounding box center [605, 489] width 5 height 5
click at [599, 487] on div at bounding box center [600, 489] width 5 height 5
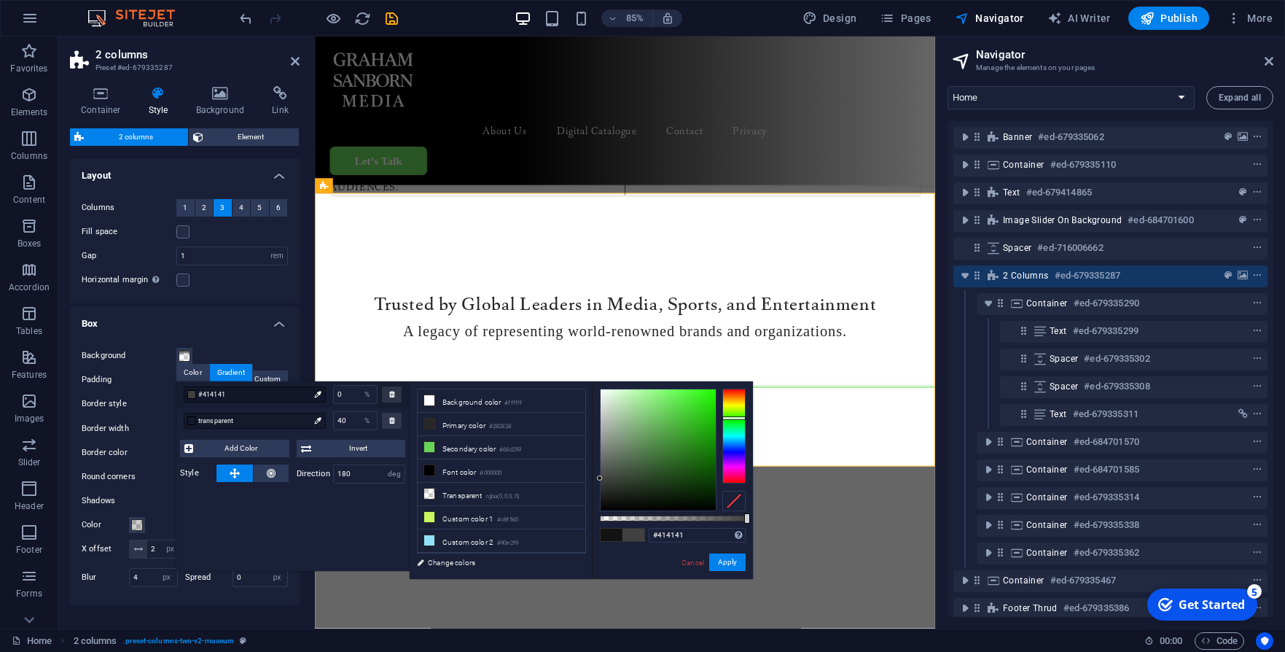
drag, startPoint x: 600, startPoint y: 488, endPoint x: 595, endPoint y: 478, distance: 10.8
click at [595, 478] on div "#414141 Supported formats #0852ed rgb(8, 82, 237) rgba(8, 82, 237, 90%) hsv(221…" at bounding box center [672, 585] width 161 height 409
drag, startPoint x: 599, startPoint y: 477, endPoint x: 597, endPoint y: 464, distance: 12.6
click at [597, 464] on div at bounding box center [599, 463] width 5 height 5
drag, startPoint x: 601, startPoint y: 464, endPoint x: 595, endPoint y: 381, distance: 84.1
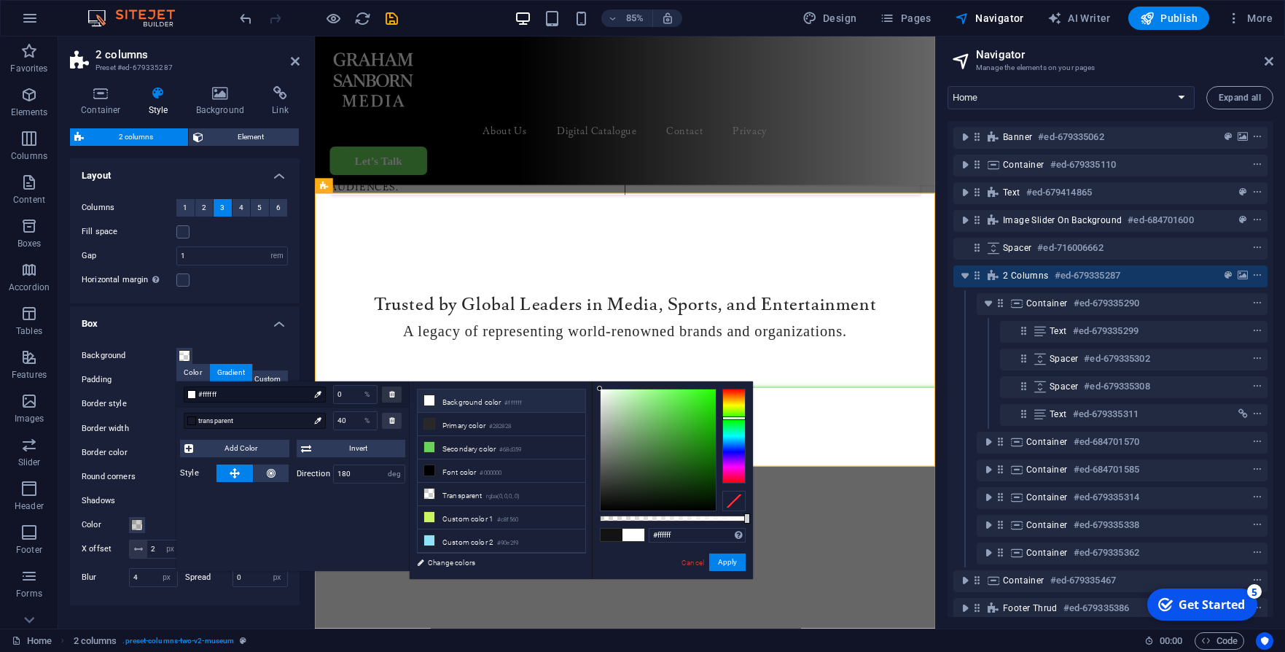
click at [595, 381] on div "#ffffff Supported formats #0852ed rgb(8, 82, 237) rgba(8, 82, 237, 90%) hsv(221…" at bounding box center [672, 585] width 161 height 409
type input "#d2d2d2"
drag, startPoint x: 600, startPoint y: 390, endPoint x: 597, endPoint y: 413, distance: 23.5
click at [593, 410] on div "#d2d2d2 Supported formats #0852ed rgb(8, 82, 237) rgba(8, 82, 237, 90%) hsv(221…" at bounding box center [672, 585] width 161 height 409
click at [723, 559] on button "Apply" at bounding box center [727, 561] width 36 height 17
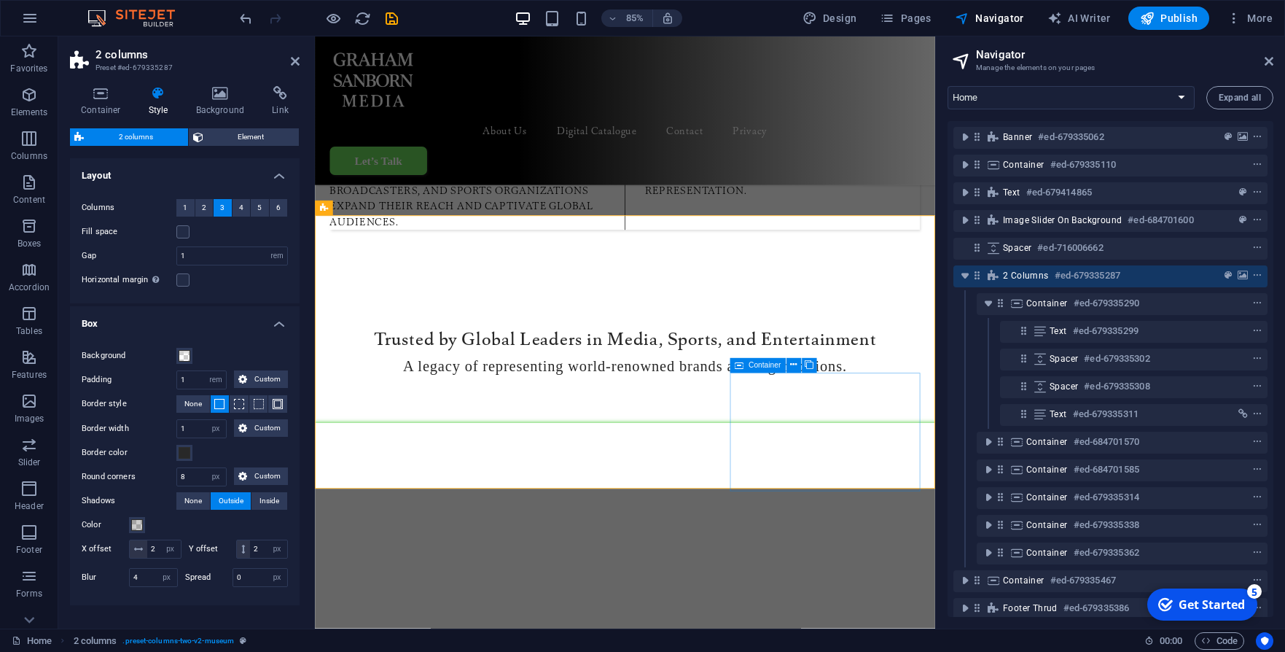
scroll to position [1271, 0]
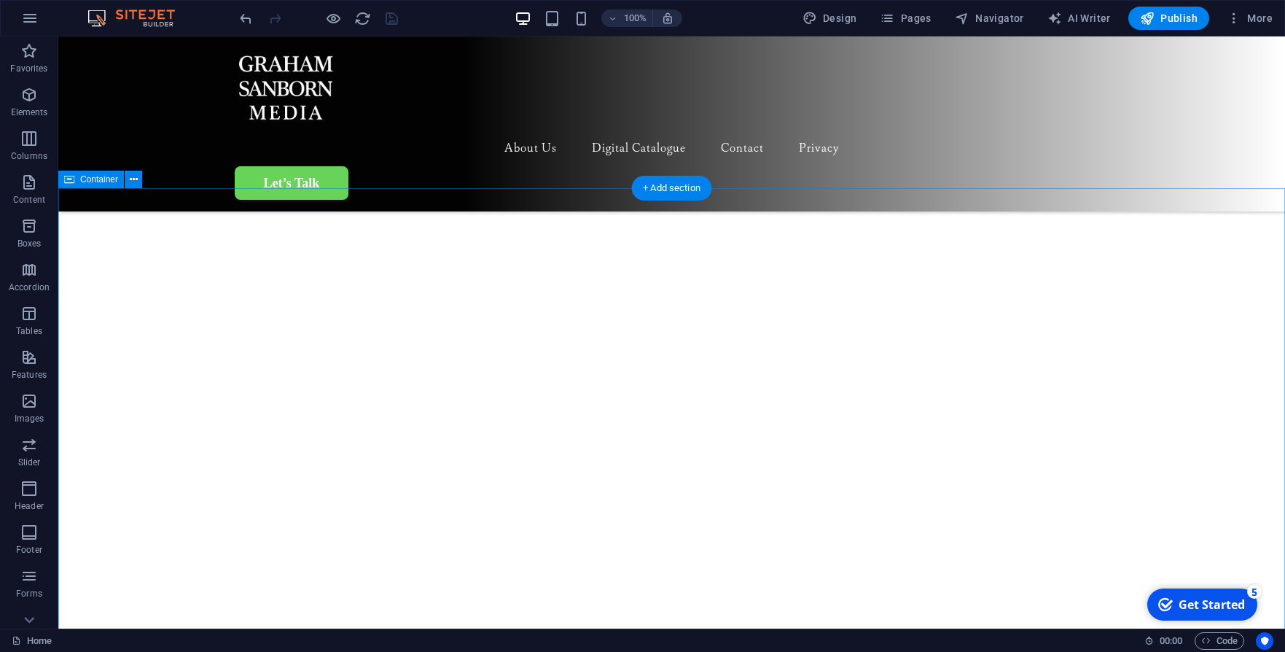
scroll to position [1591, 0]
